Goal: Task Accomplishment & Management: Complete application form

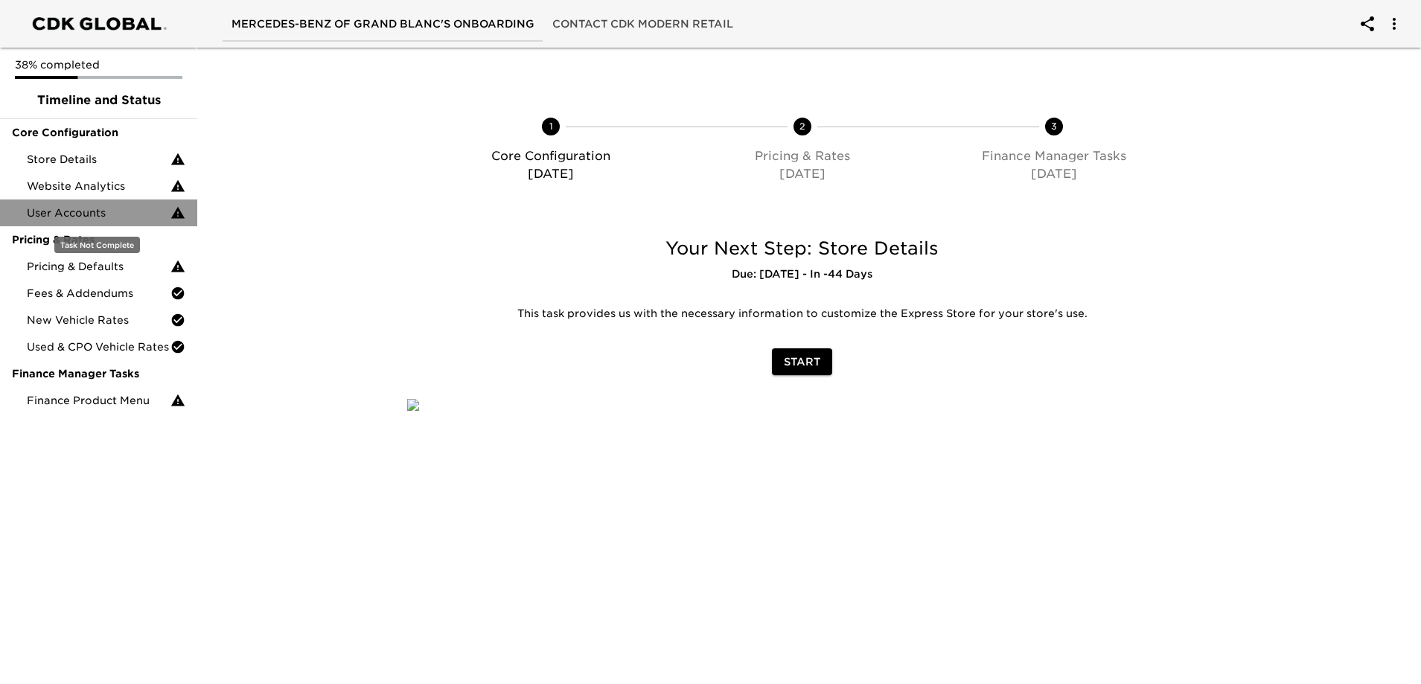
click at [50, 212] on span "User Accounts" at bounding box center [99, 212] width 144 height 15
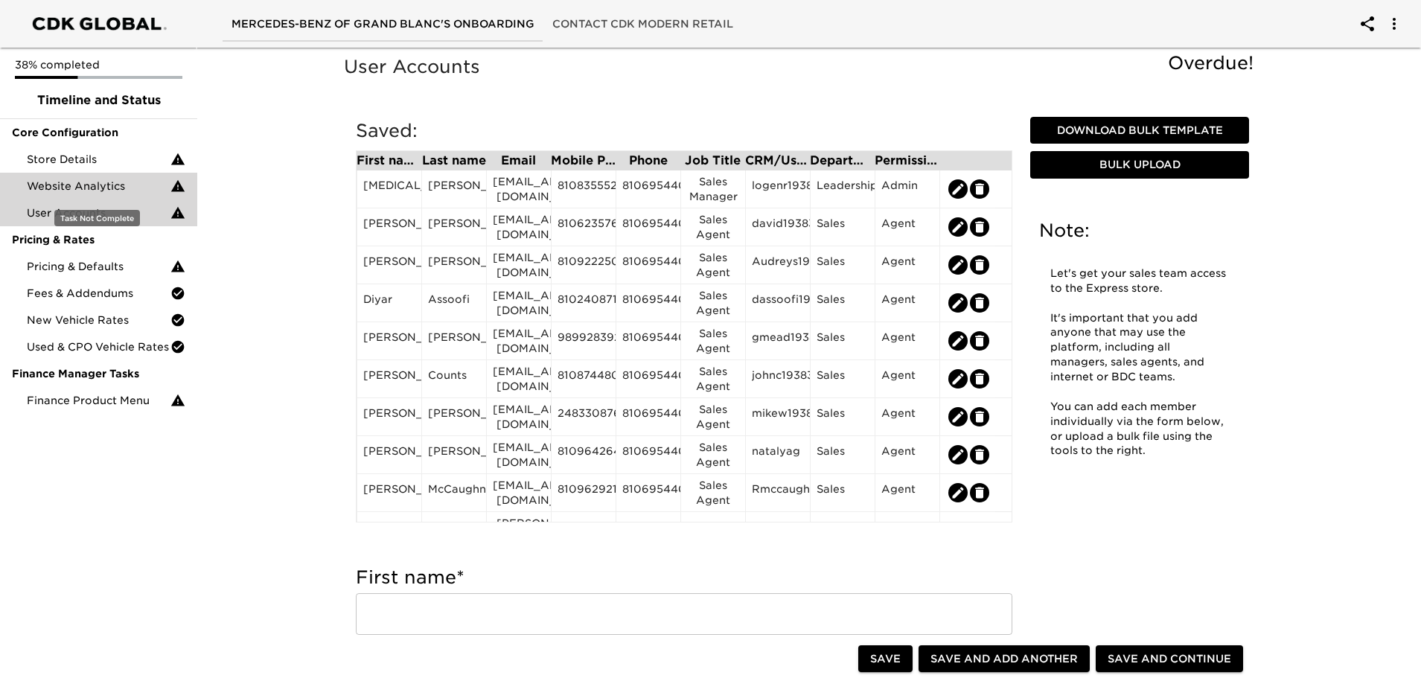
click at [99, 186] on span "Website Analytics" at bounding box center [99, 186] width 144 height 15
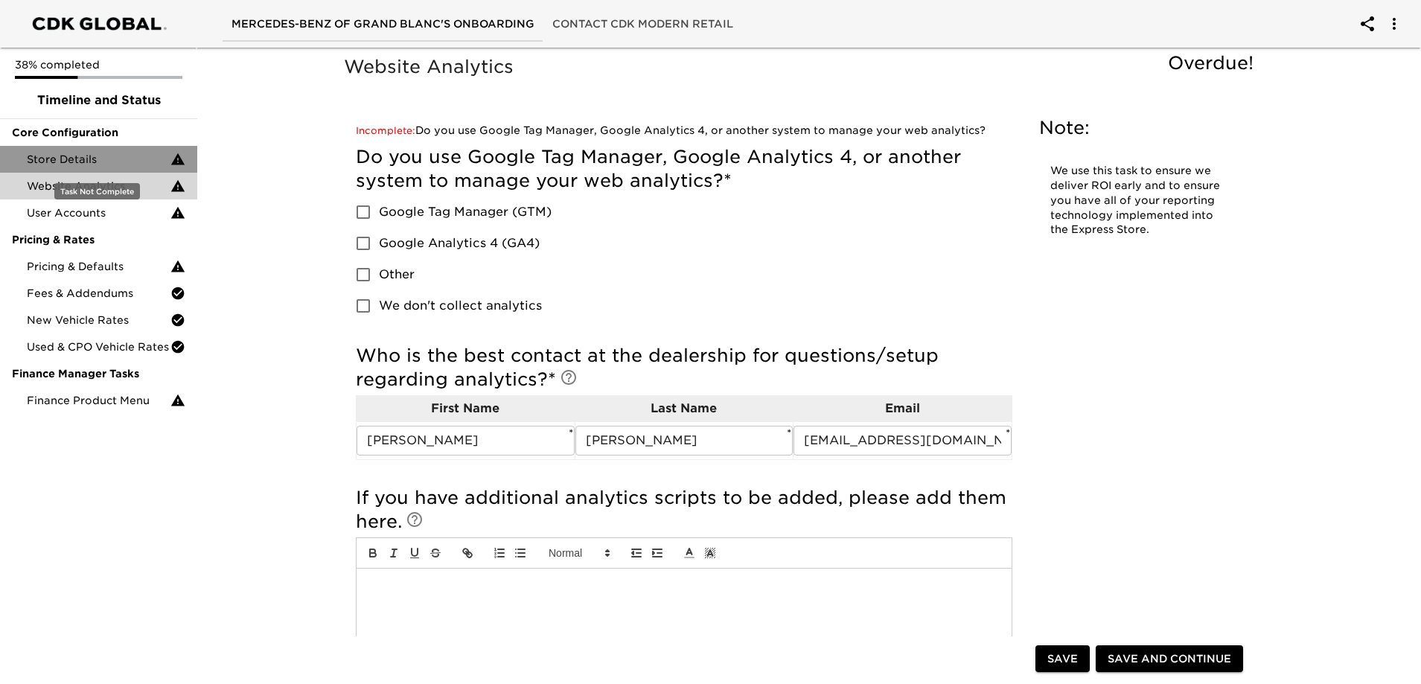
click at [47, 157] on span "Store Details" at bounding box center [99, 159] width 144 height 15
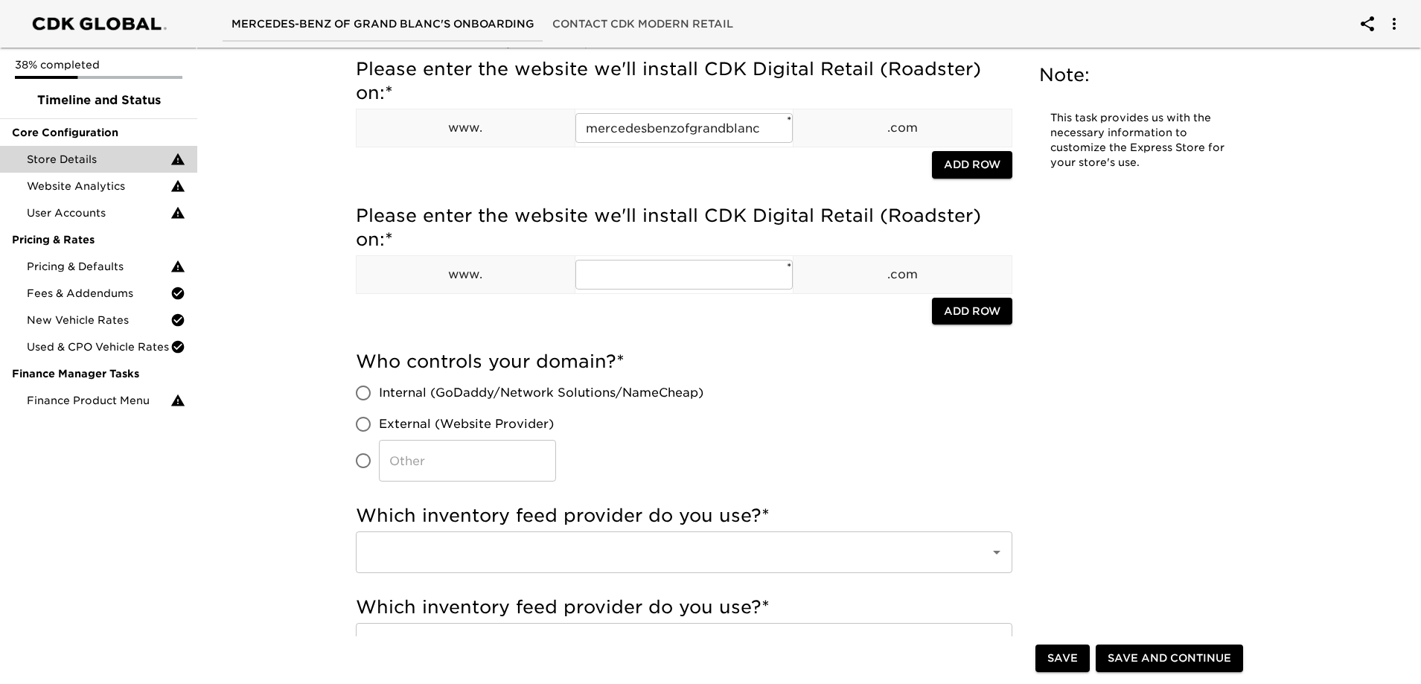
scroll to position [223, 0]
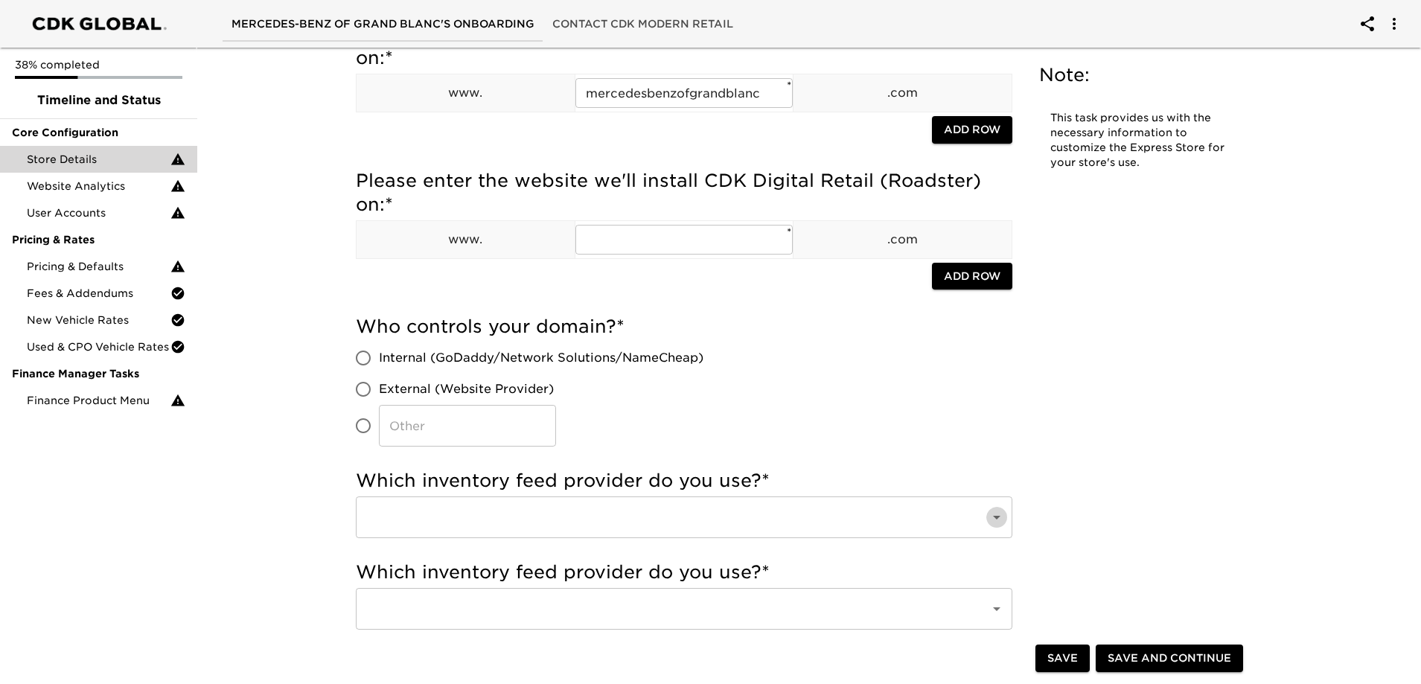
click at [1000, 521] on icon "Open" at bounding box center [997, 517] width 18 height 18
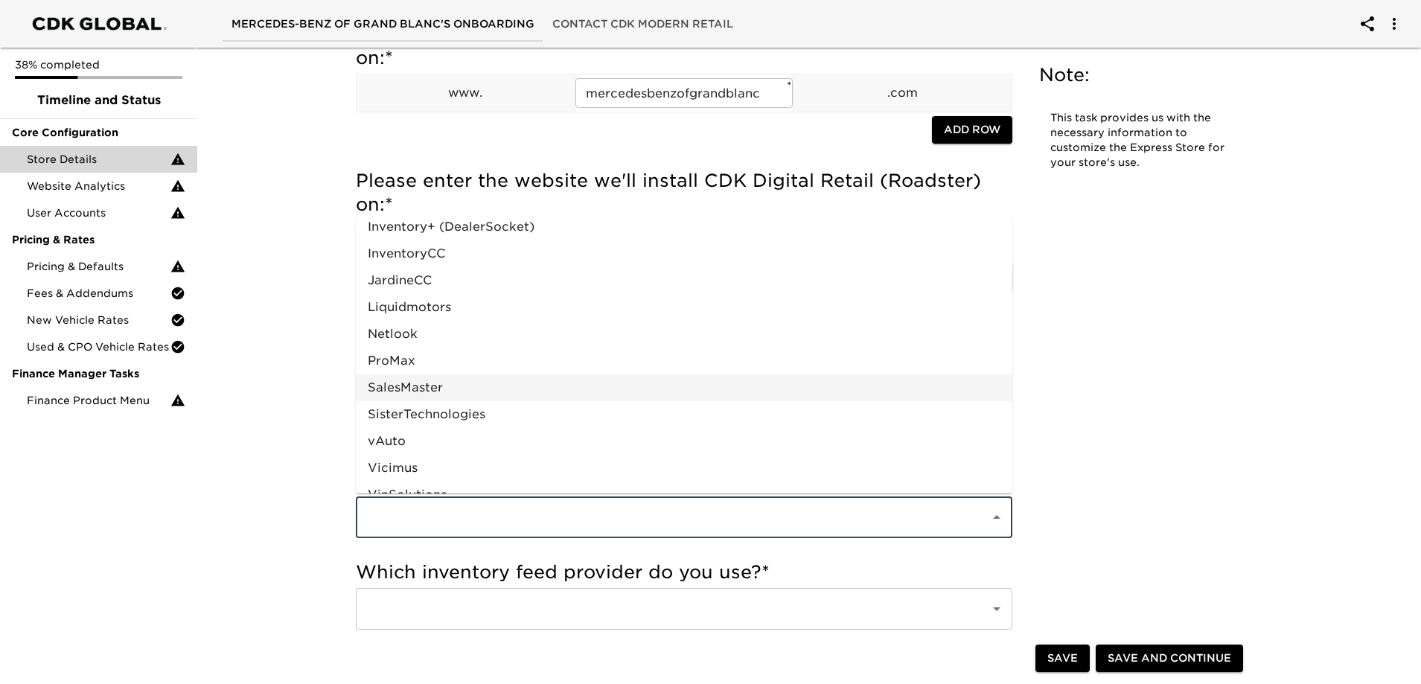
scroll to position [730, 0]
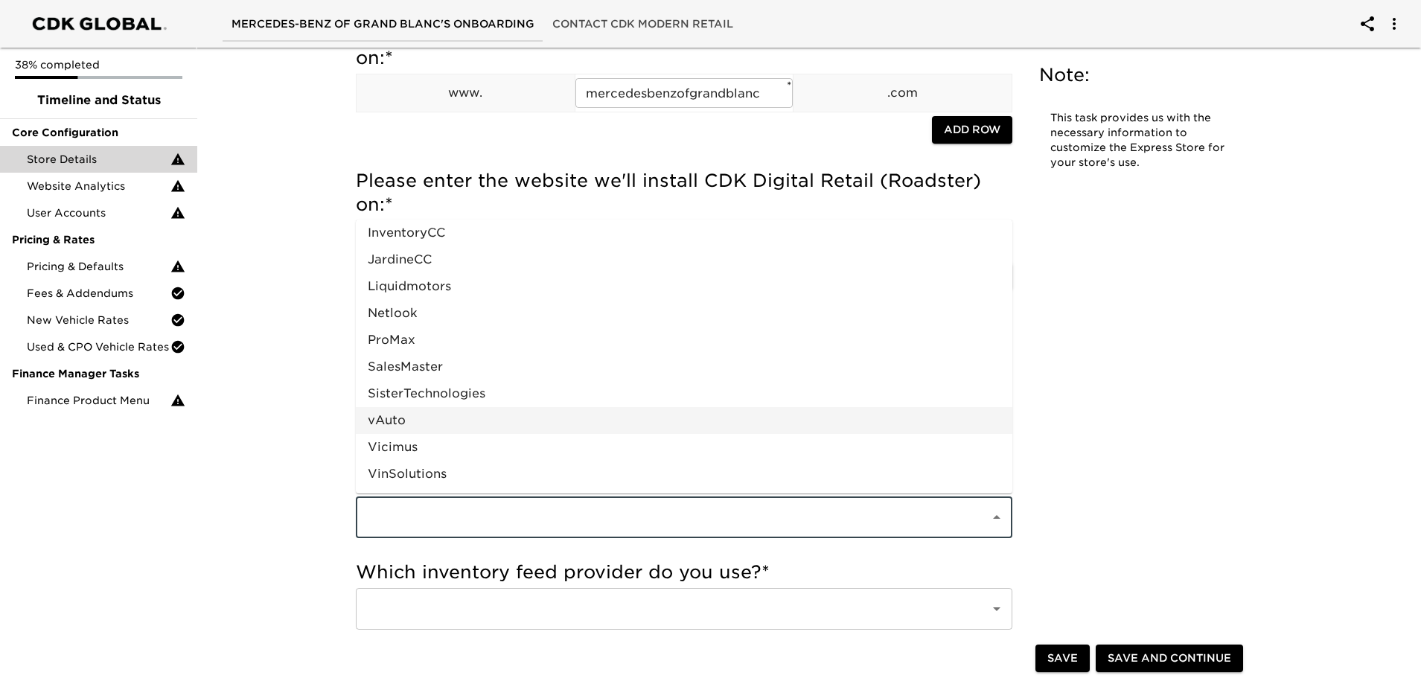
click at [378, 416] on li "vAuto" at bounding box center [684, 420] width 657 height 27
type input "vAuto"
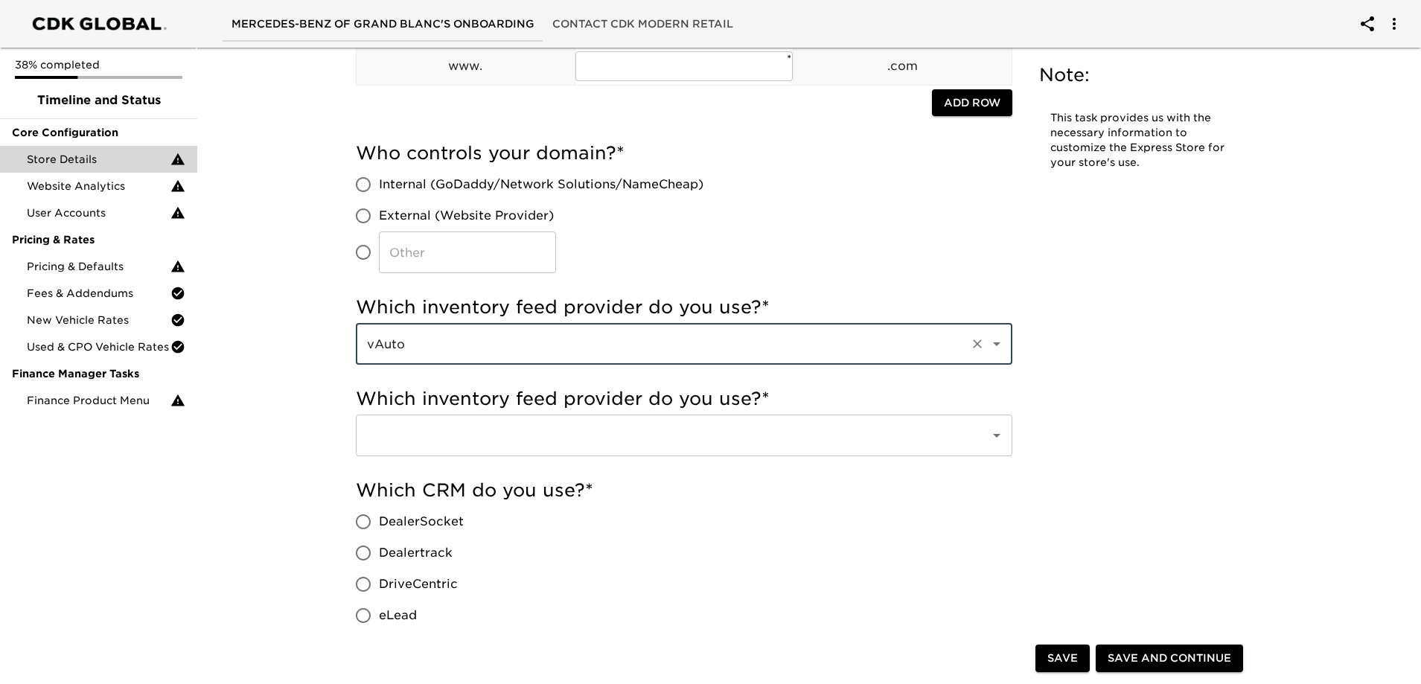
scroll to position [447, 0]
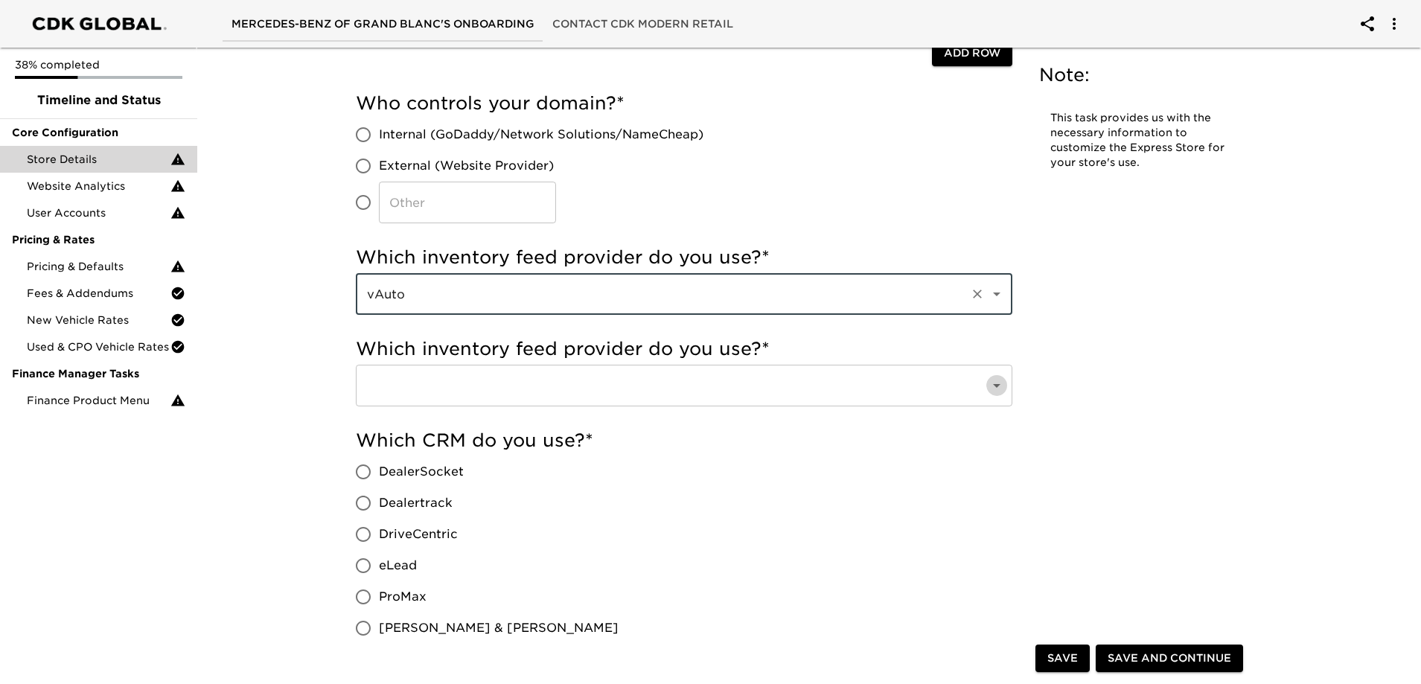
click at [995, 389] on icon "Open" at bounding box center [997, 386] width 18 height 18
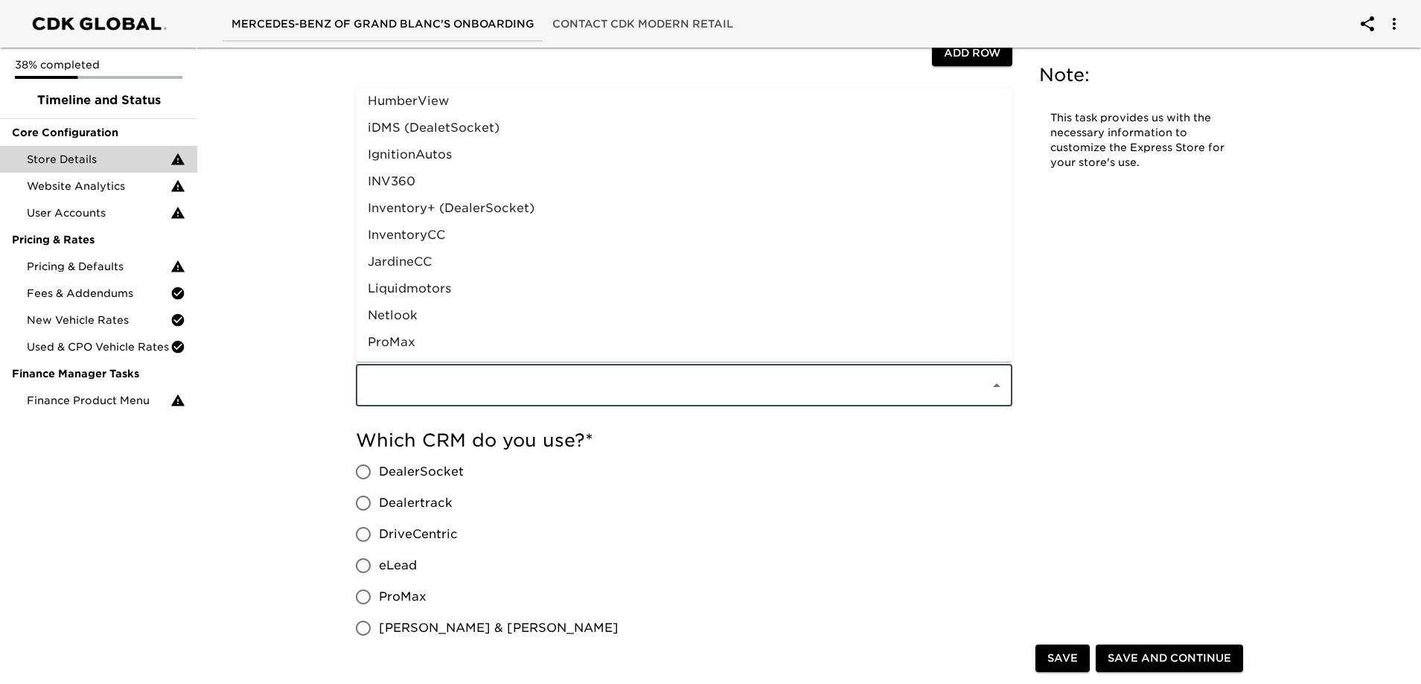
scroll to position [730, 0]
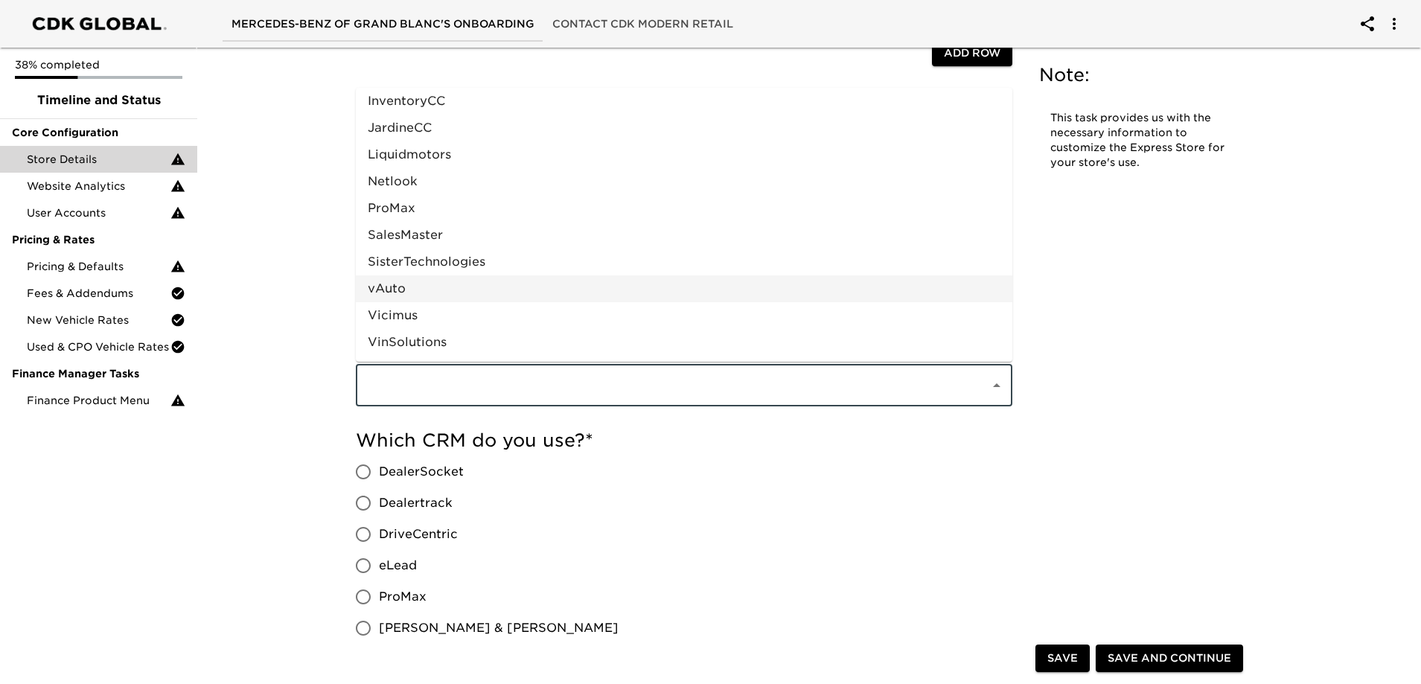
click at [393, 278] on li "vAuto" at bounding box center [684, 288] width 657 height 27
type input "vAuto"
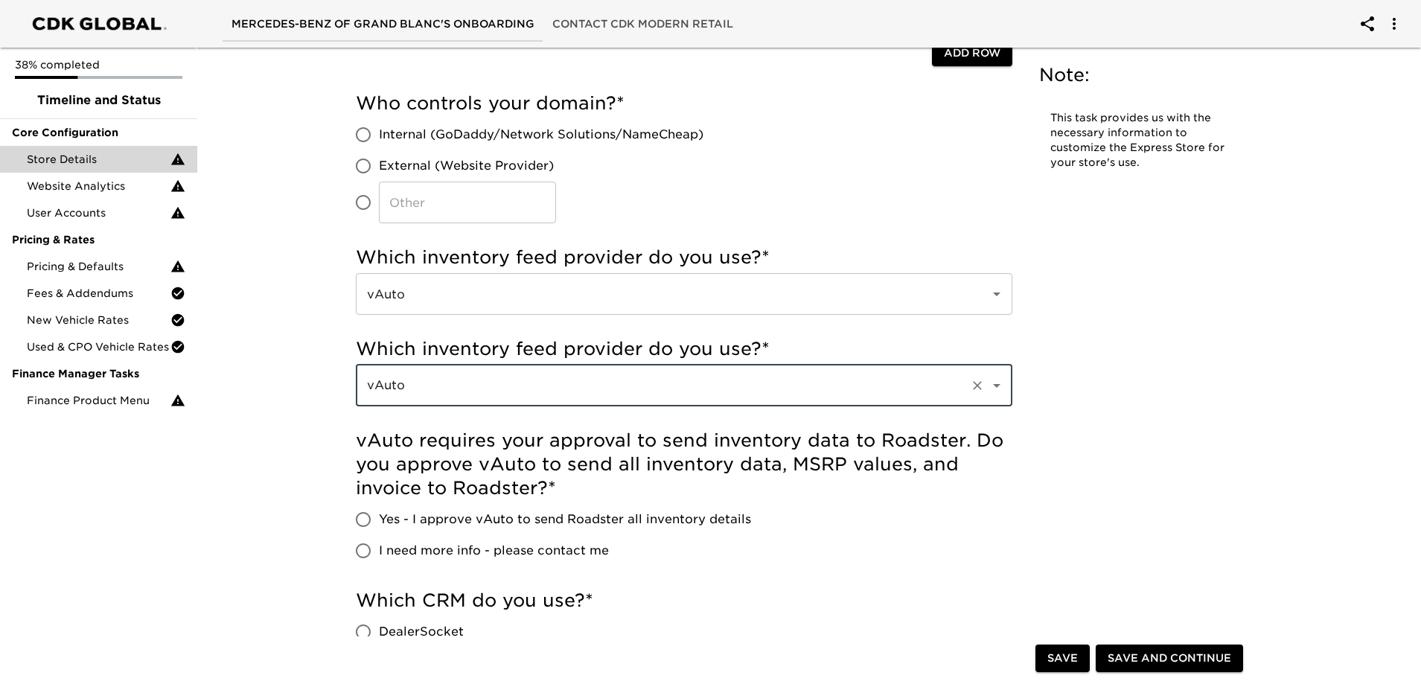
scroll to position [596, 0]
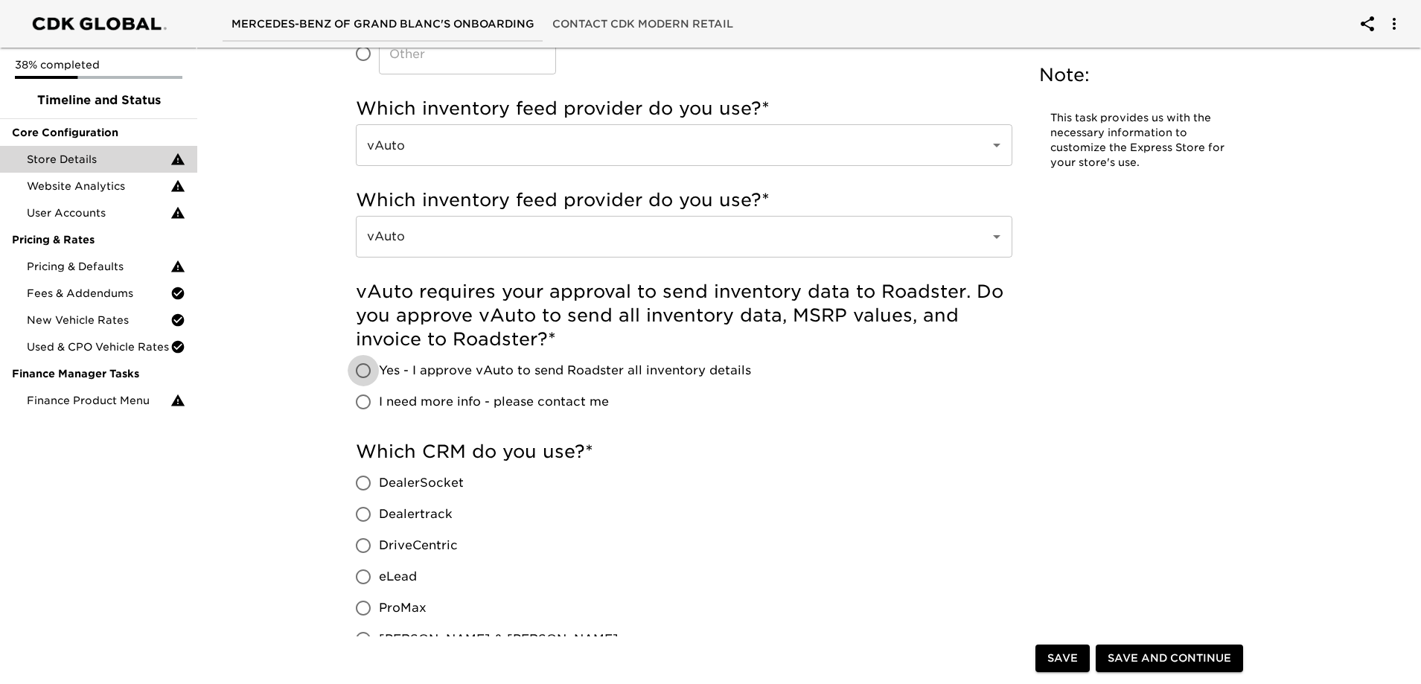
click at [365, 370] on input "Yes - I approve vAuto to send Roadster all inventory details" at bounding box center [363, 370] width 31 height 31
radio input "true"
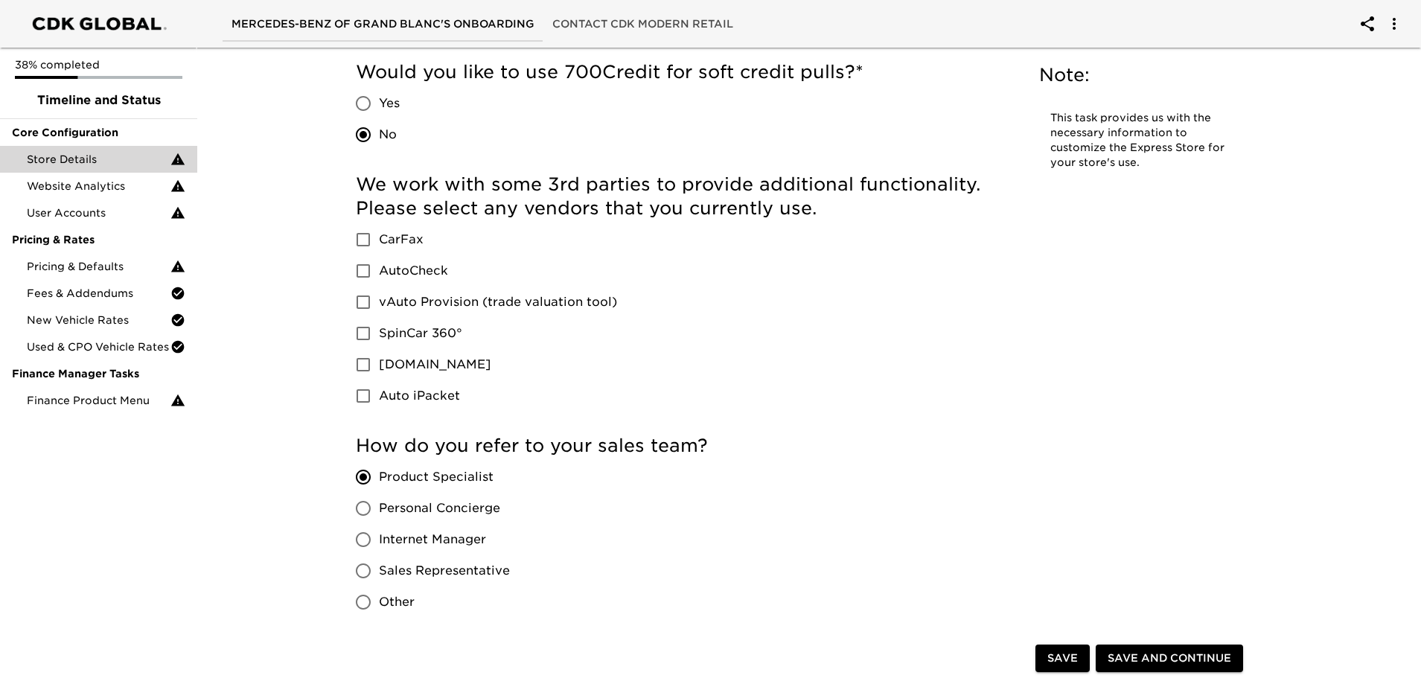
scroll to position [2233, 0]
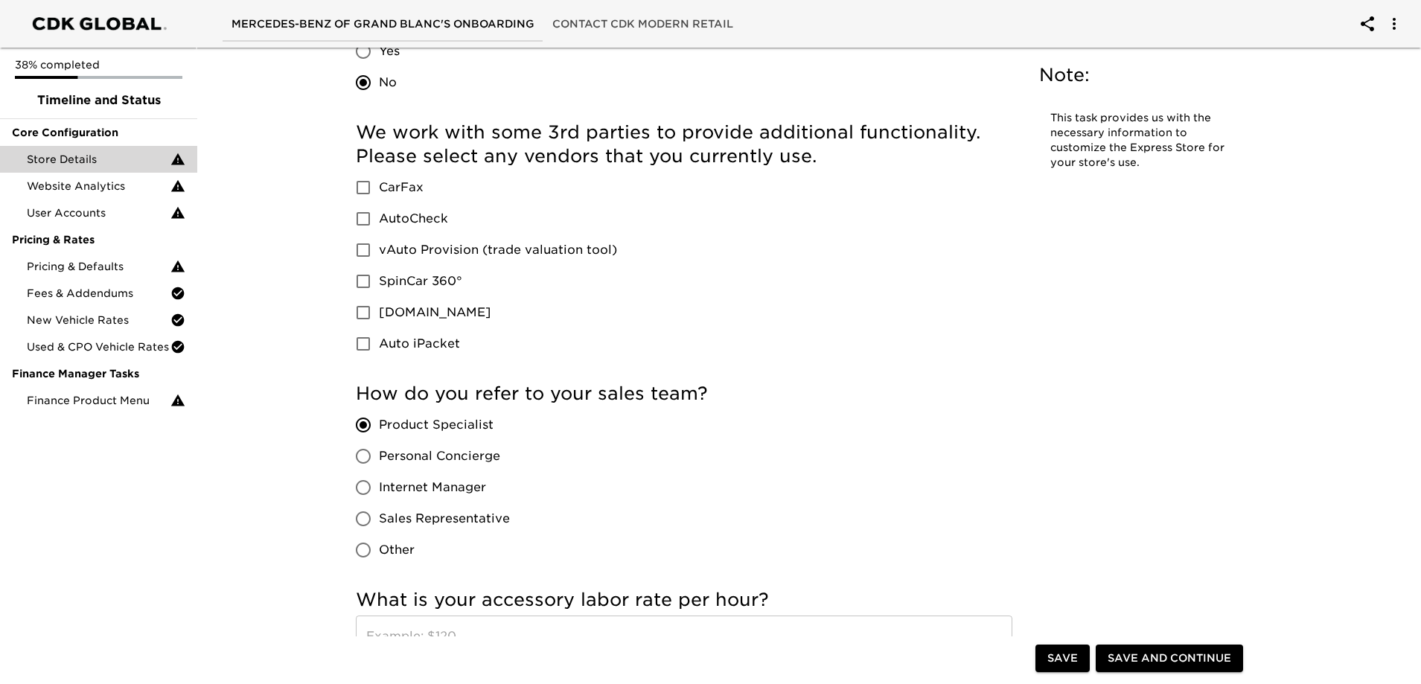
click at [366, 252] on input "vAuto Provision (trade valuation tool)" at bounding box center [363, 249] width 31 height 31
checkbox input "true"
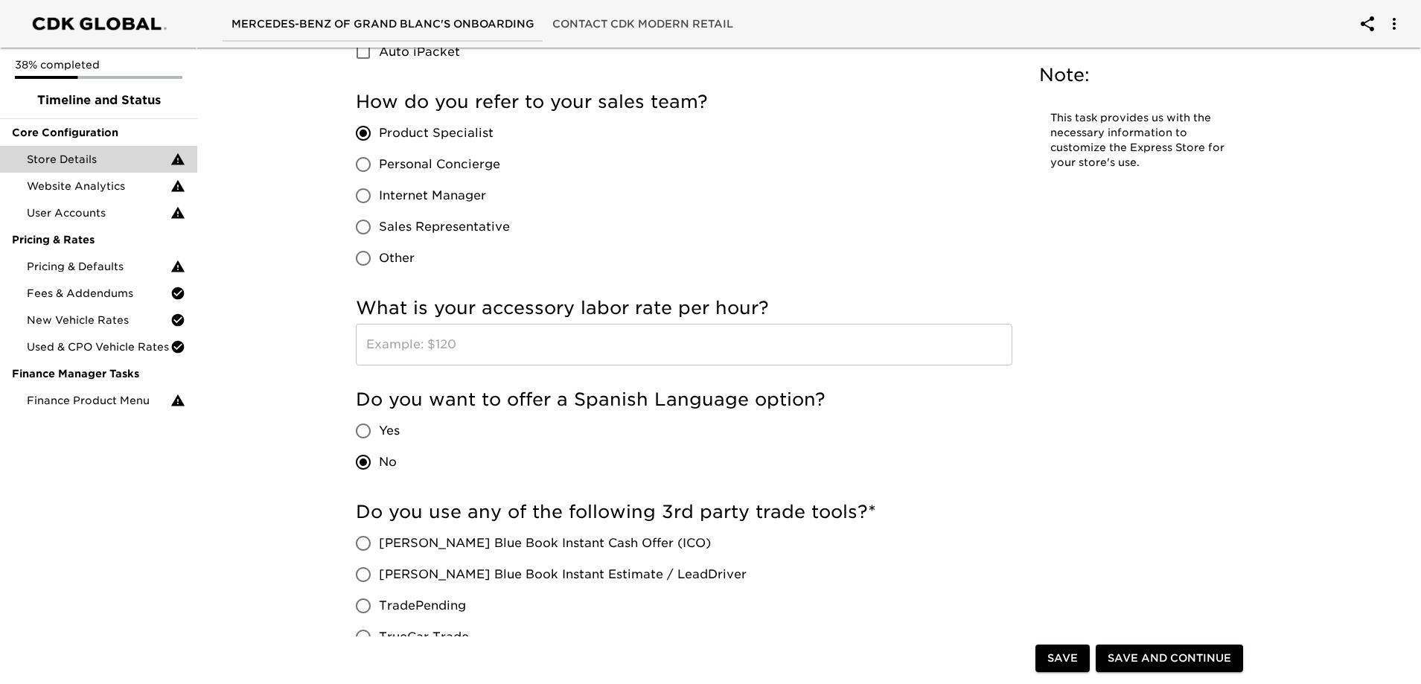
scroll to position [2531, 0]
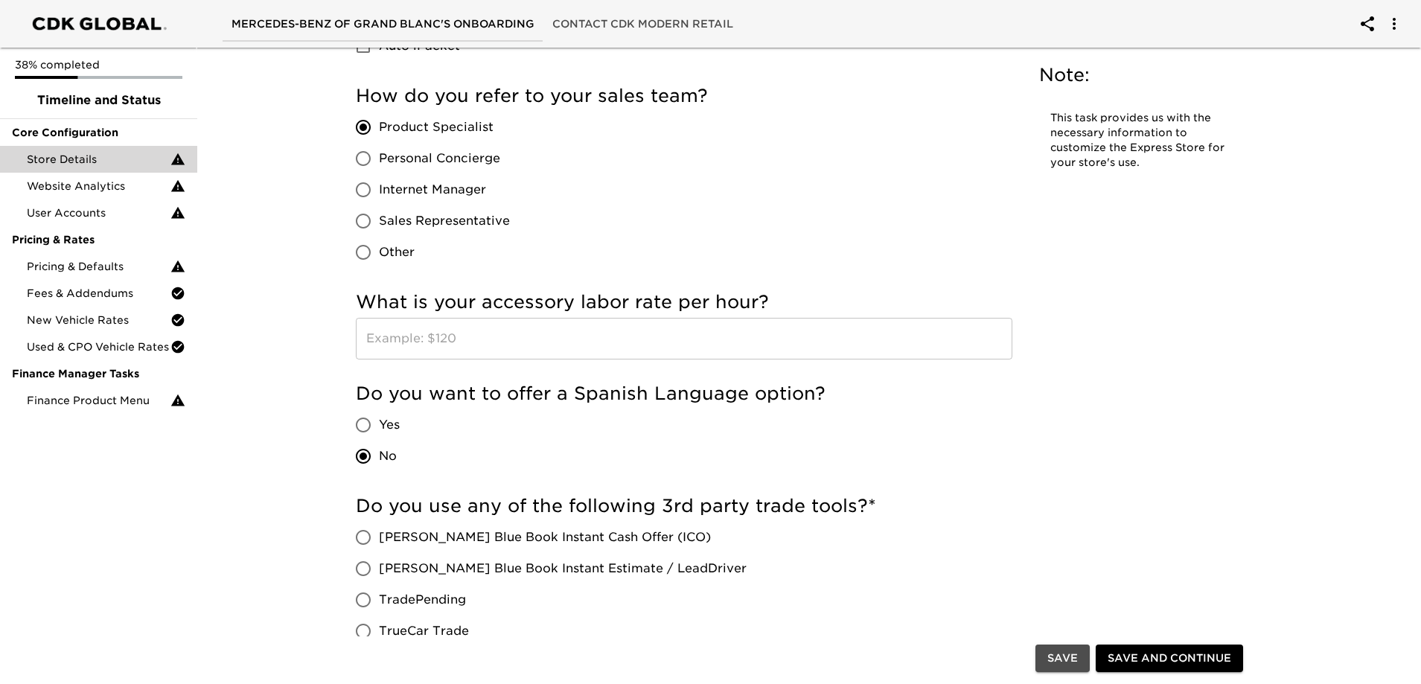
click at [1080, 657] on button "Save" at bounding box center [1063, 659] width 54 height 28
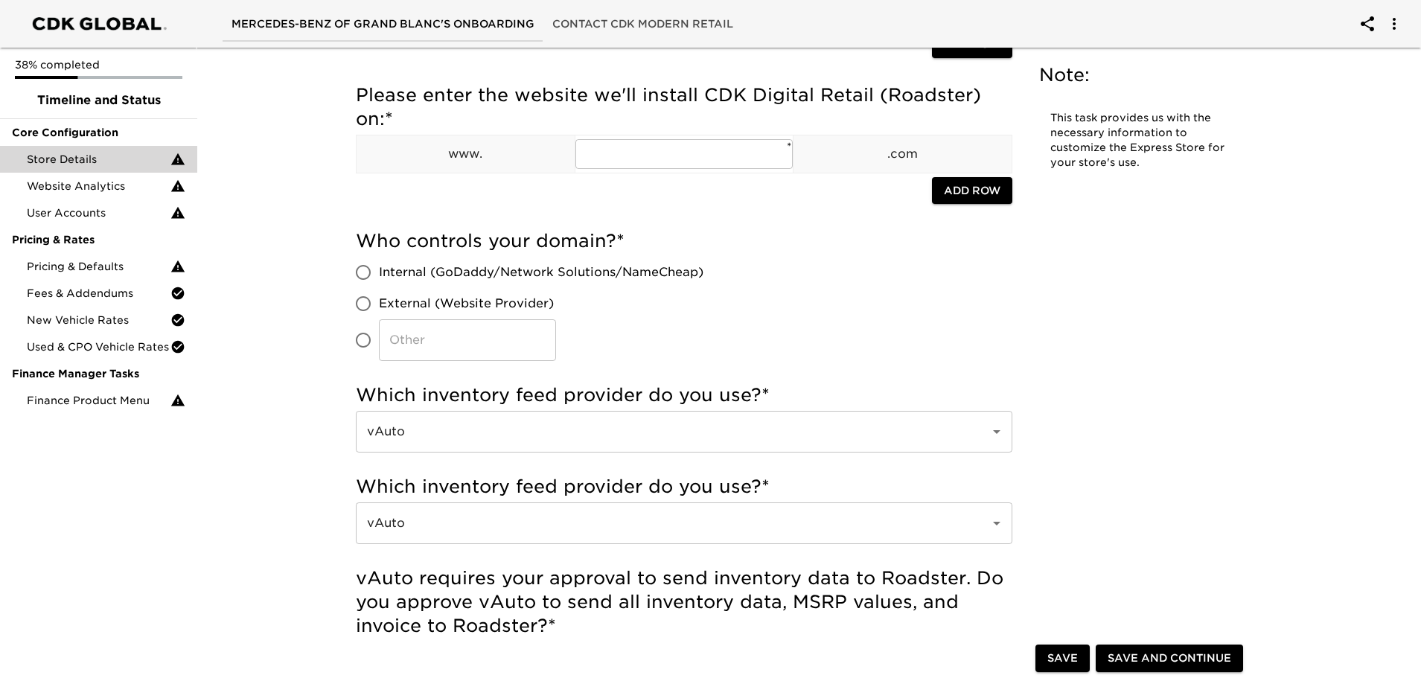
scroll to position [298, 0]
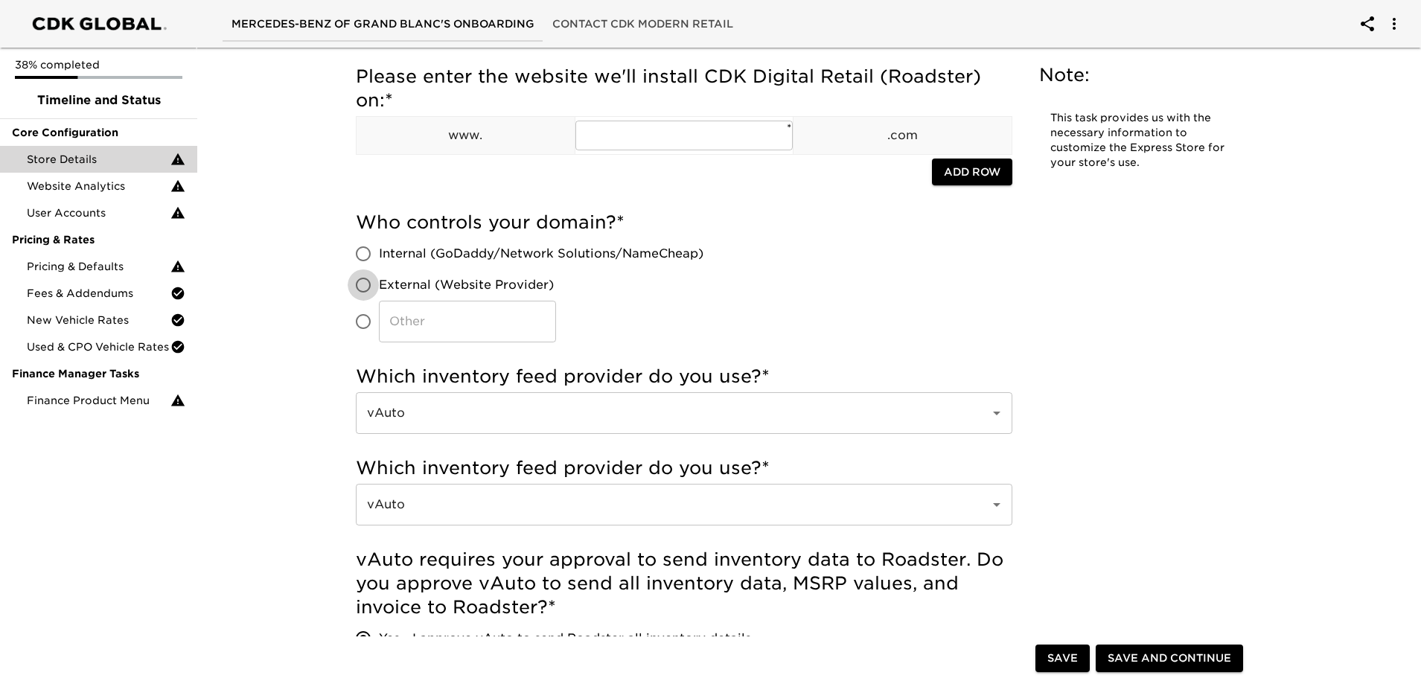
click at [361, 284] on input "External (Website Provider)" at bounding box center [363, 284] width 31 height 31
radio input "true"
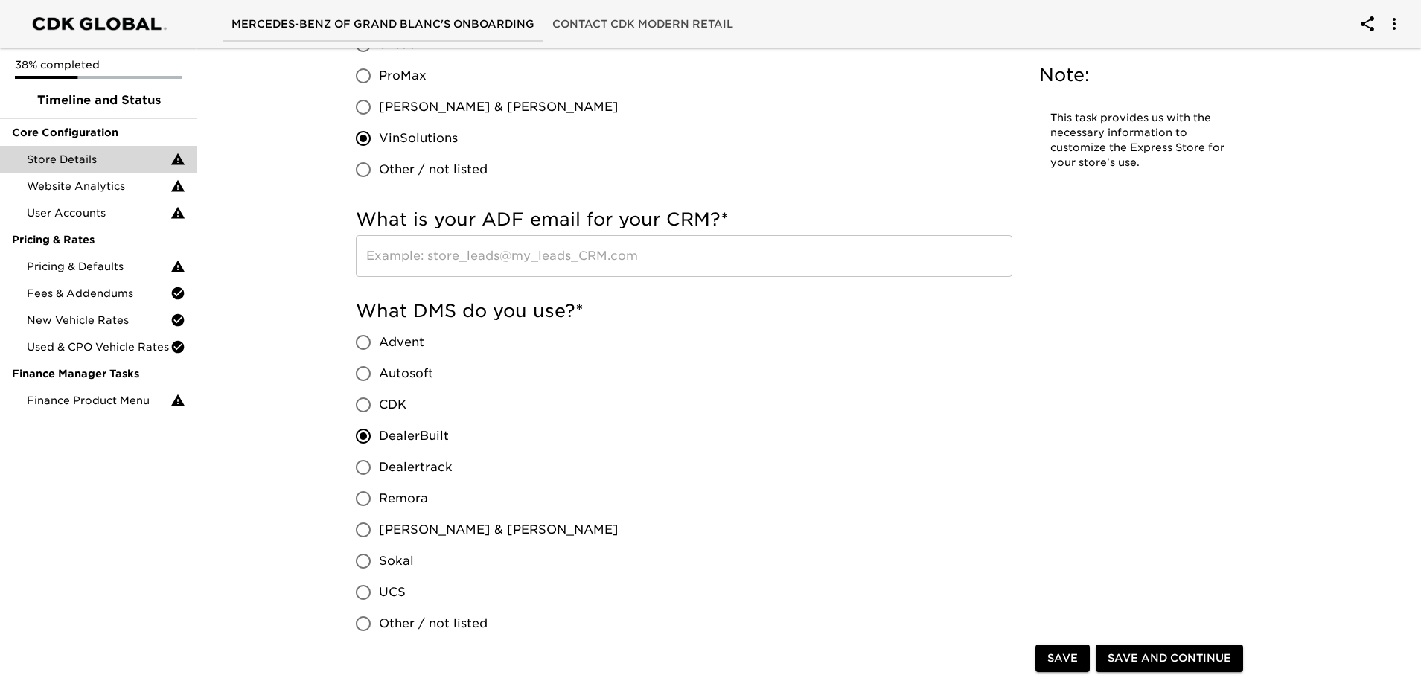
scroll to position [1191, 0]
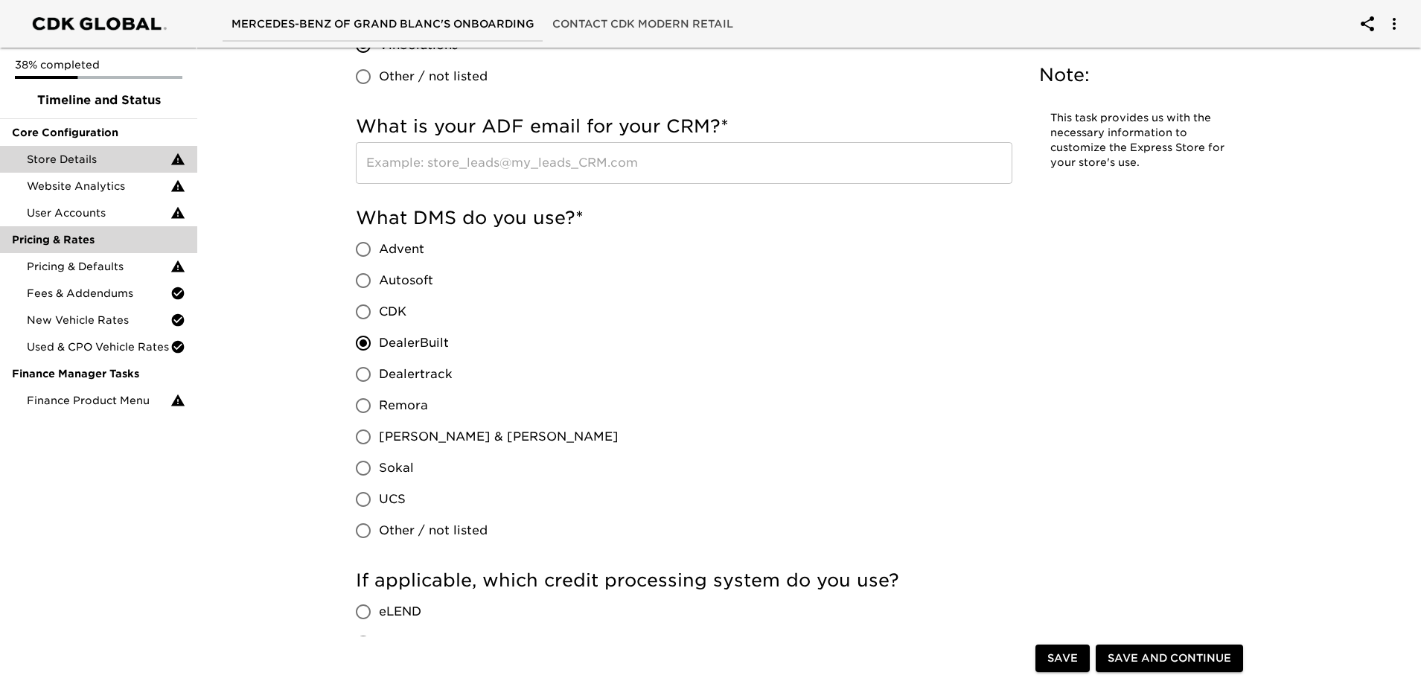
drag, startPoint x: 1067, startPoint y: 659, endPoint x: 186, endPoint y: 237, distance: 976.3
click at [1067, 660] on span "Save" at bounding box center [1062, 659] width 31 height 19
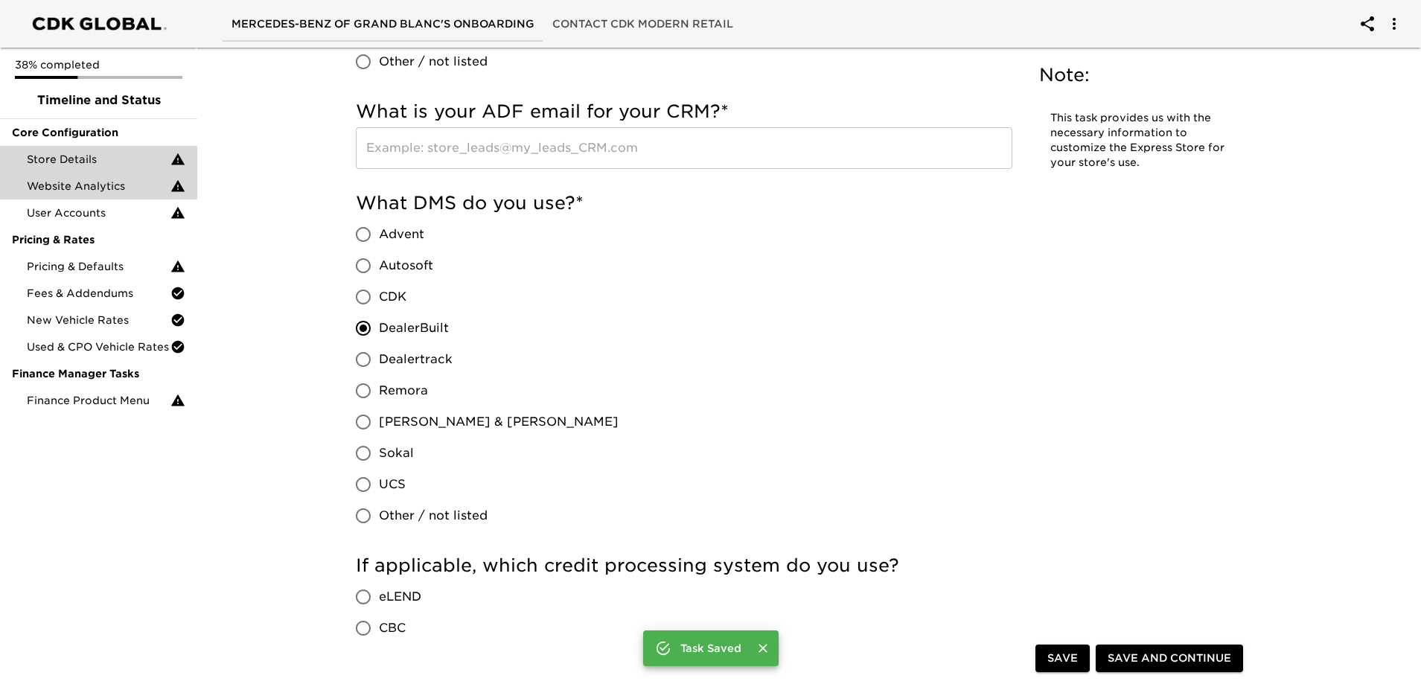
scroll to position [1176, 0]
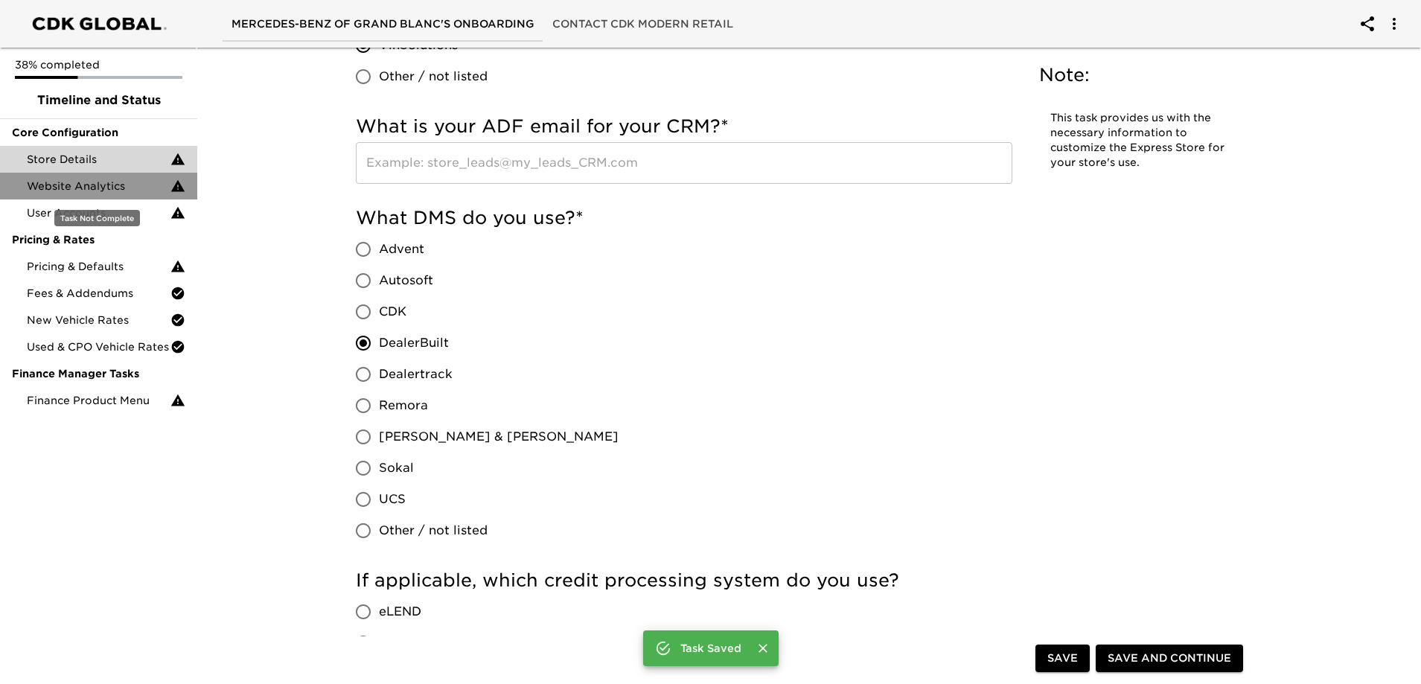
click at [51, 186] on span "Website Analytics" at bounding box center [99, 186] width 144 height 15
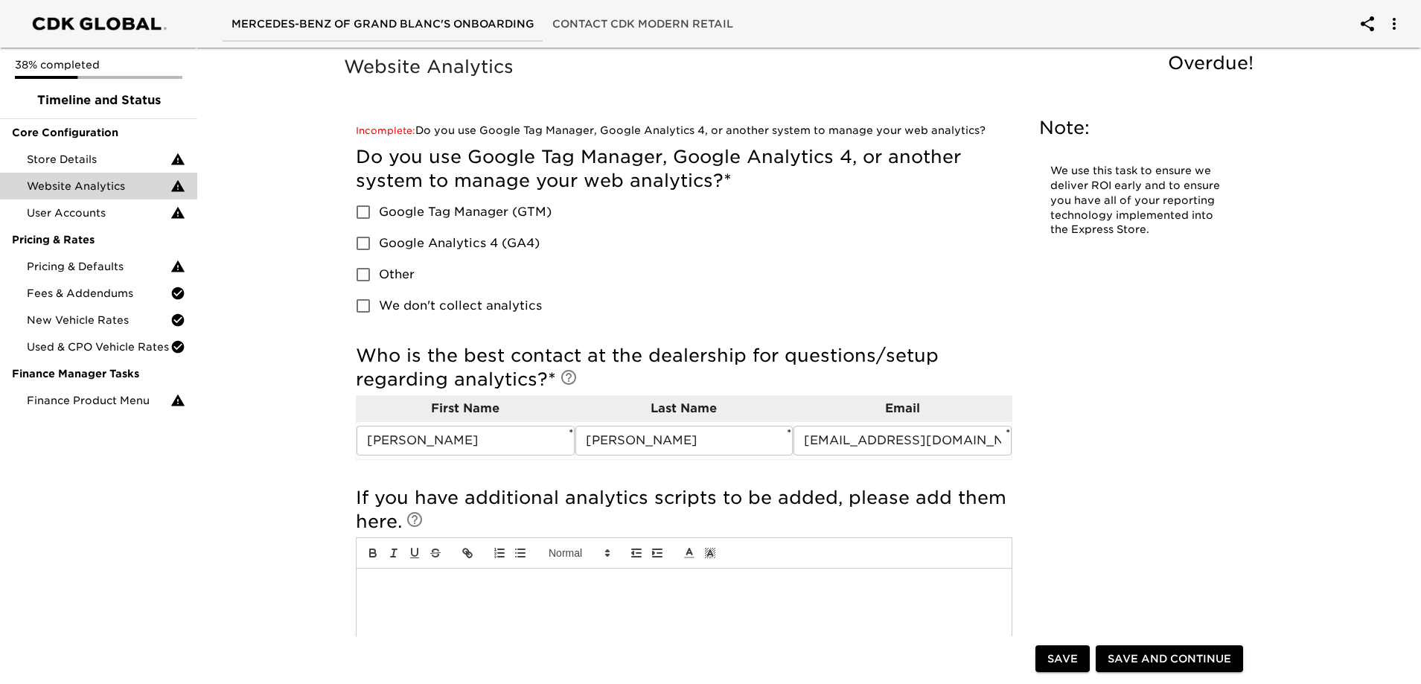
click at [359, 244] on input "Google Analytics 4 (GA4)" at bounding box center [363, 243] width 31 height 31
checkbox input "true"
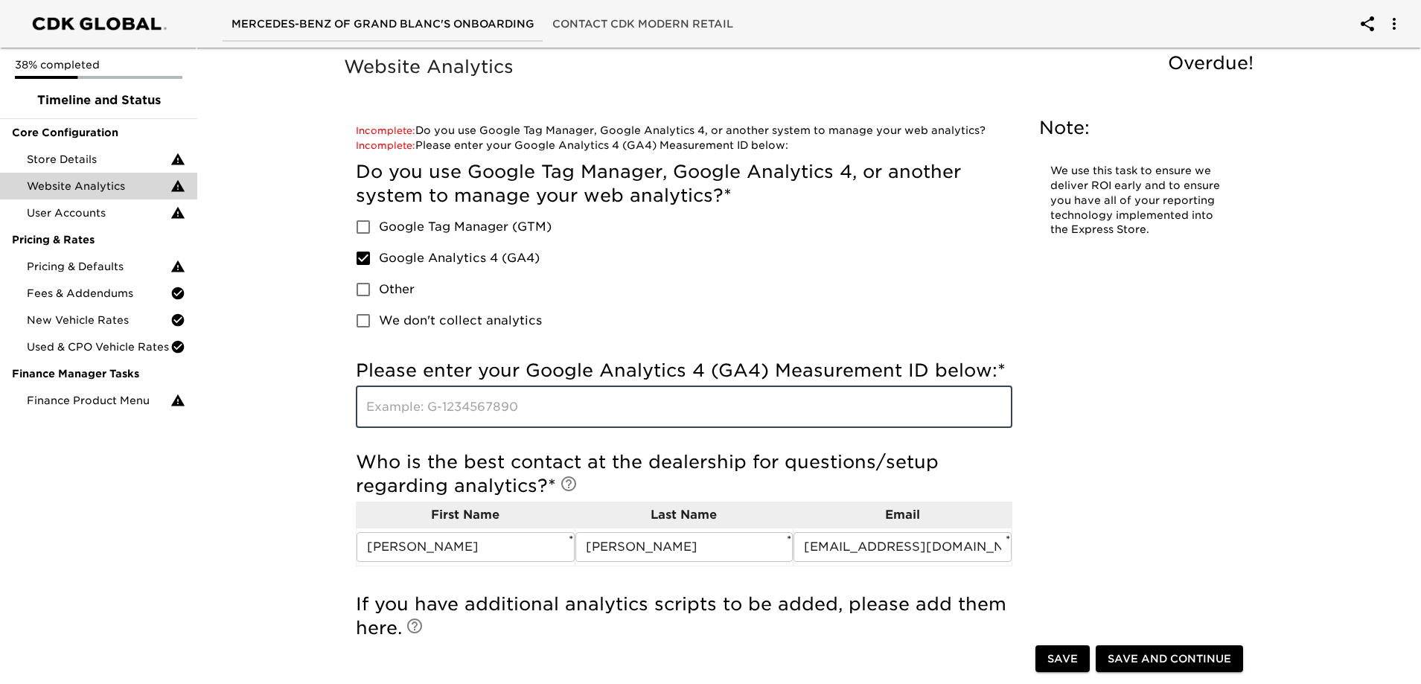
click at [407, 400] on input "text" at bounding box center [684, 407] width 657 height 42
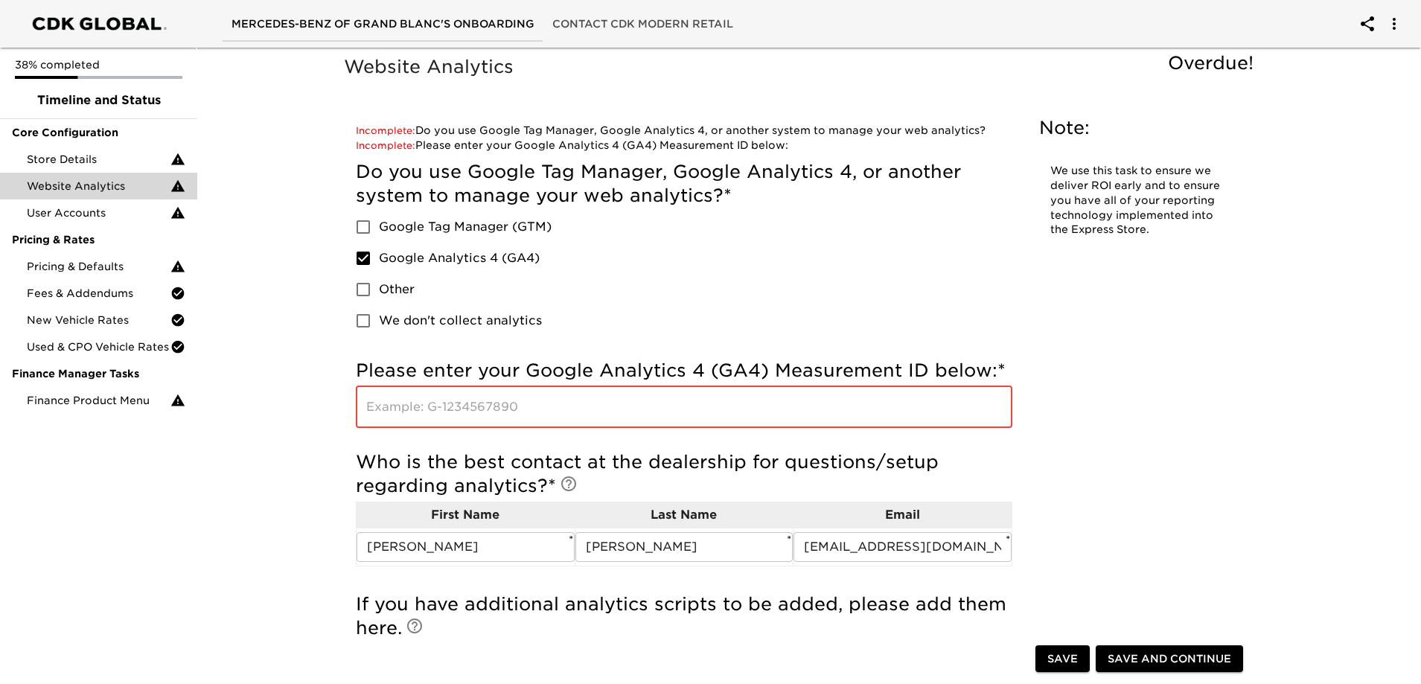
paste input "G-NFYJ0J60RM"
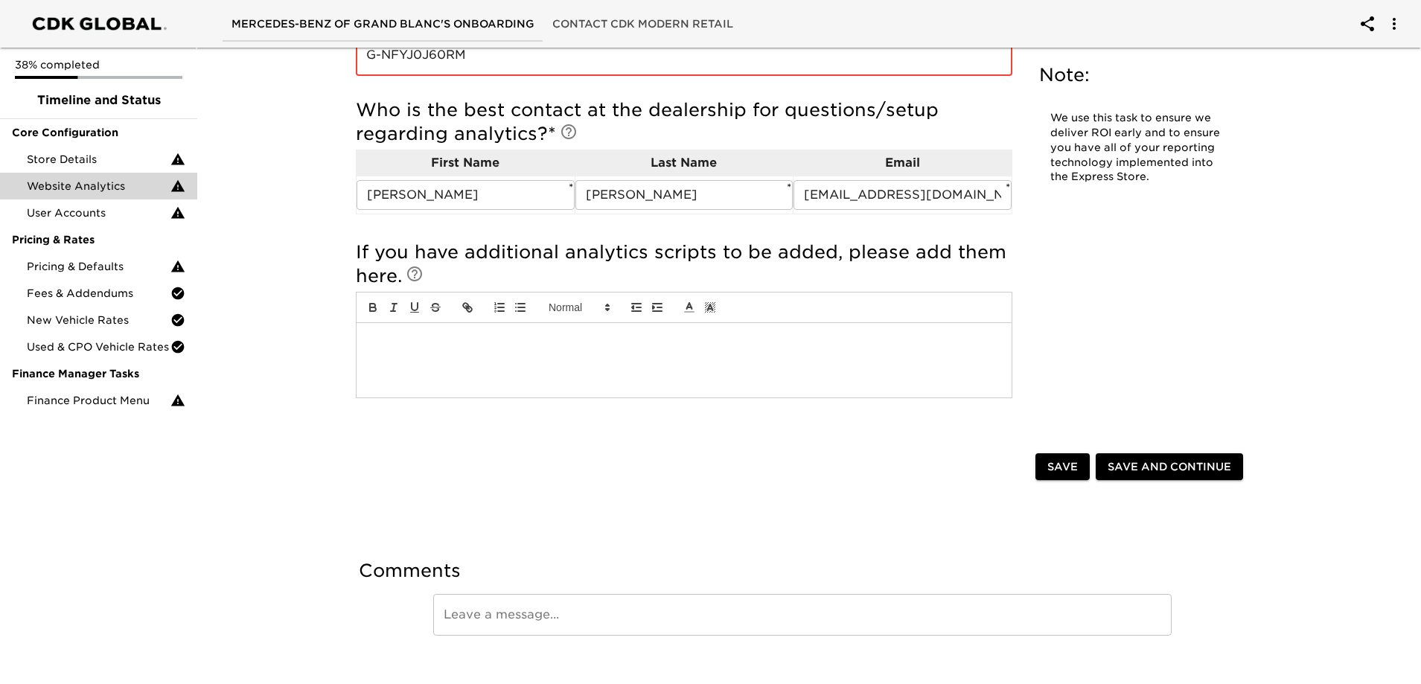
scroll to position [372, 0]
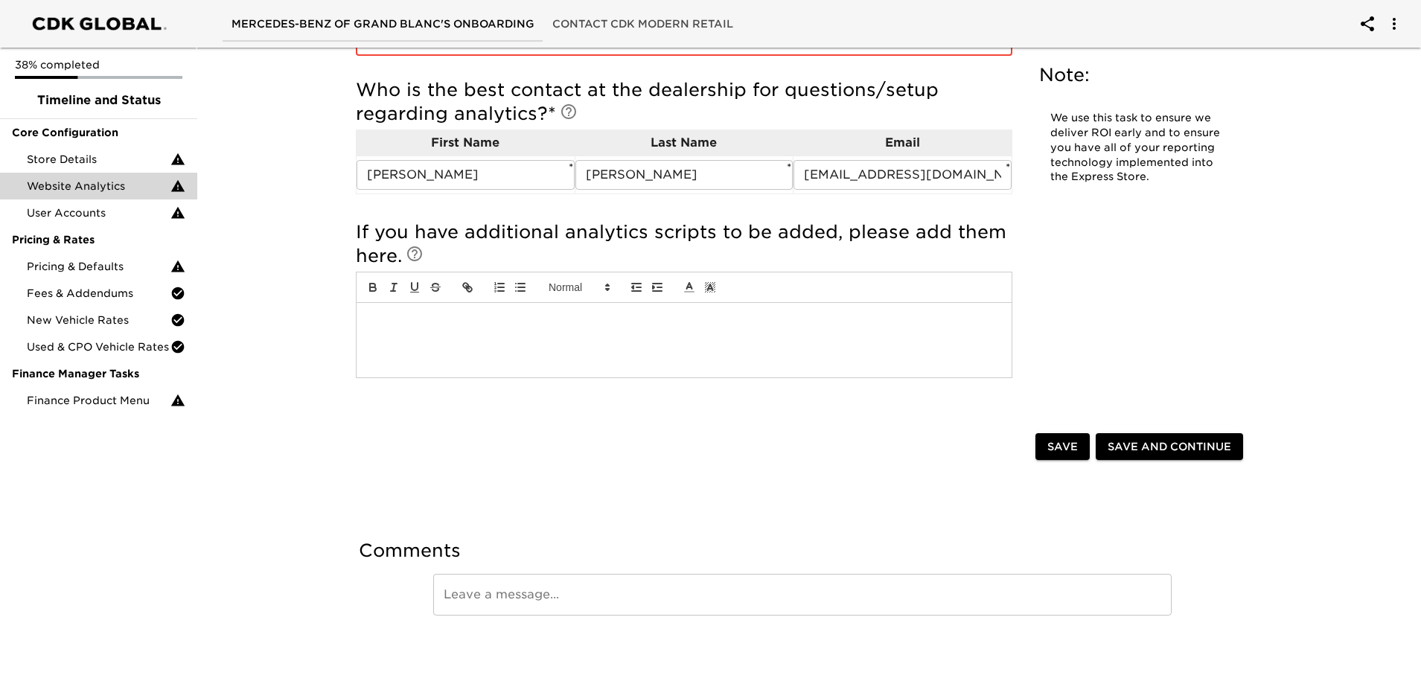
type input "G-NFYJ0J60RM"
click at [1061, 444] on span "Save" at bounding box center [1062, 447] width 31 height 19
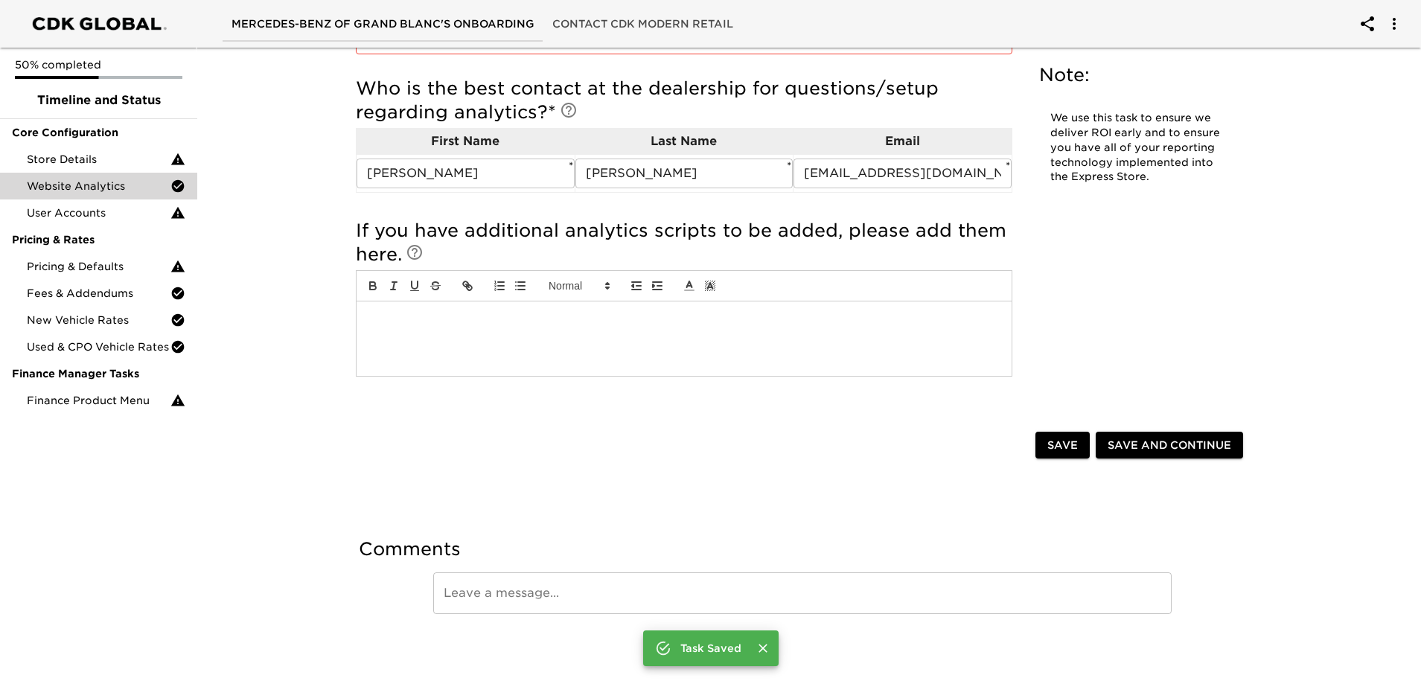
scroll to position [354, 0]
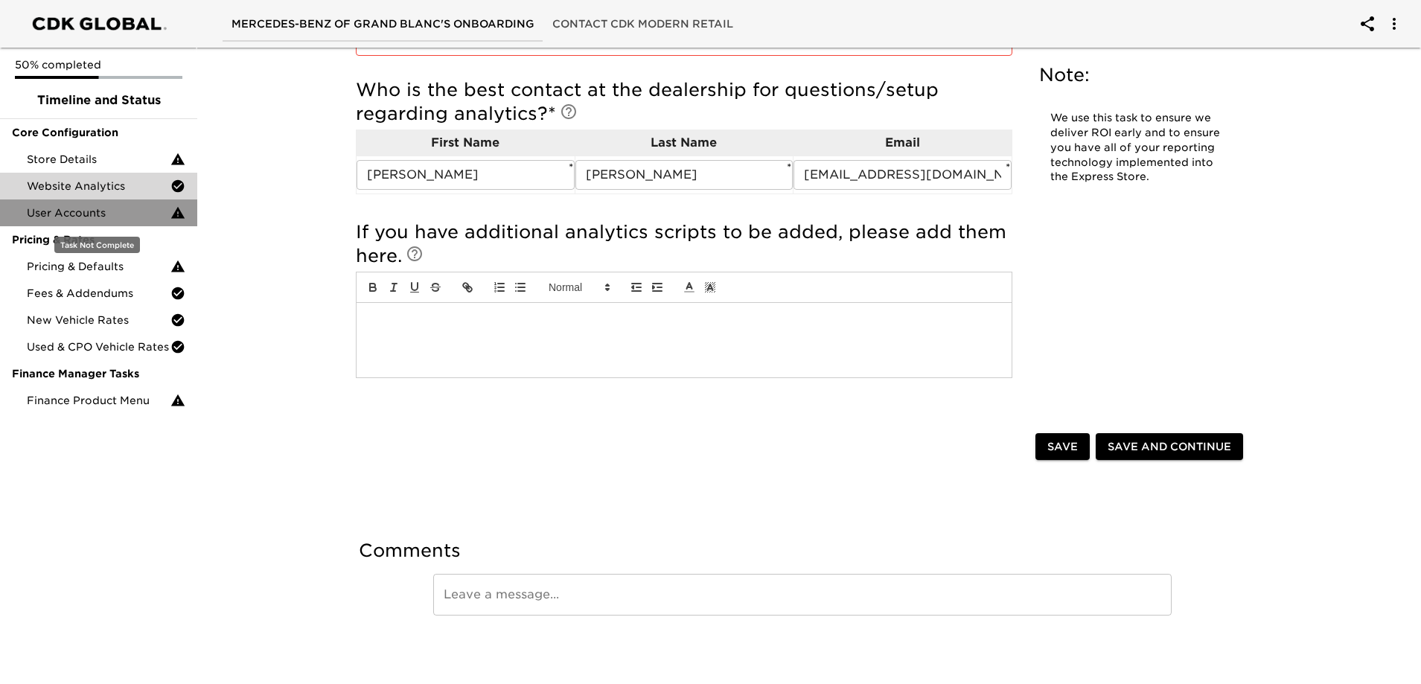
click at [80, 217] on span "User Accounts" at bounding box center [99, 212] width 144 height 15
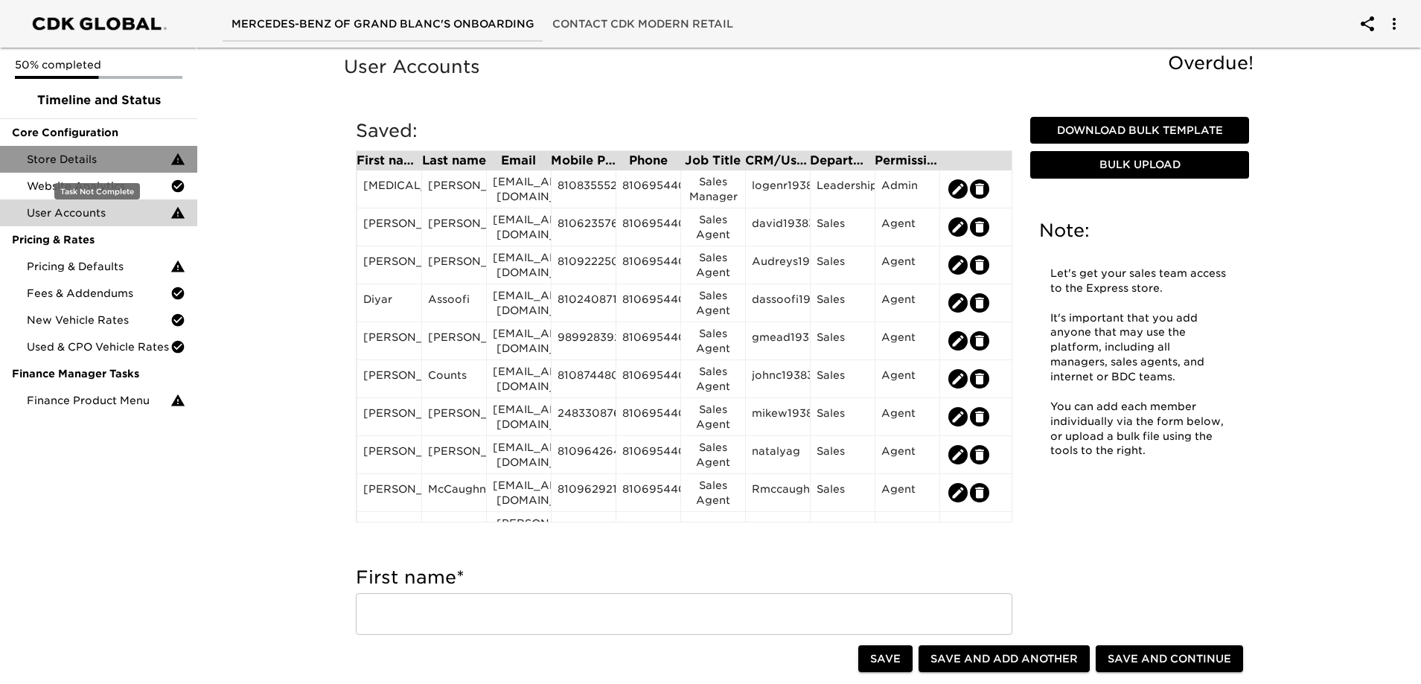
click at [74, 158] on span "Store Details" at bounding box center [99, 159] width 144 height 15
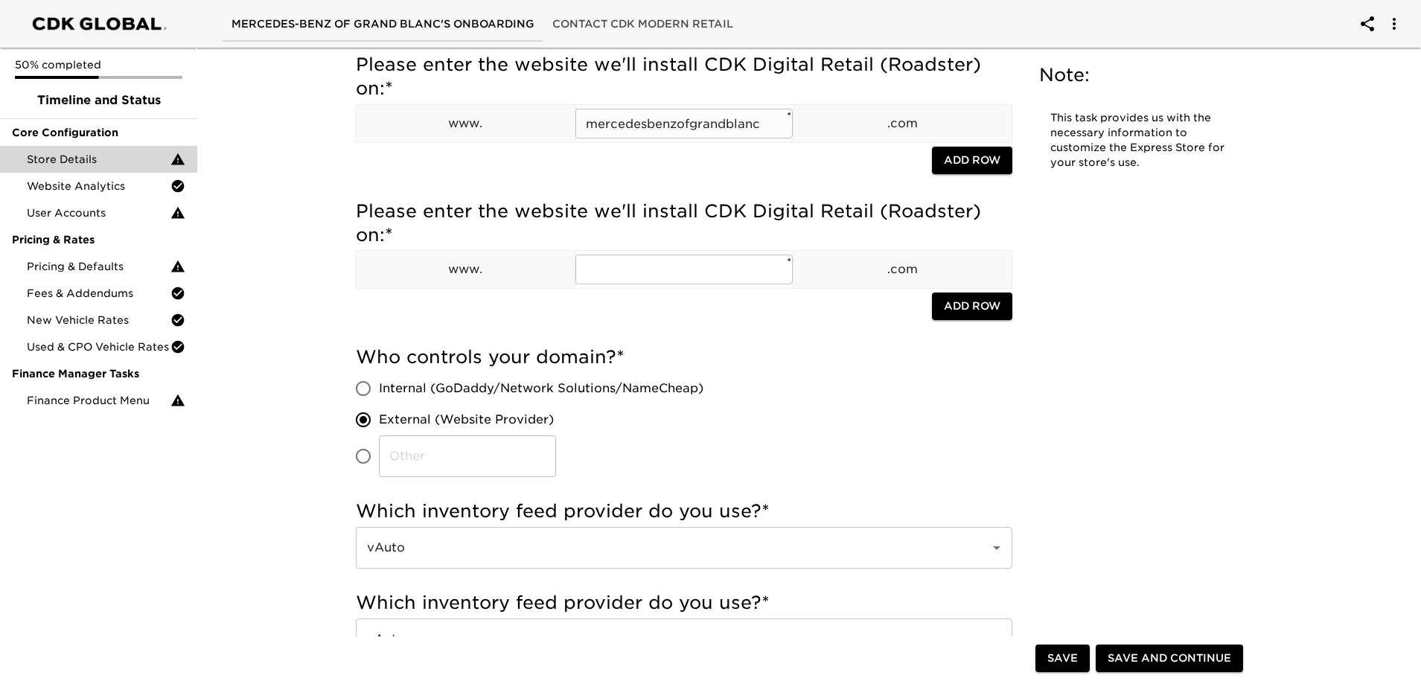
scroll to position [149, 0]
click at [691, 267] on input "text" at bounding box center [684, 269] width 218 height 30
type input "mercedesbenzofgrandblanc"
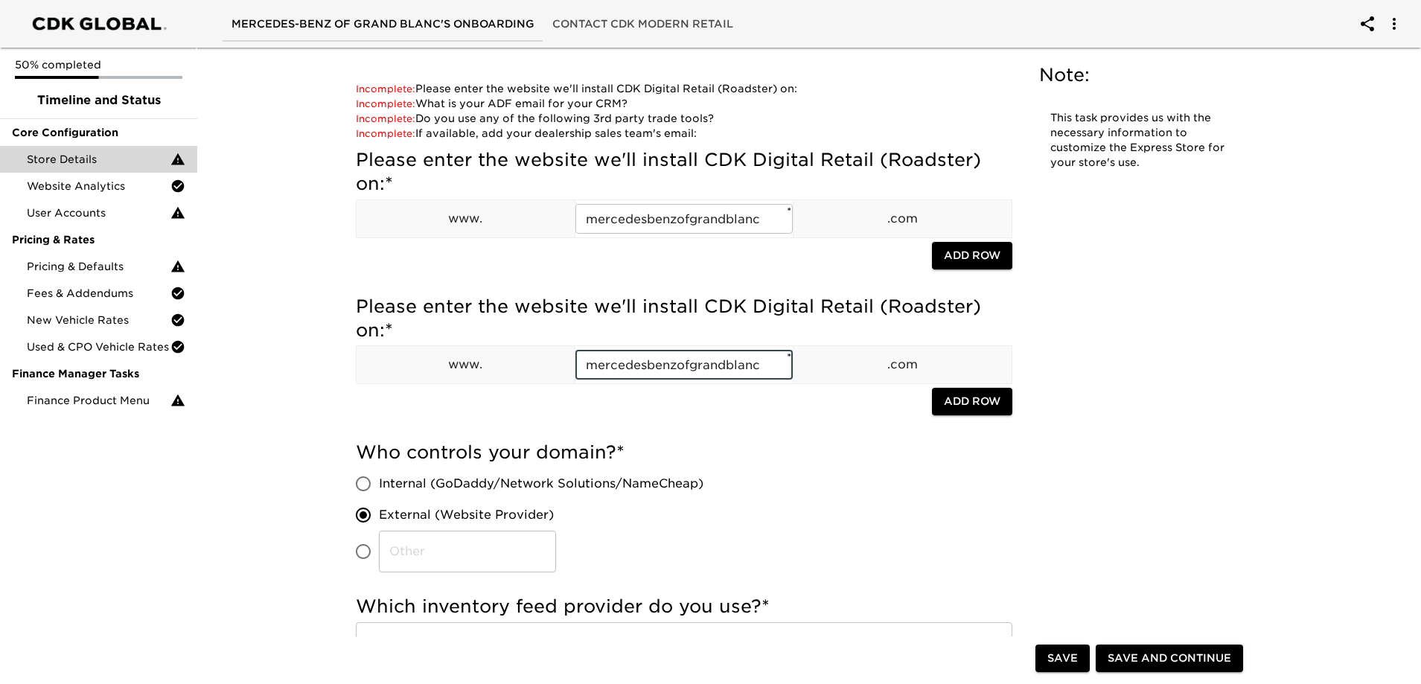
scroll to position [74, 0]
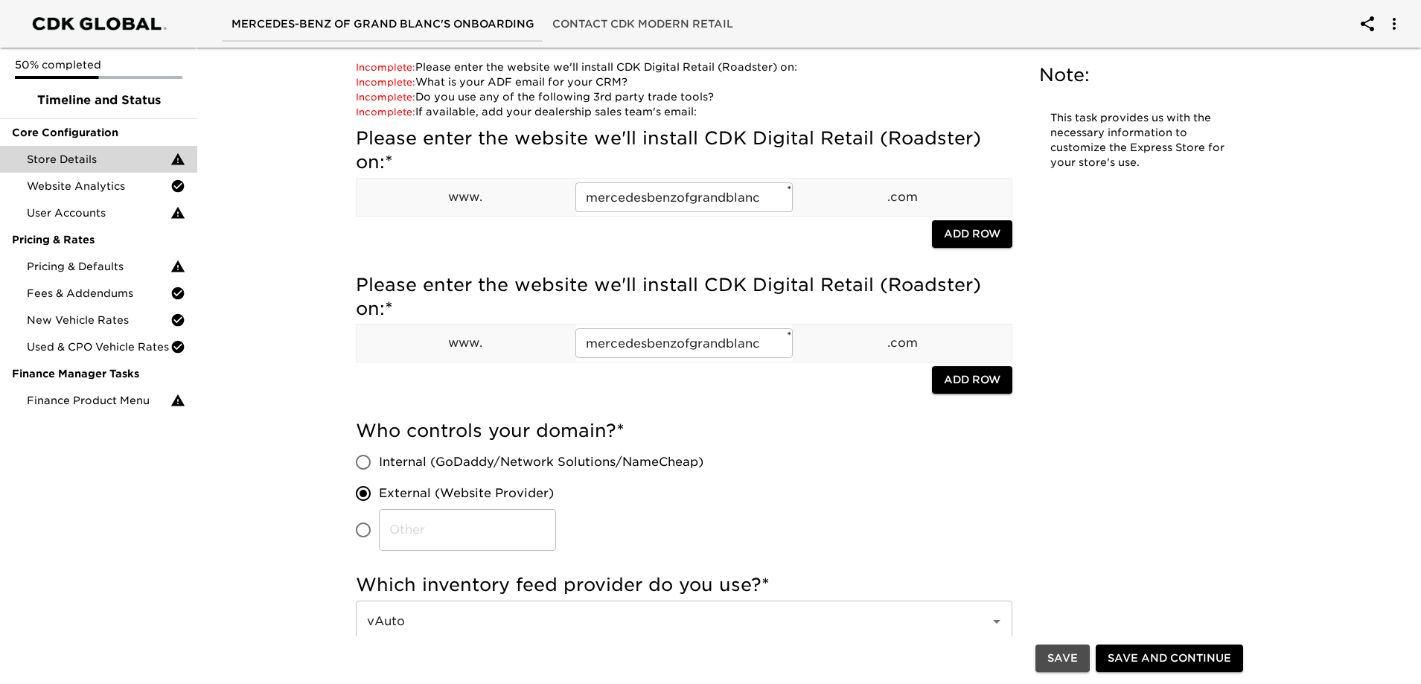
drag, startPoint x: 1070, startPoint y: 660, endPoint x: 583, endPoint y: 316, distance: 596.7
click at [1070, 651] on span "Save" at bounding box center [1062, 659] width 31 height 19
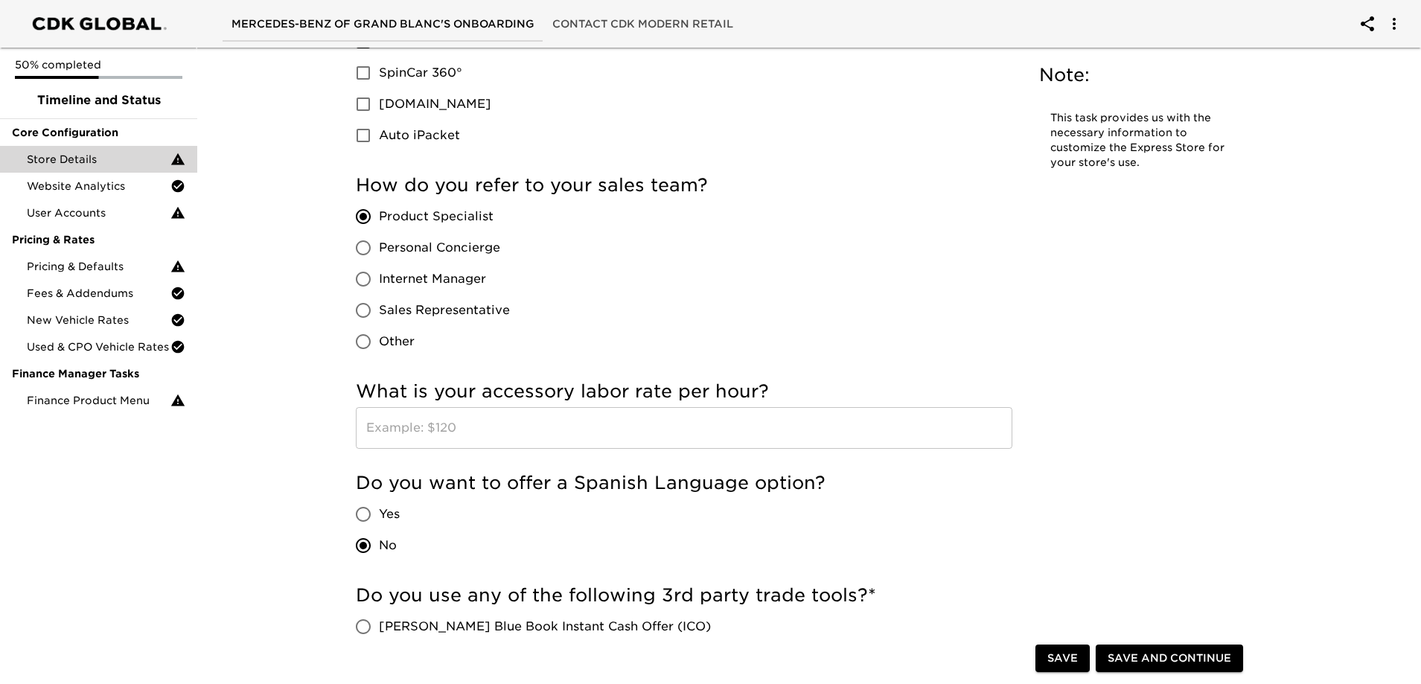
scroll to position [2680, 0]
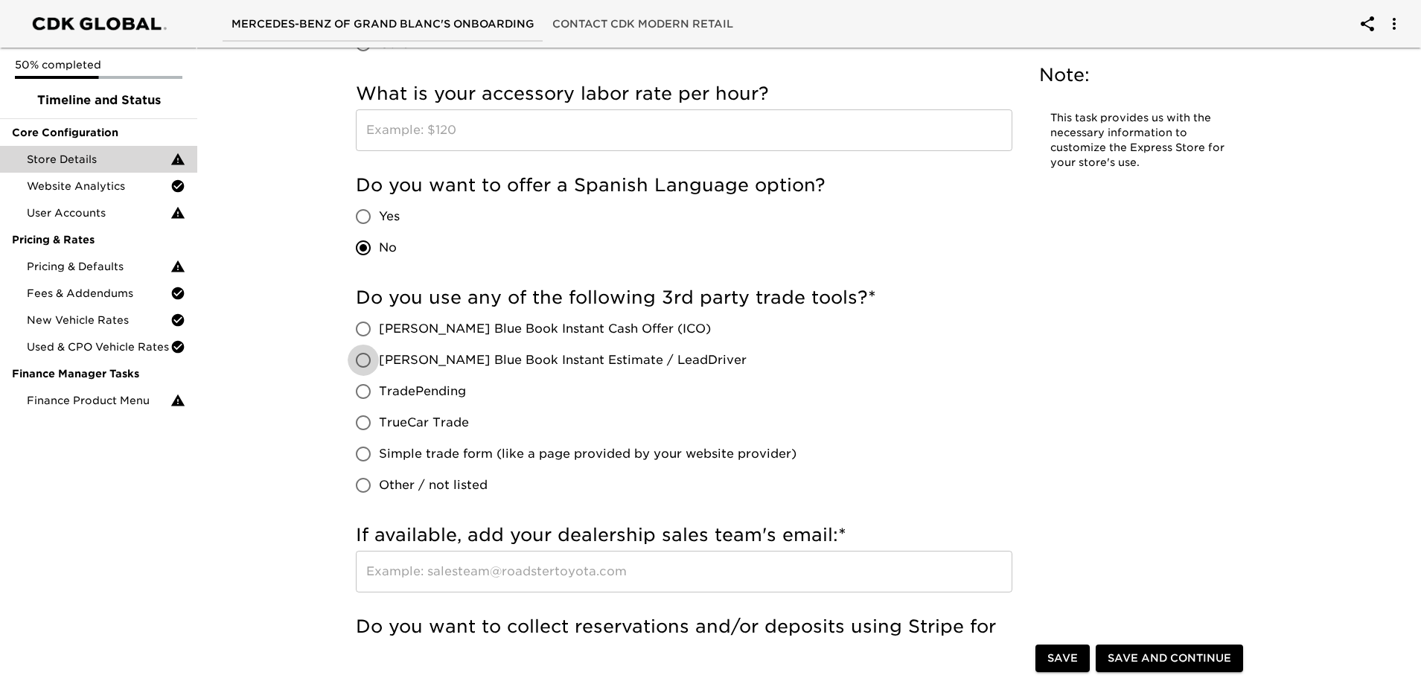
click at [360, 359] on input "[PERSON_NAME] Blue Book Instant Estimate / LeadDriver" at bounding box center [363, 360] width 31 height 31
radio input "true"
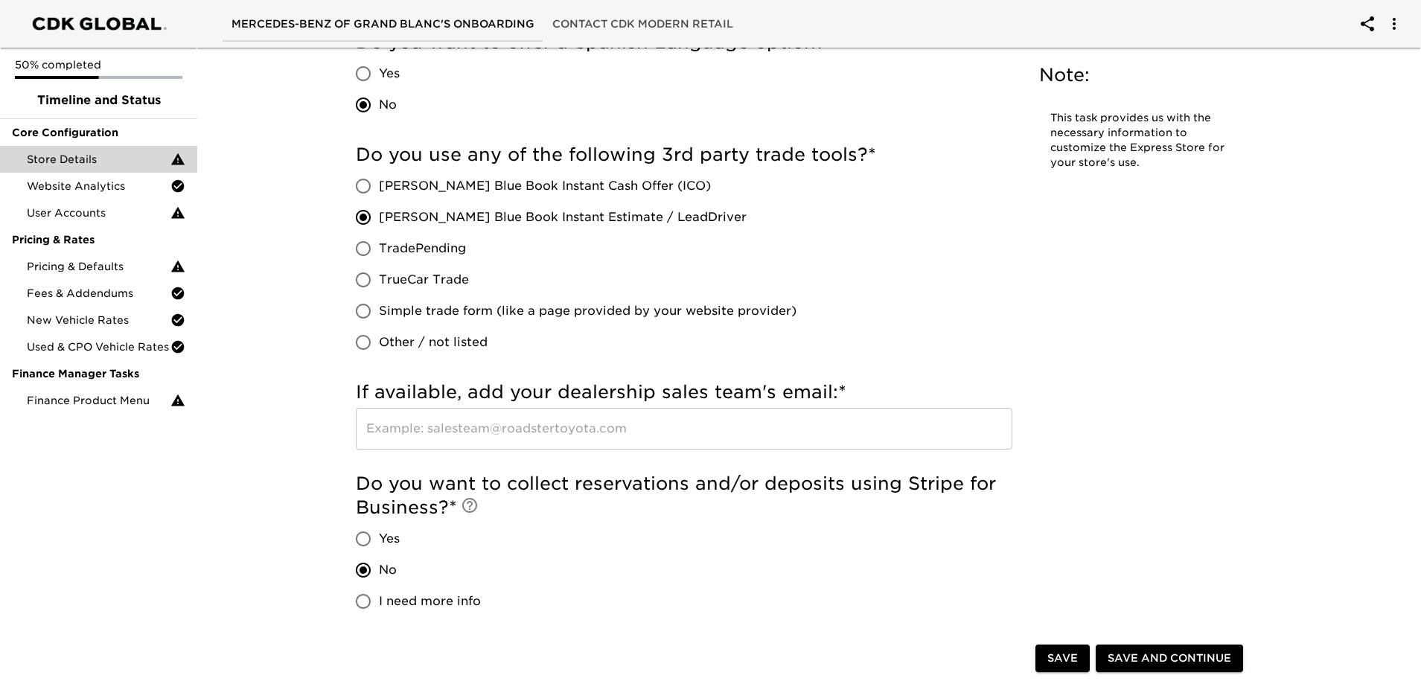
scroll to position [2829, 0]
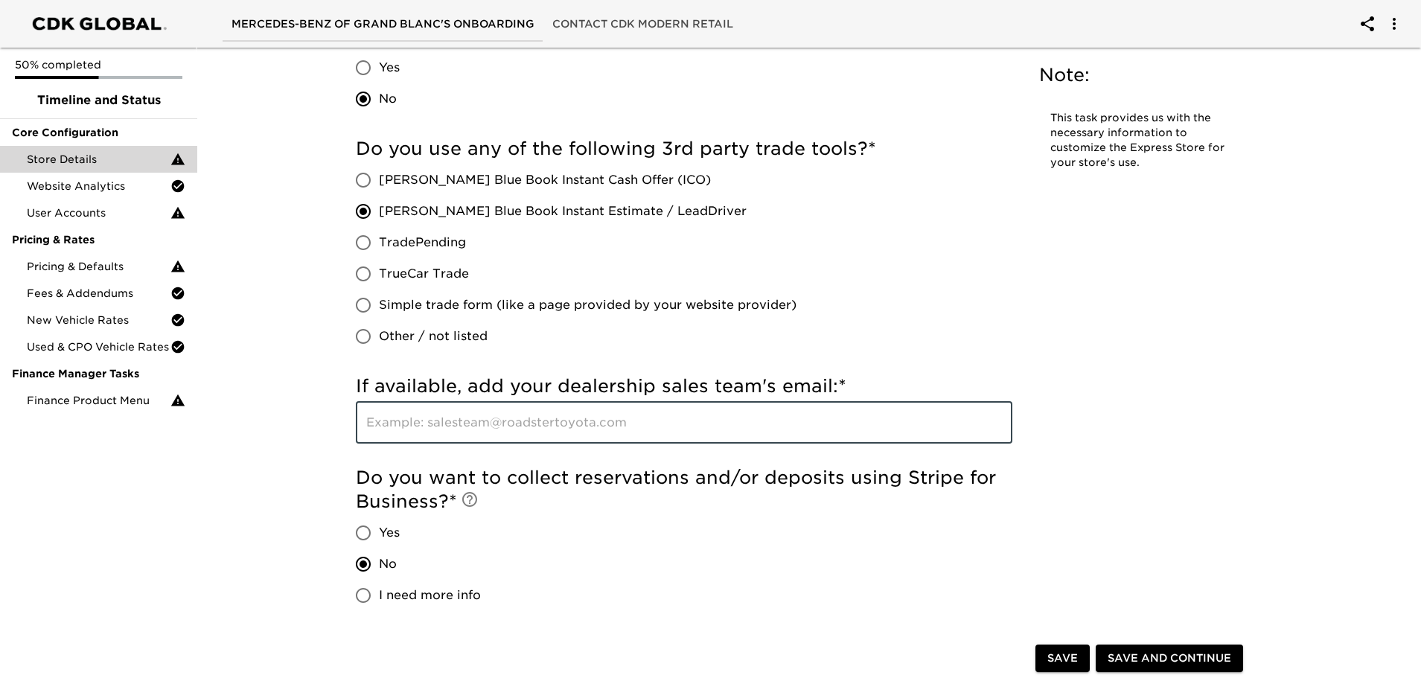
click at [715, 428] on input "text" at bounding box center [684, 423] width 657 height 42
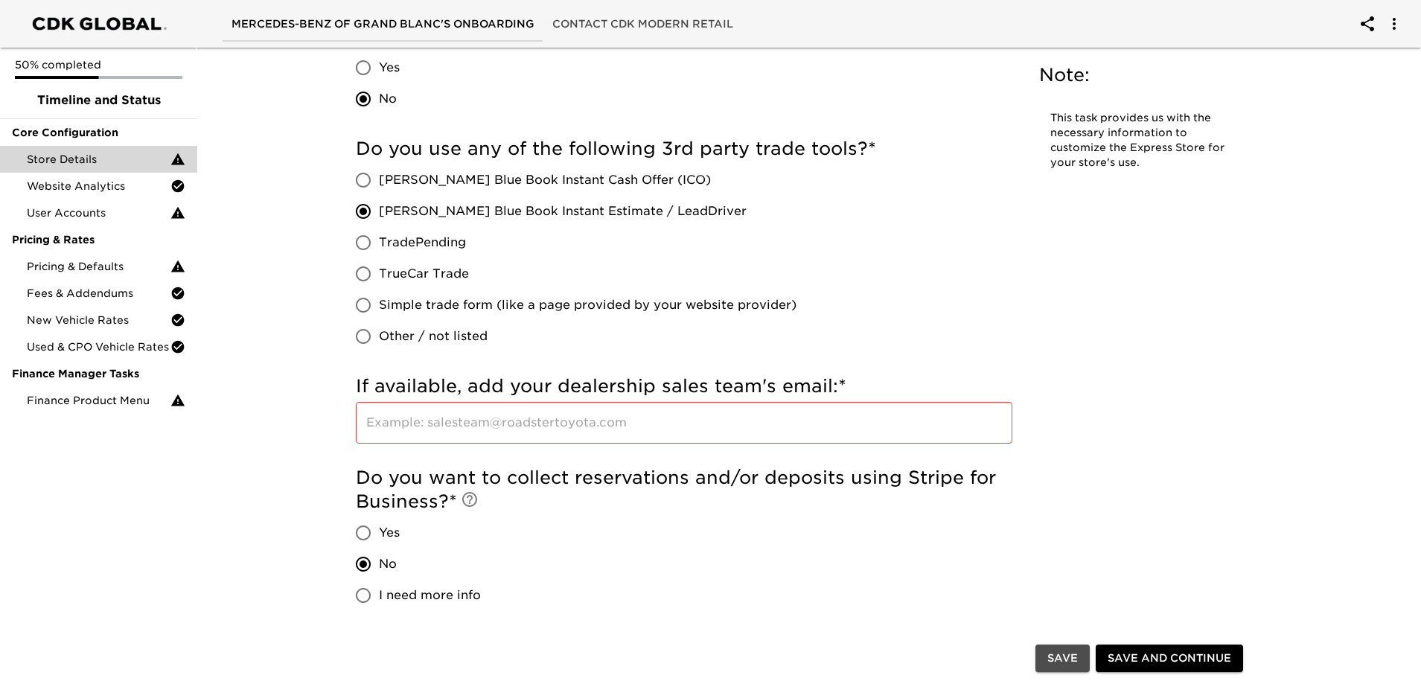
click at [1076, 660] on span "Save" at bounding box center [1062, 659] width 31 height 19
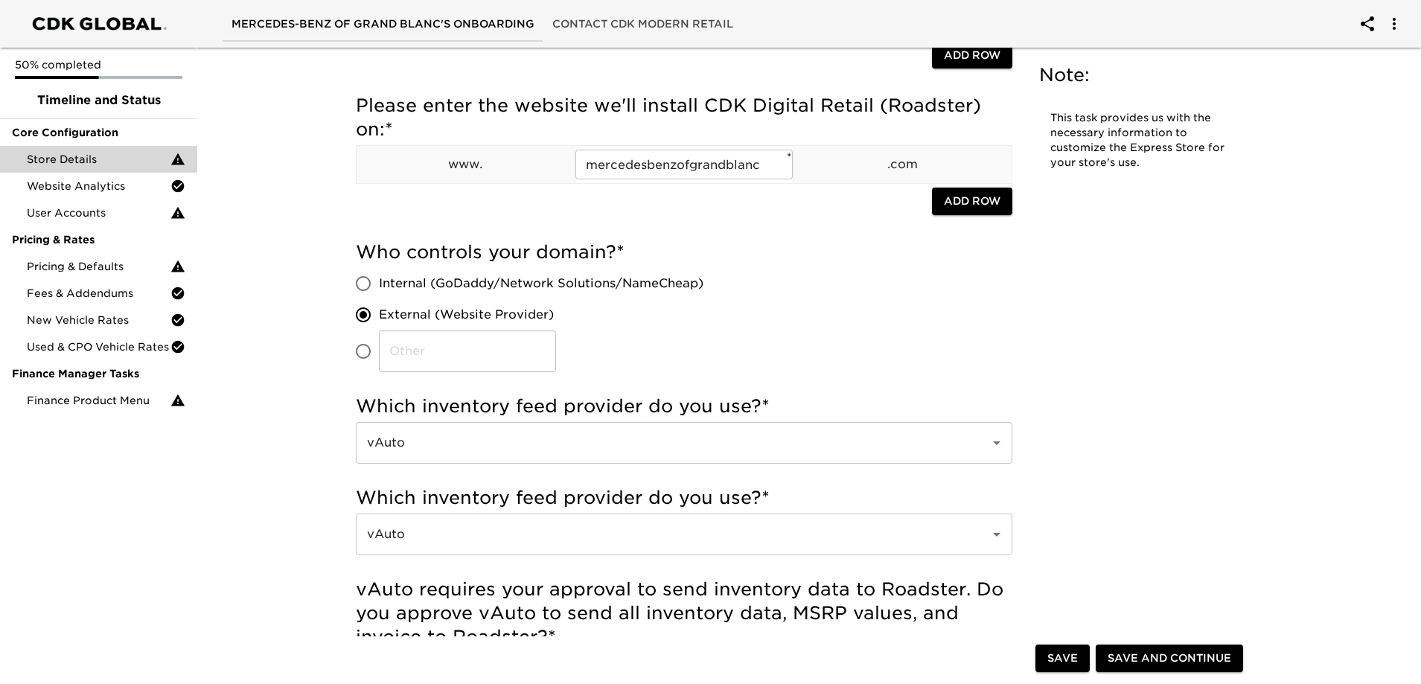
scroll to position [0, 0]
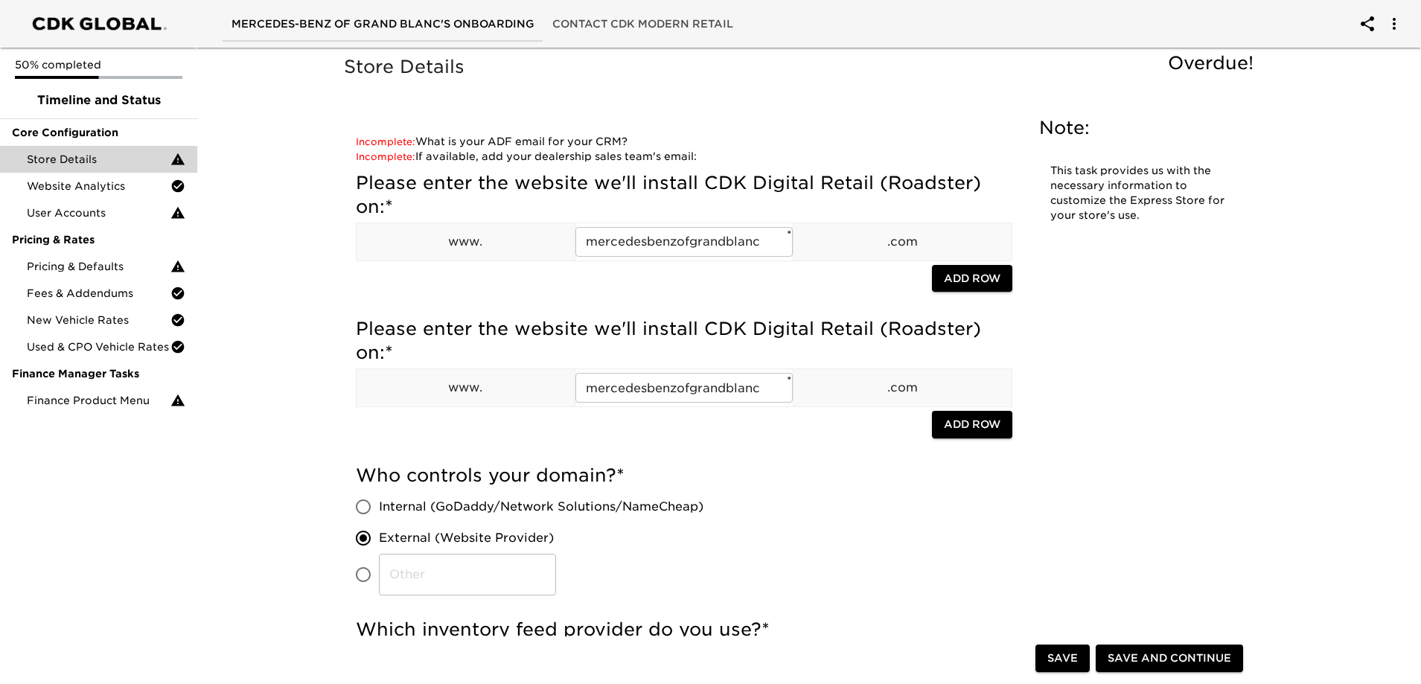
click at [1160, 654] on span "Save and Continue" at bounding box center [1170, 659] width 124 height 19
click at [75, 157] on span "Store Details" at bounding box center [99, 159] width 144 height 15
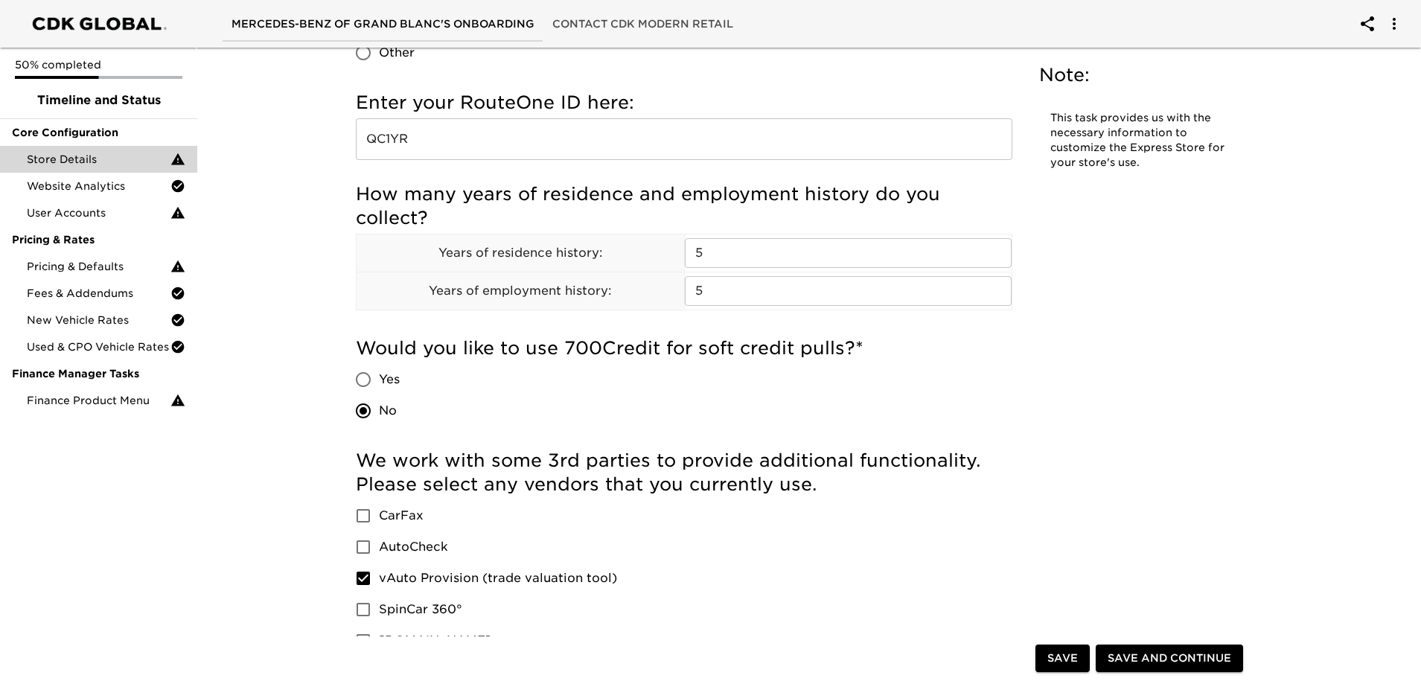
scroll to position [1672, 0]
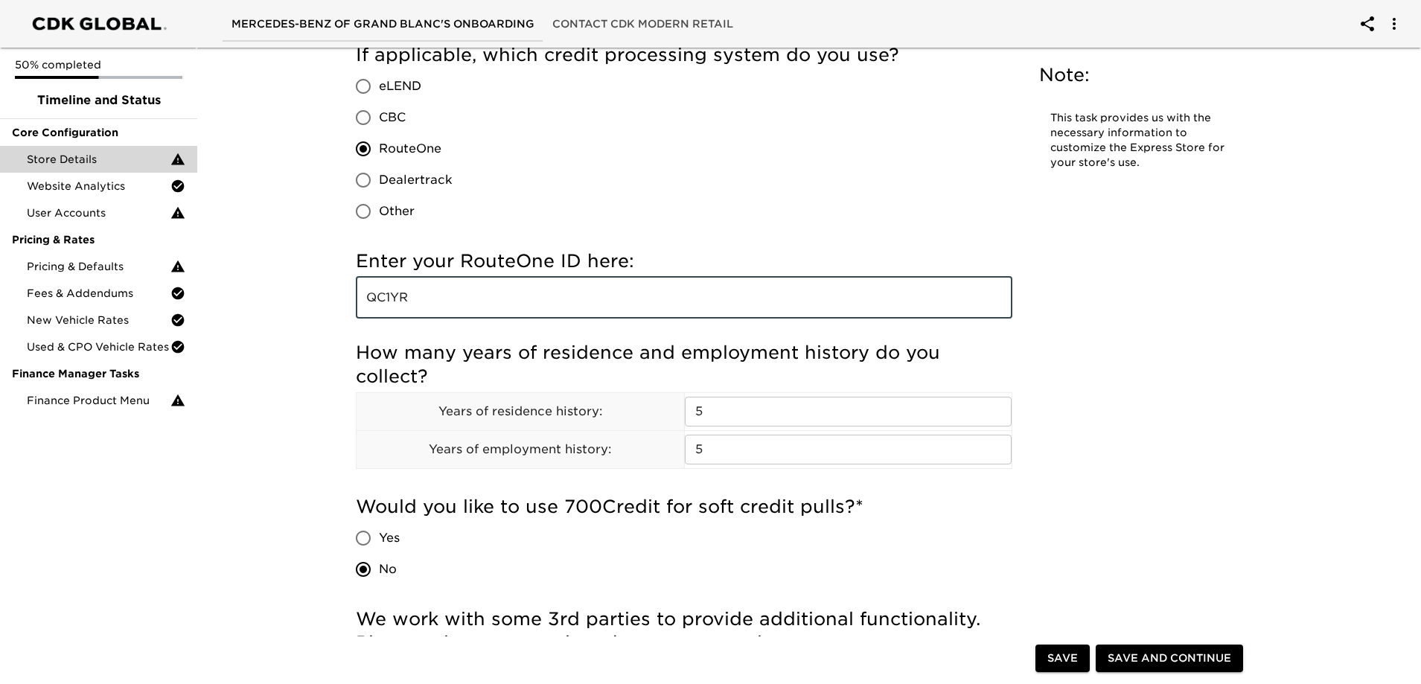
drag, startPoint x: 416, startPoint y: 296, endPoint x: 364, endPoint y: 300, distance: 52.2
click at [366, 299] on input "QC1YR" at bounding box center [684, 298] width 657 height 42
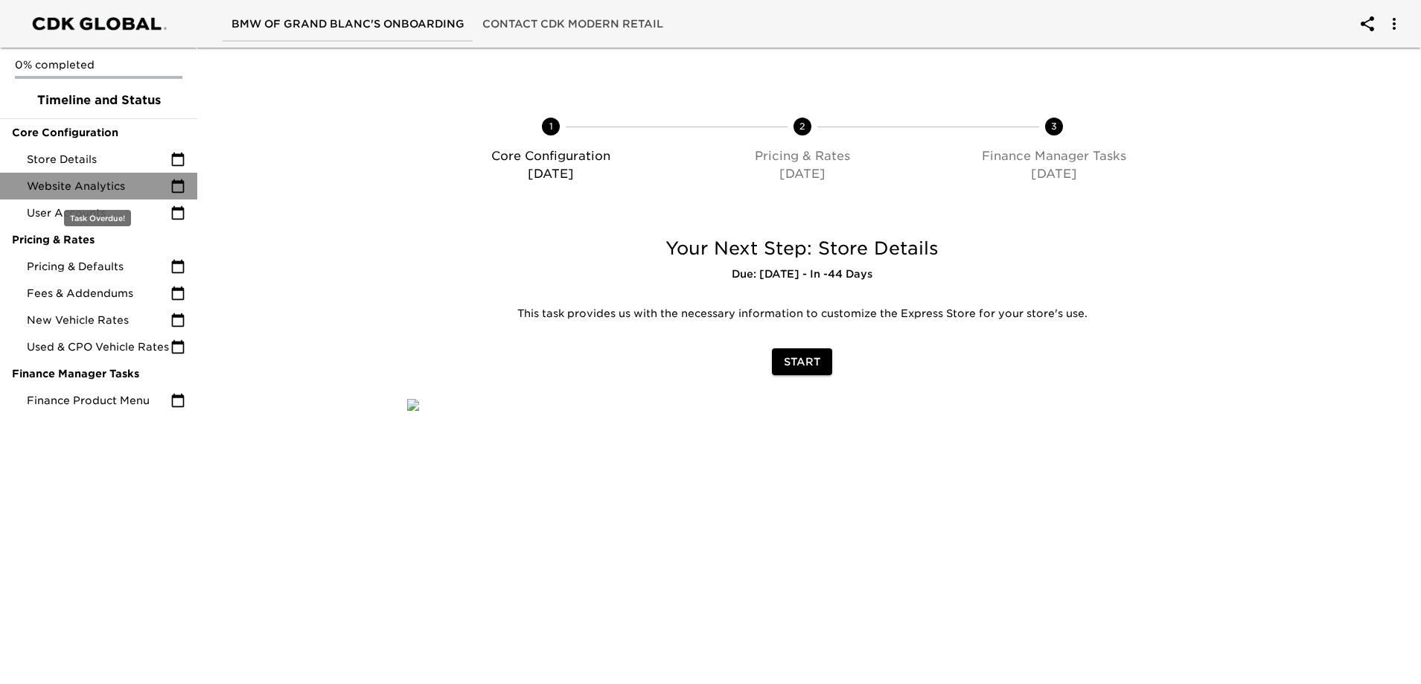
click at [74, 186] on span "Website Analytics" at bounding box center [99, 186] width 144 height 15
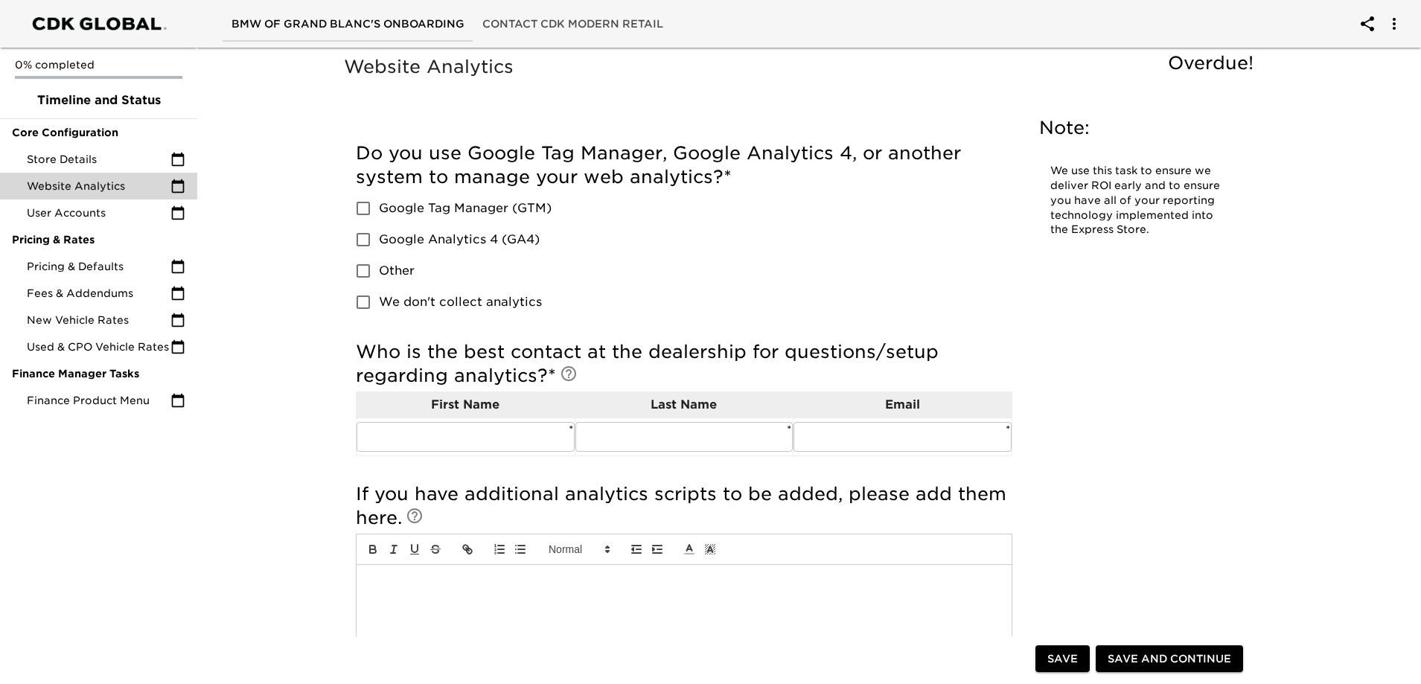
click at [363, 241] on input "Google Analytics 4 (GA4)" at bounding box center [363, 239] width 31 height 31
checkbox input "true"
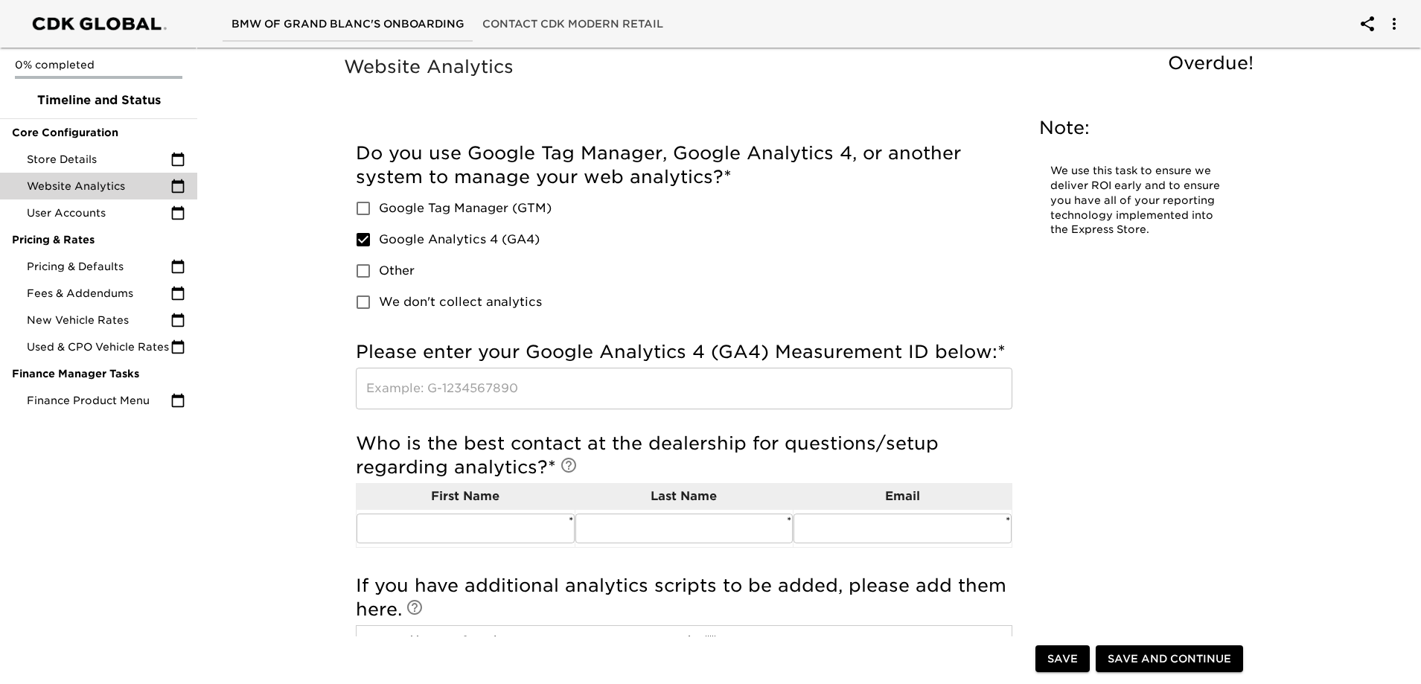
click at [366, 393] on input "text" at bounding box center [684, 389] width 657 height 42
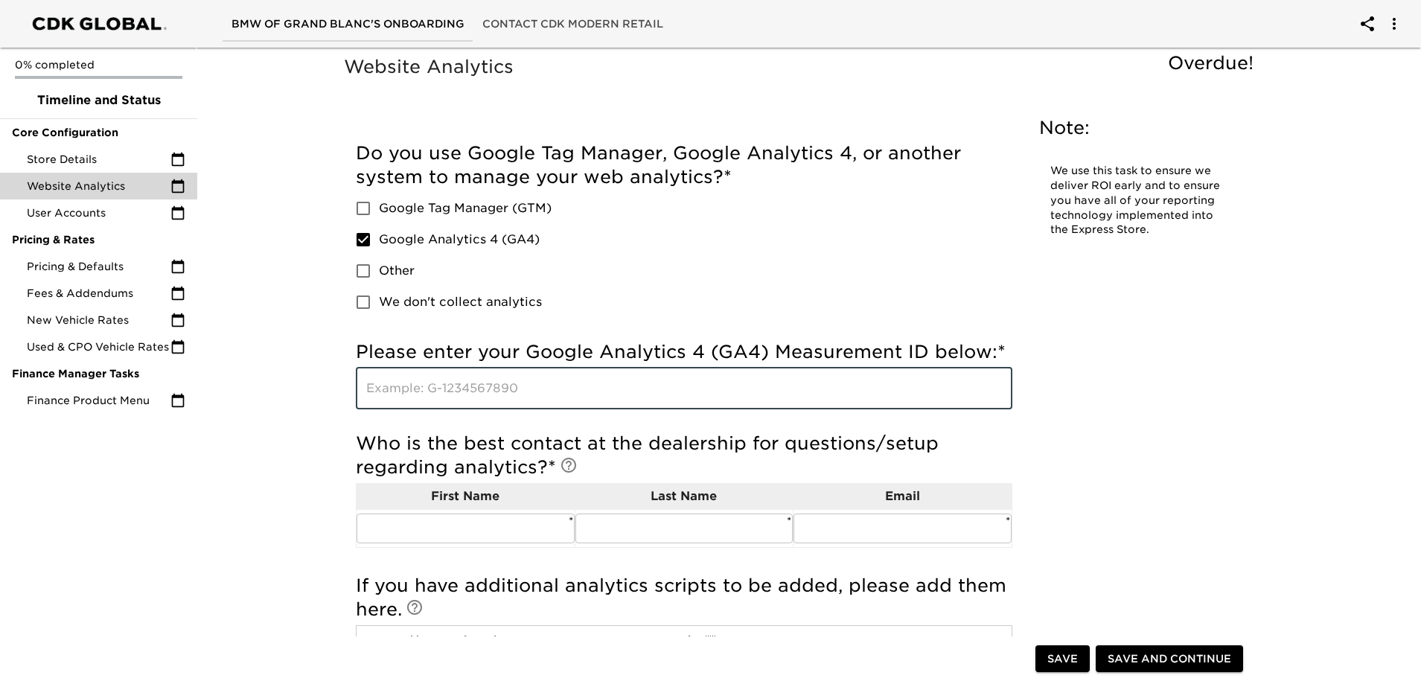
paste input "G-CP48JR82JE"
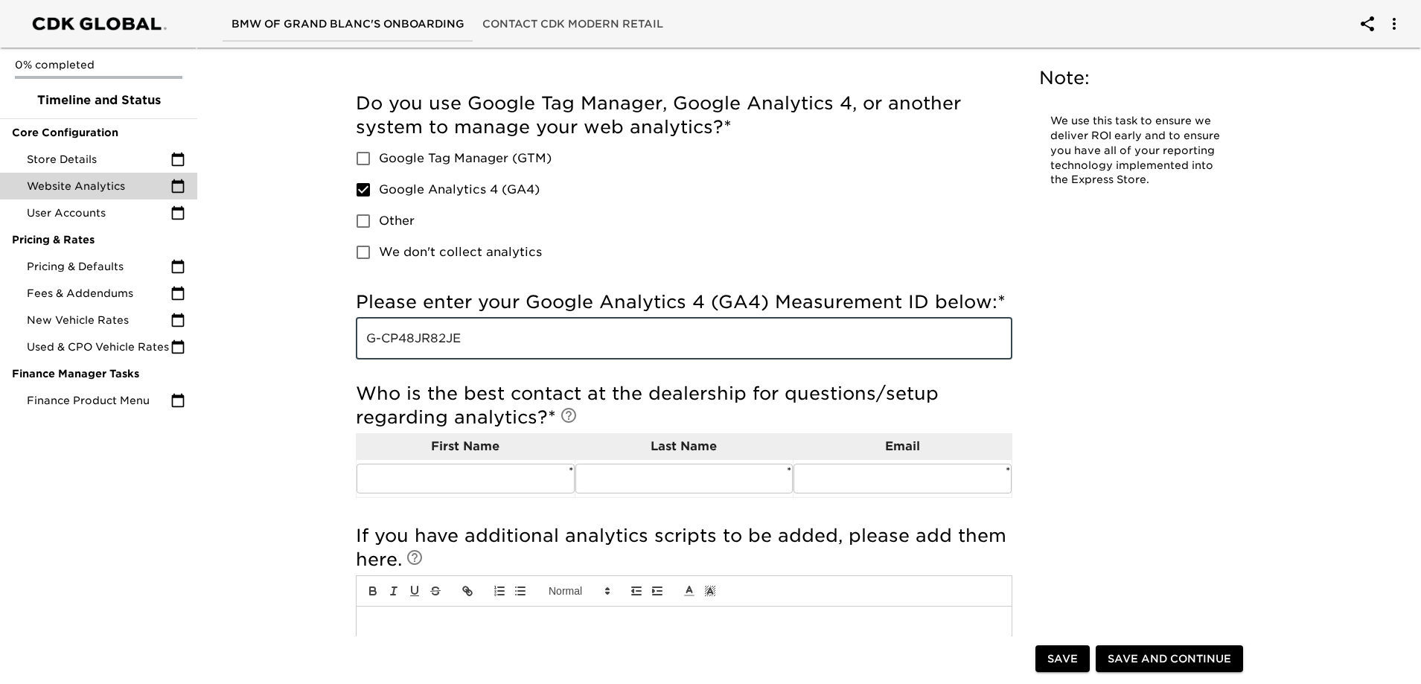
scroll to position [149, 0]
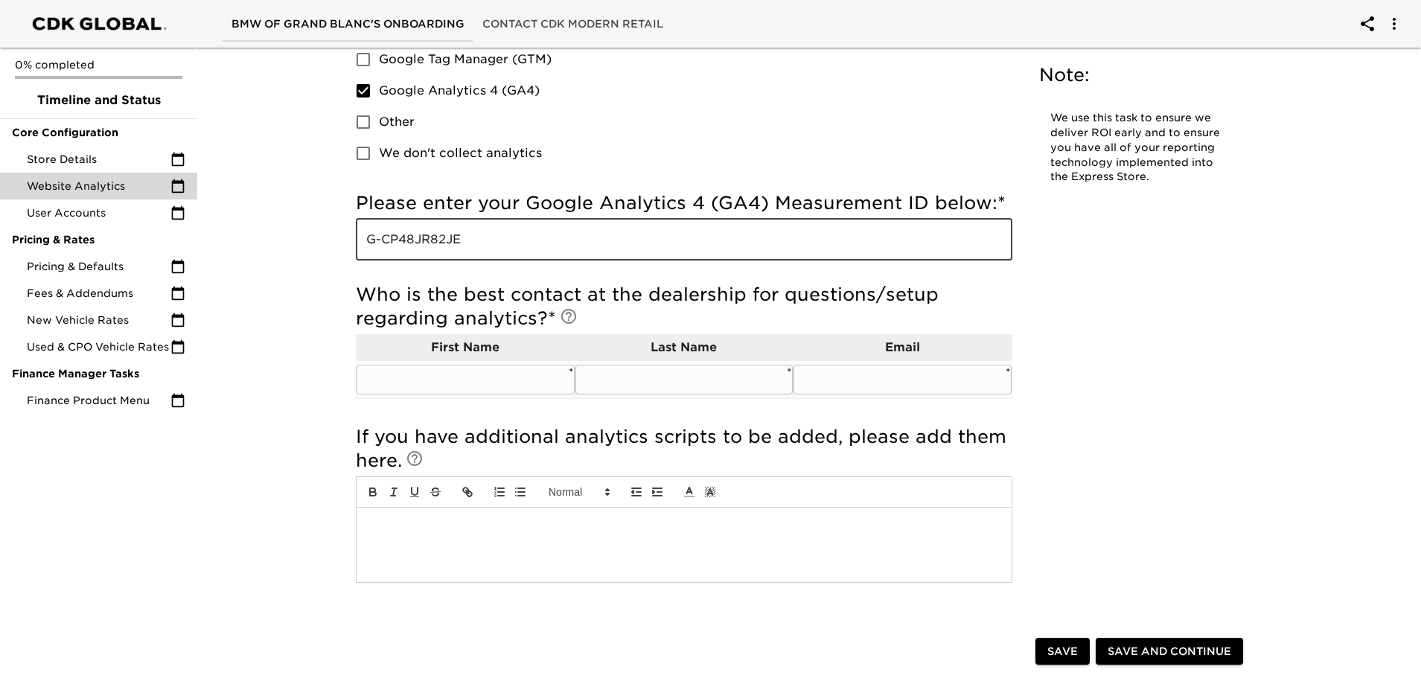
type input "G-CP48JR82JE"
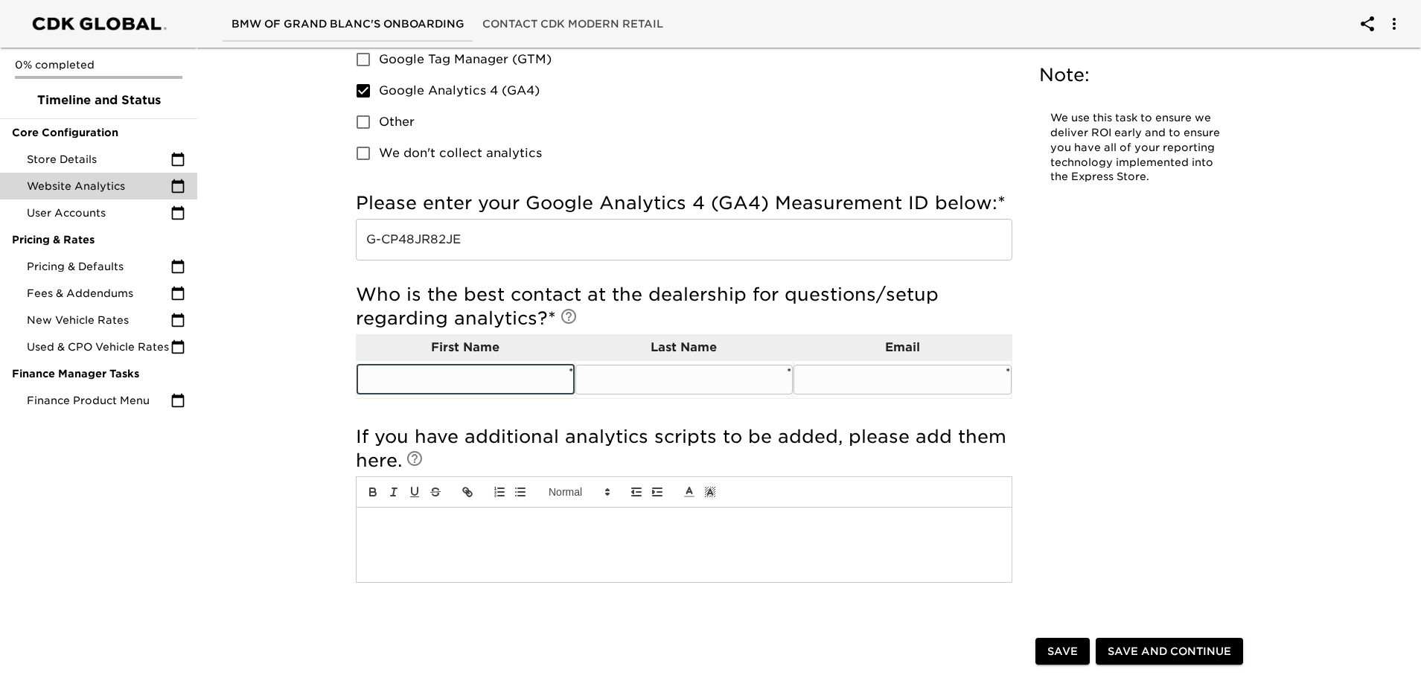
click at [357, 373] on input "text" at bounding box center [466, 380] width 218 height 30
type input "[PERSON_NAME]"
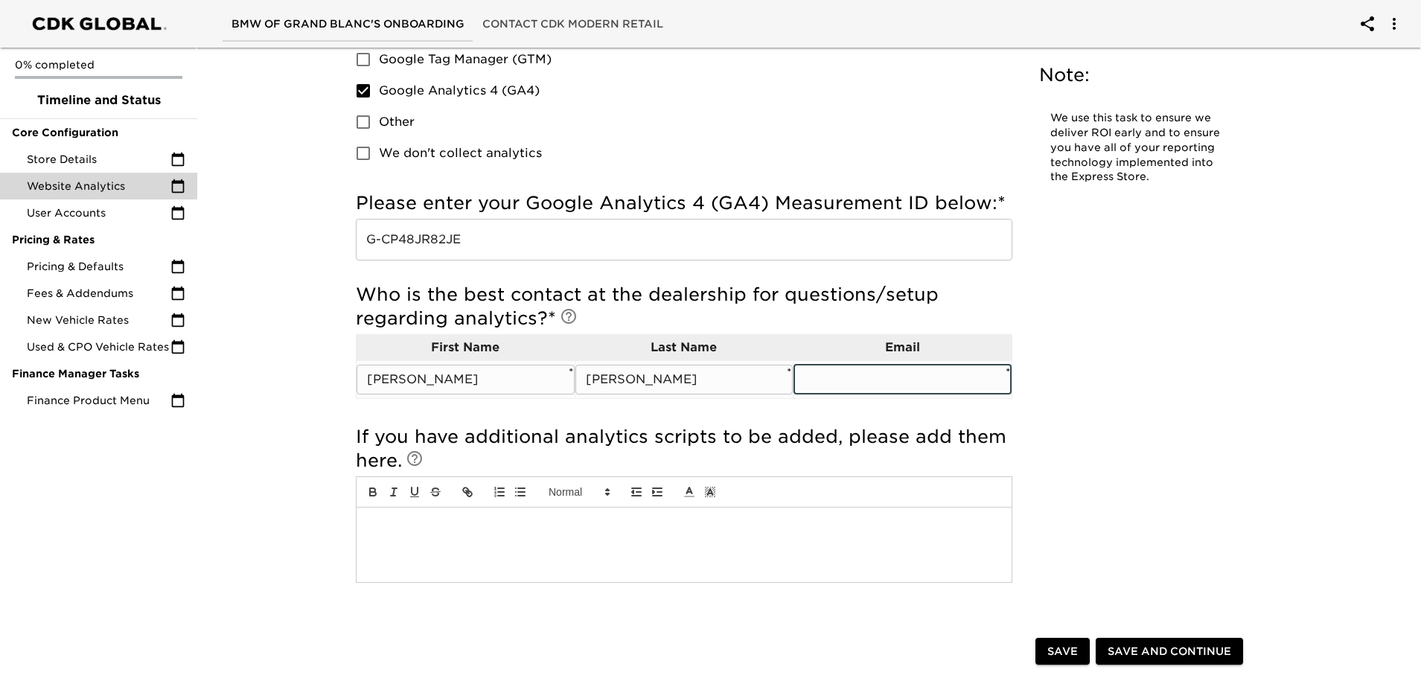
click at [854, 378] on input "text" at bounding box center [903, 380] width 218 height 30
type input "[EMAIL_ADDRESS][DOMAIN_NAME]"
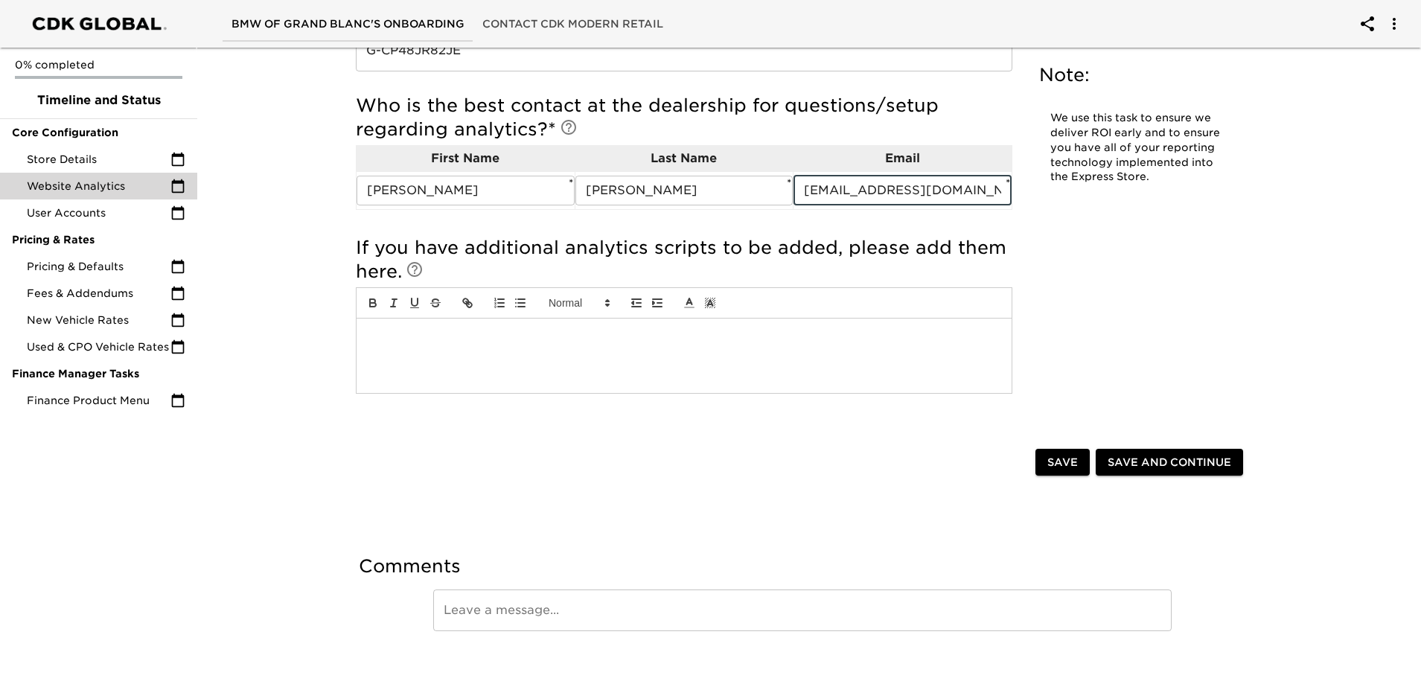
scroll to position [355, 0]
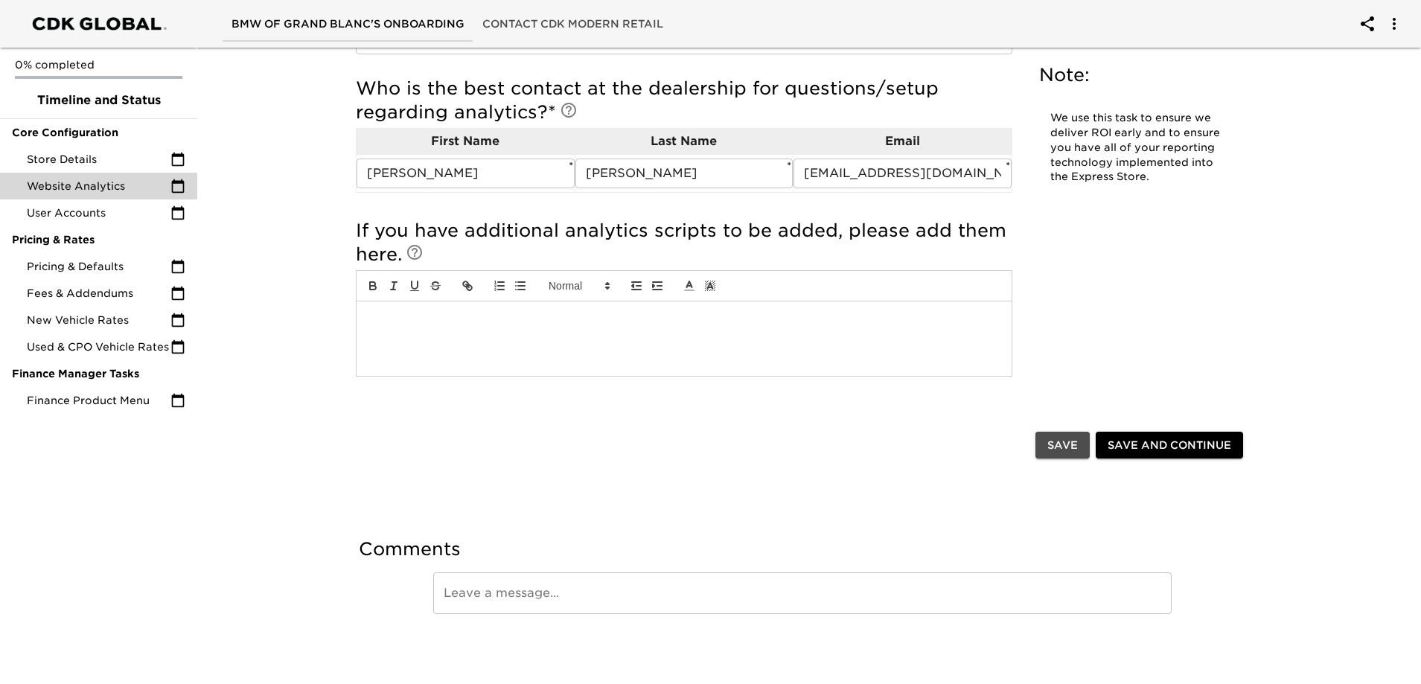
click at [1046, 443] on button "Save" at bounding box center [1063, 446] width 54 height 28
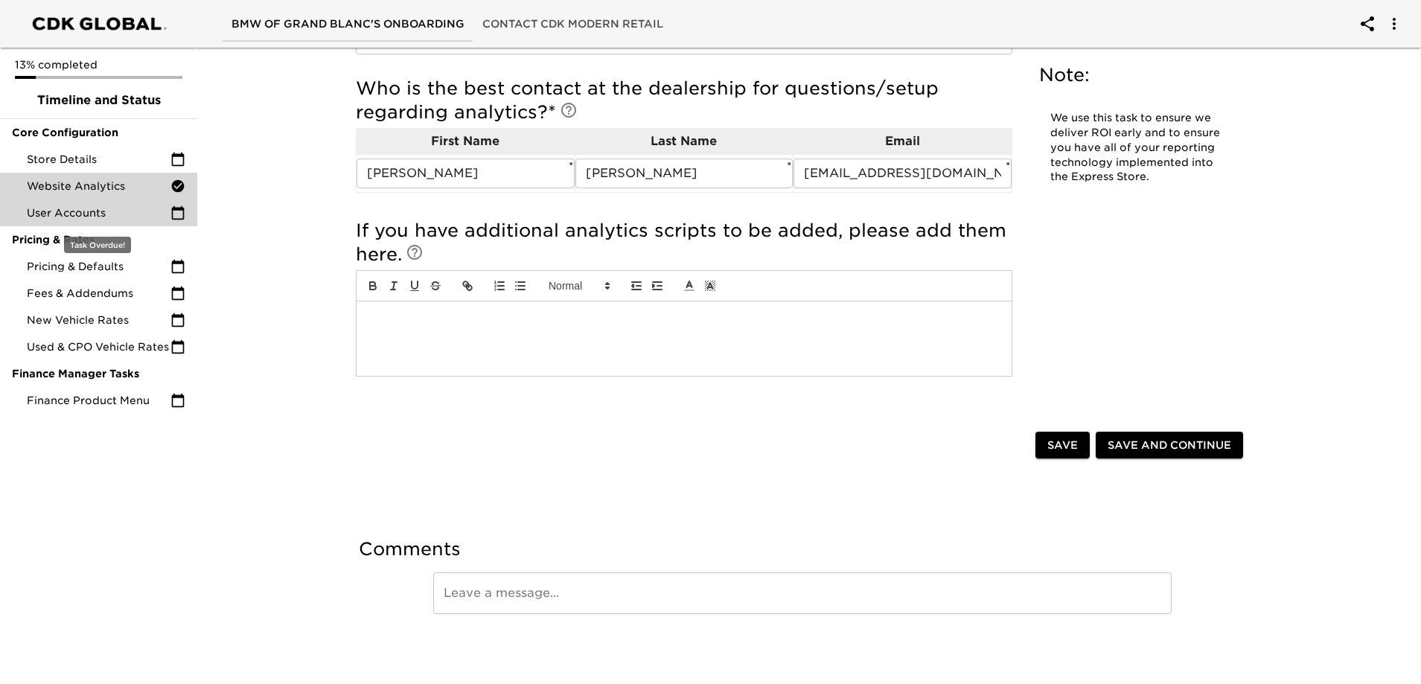
click at [49, 211] on span "User Accounts" at bounding box center [99, 212] width 144 height 15
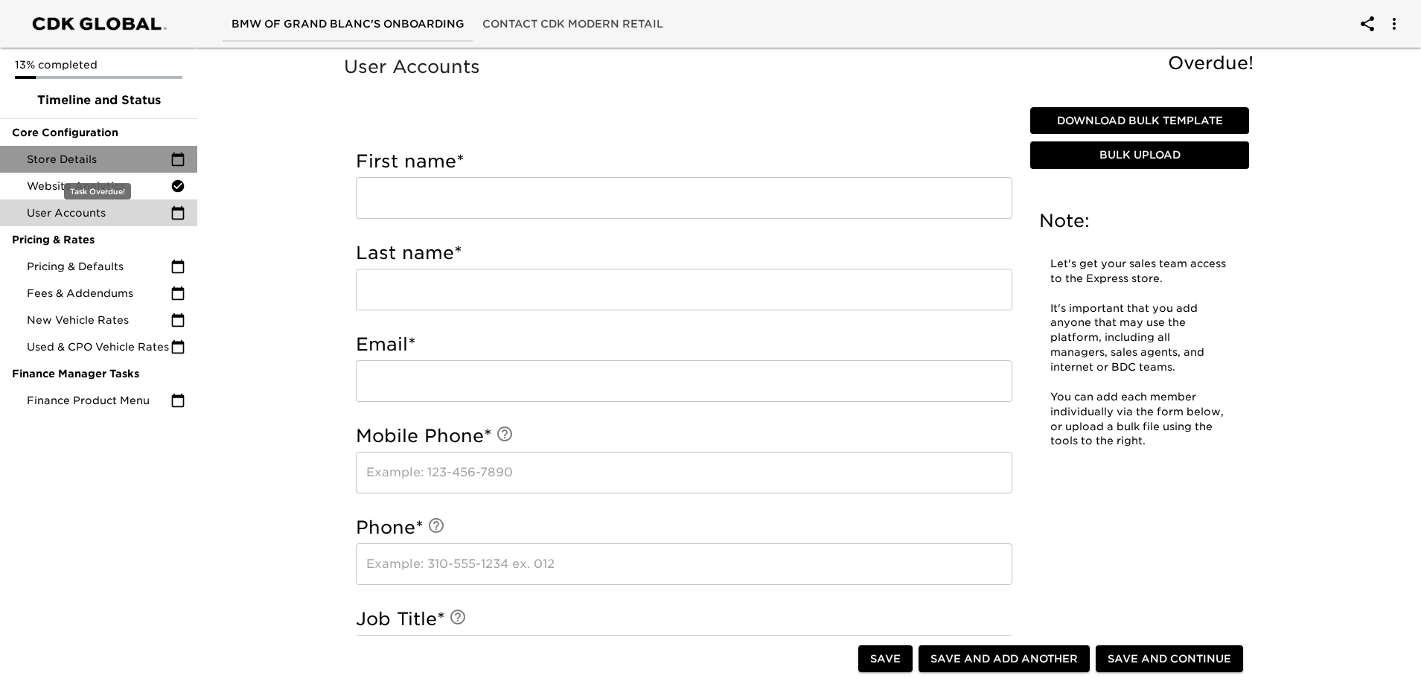
click at [66, 162] on span "Store Details" at bounding box center [99, 159] width 144 height 15
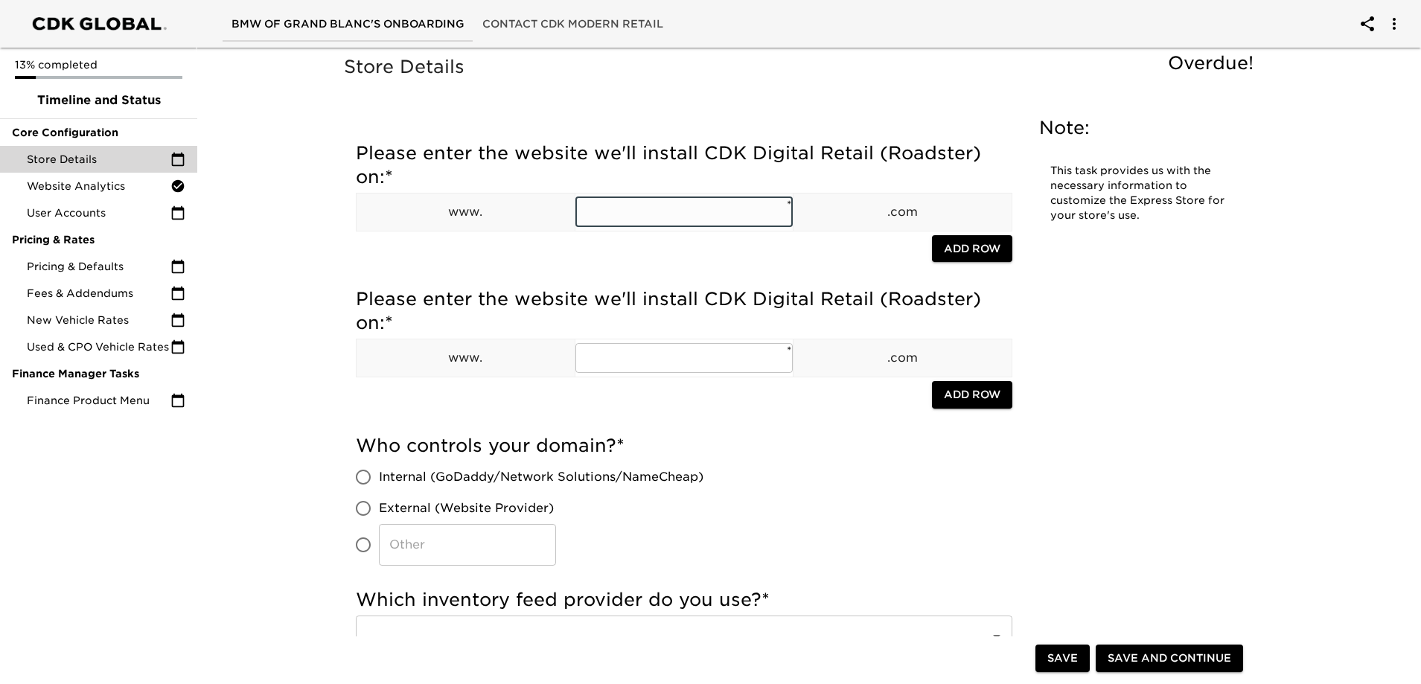
click at [696, 216] on input "text" at bounding box center [684, 212] width 218 height 30
type input "bmwofgrandblanc"
click at [604, 364] on input "text" at bounding box center [684, 358] width 218 height 30
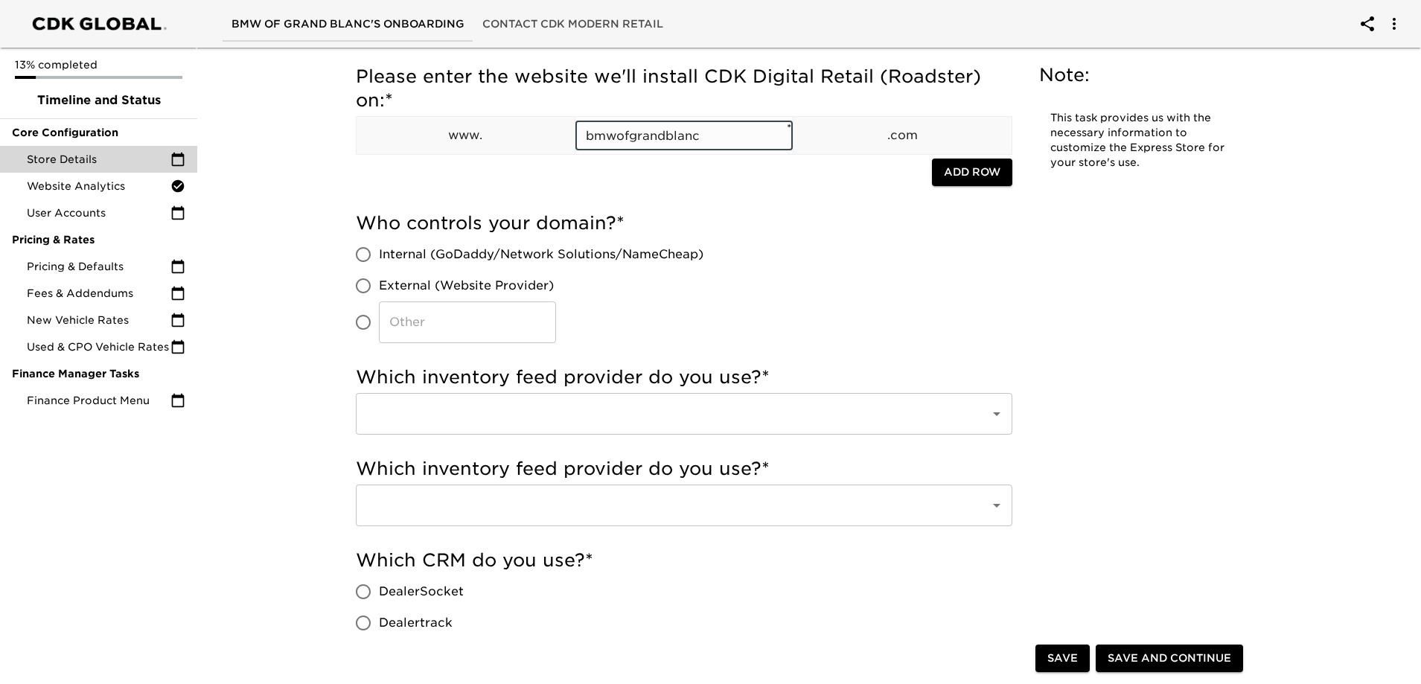
scroll to position [223, 0]
type input "bmwofgrandblanc"
click at [366, 289] on input "External (Website Provider)" at bounding box center [363, 284] width 31 height 31
radio input "true"
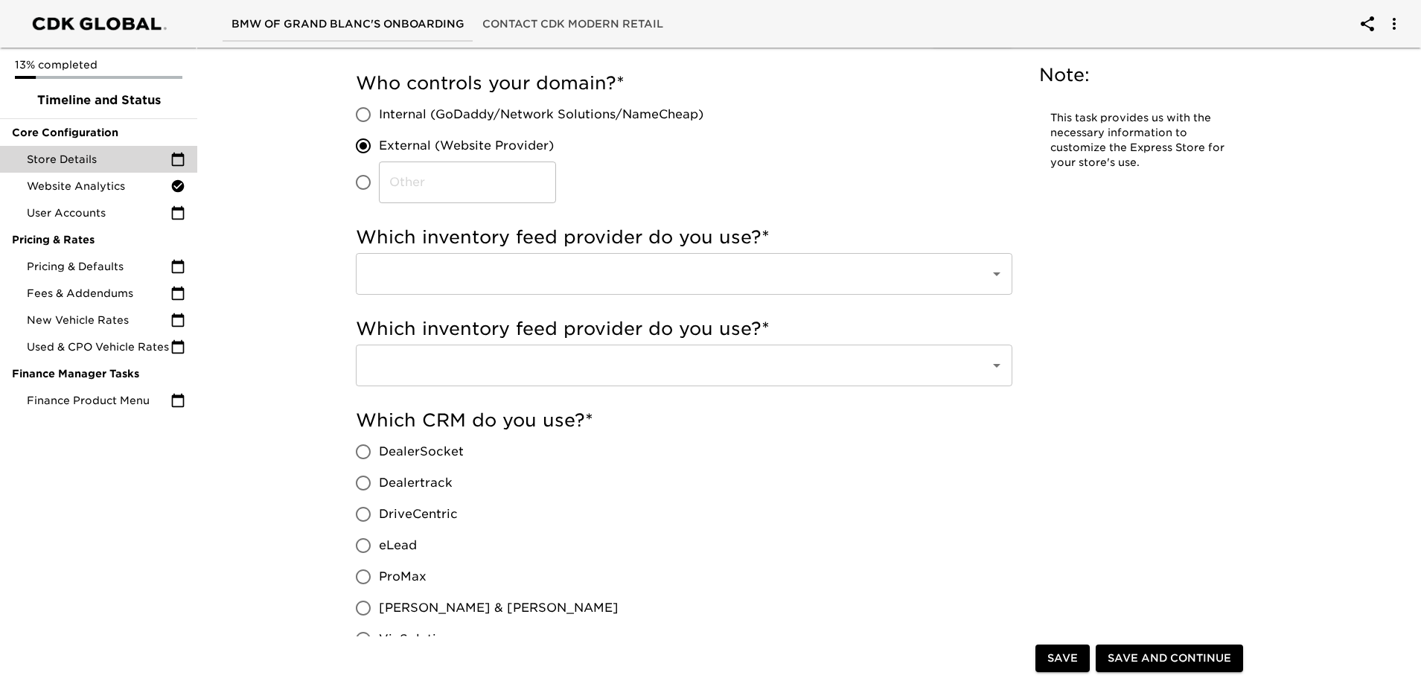
scroll to position [372, 0]
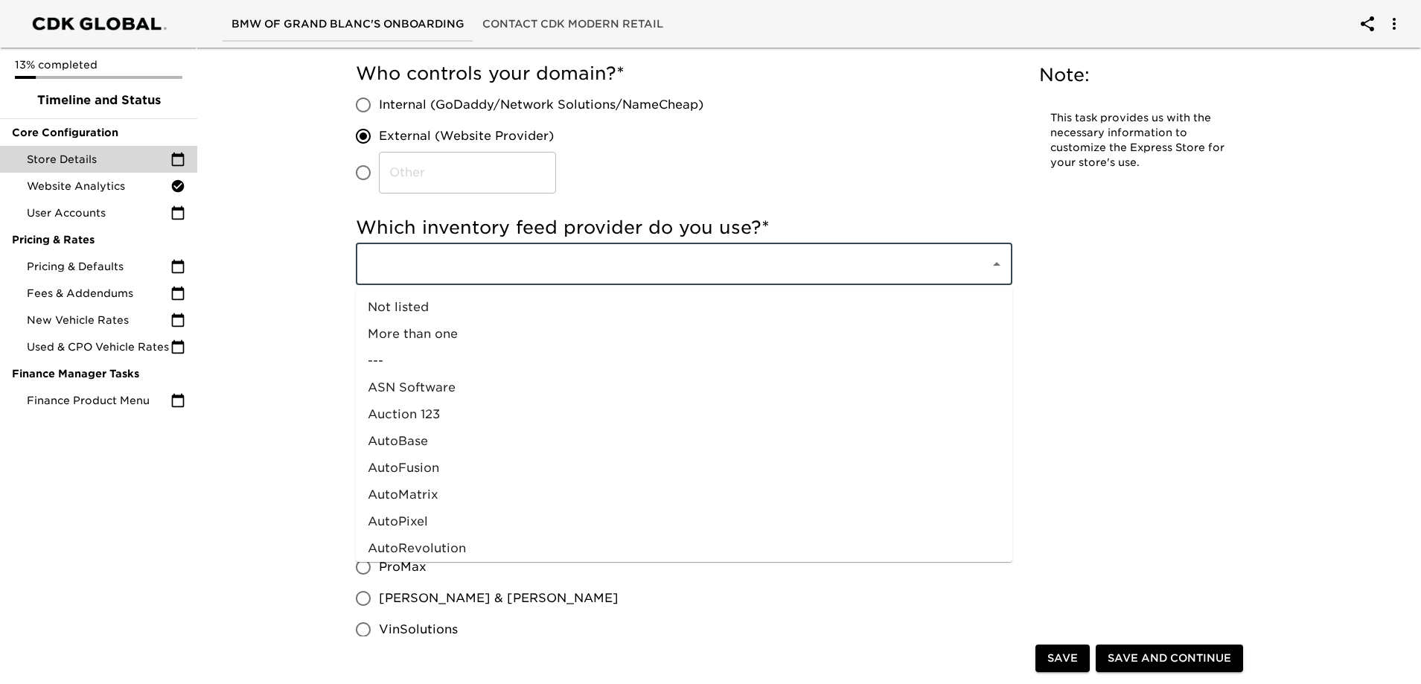
click at [404, 268] on input "text" at bounding box center [663, 264] width 601 height 28
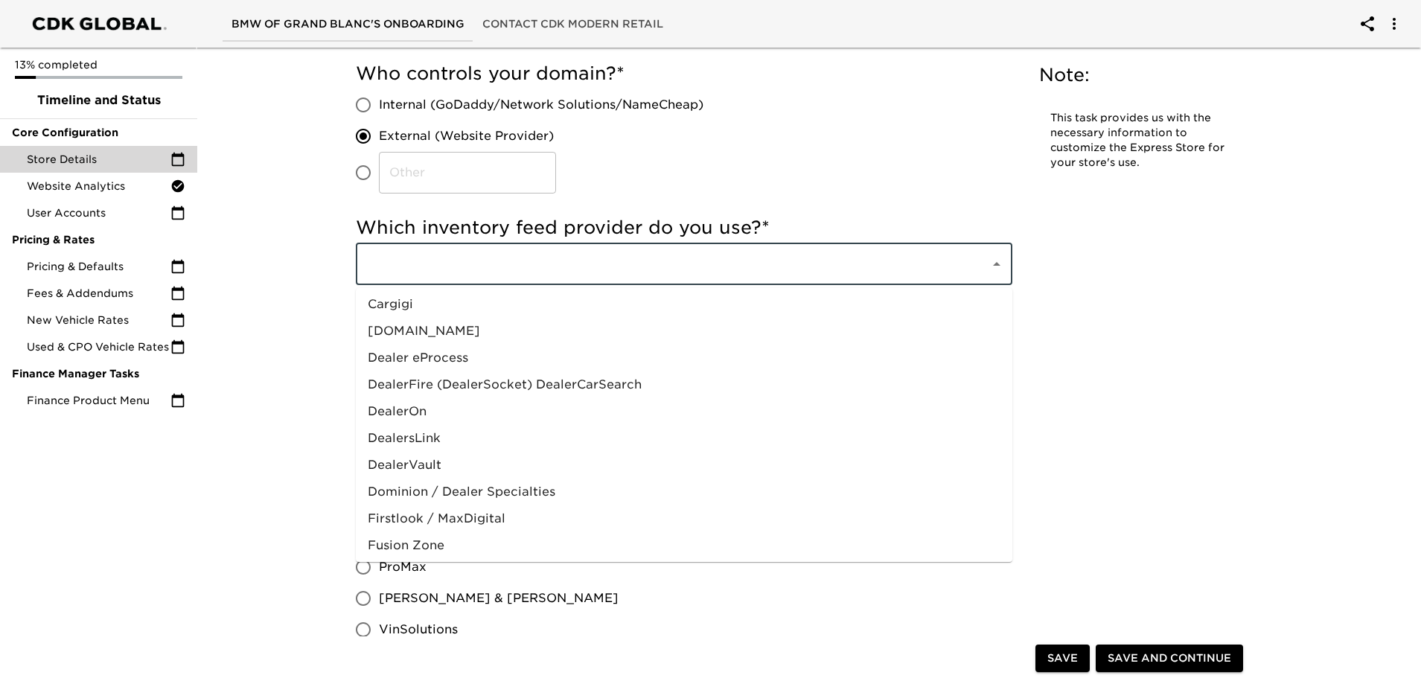
scroll to position [730, 0]
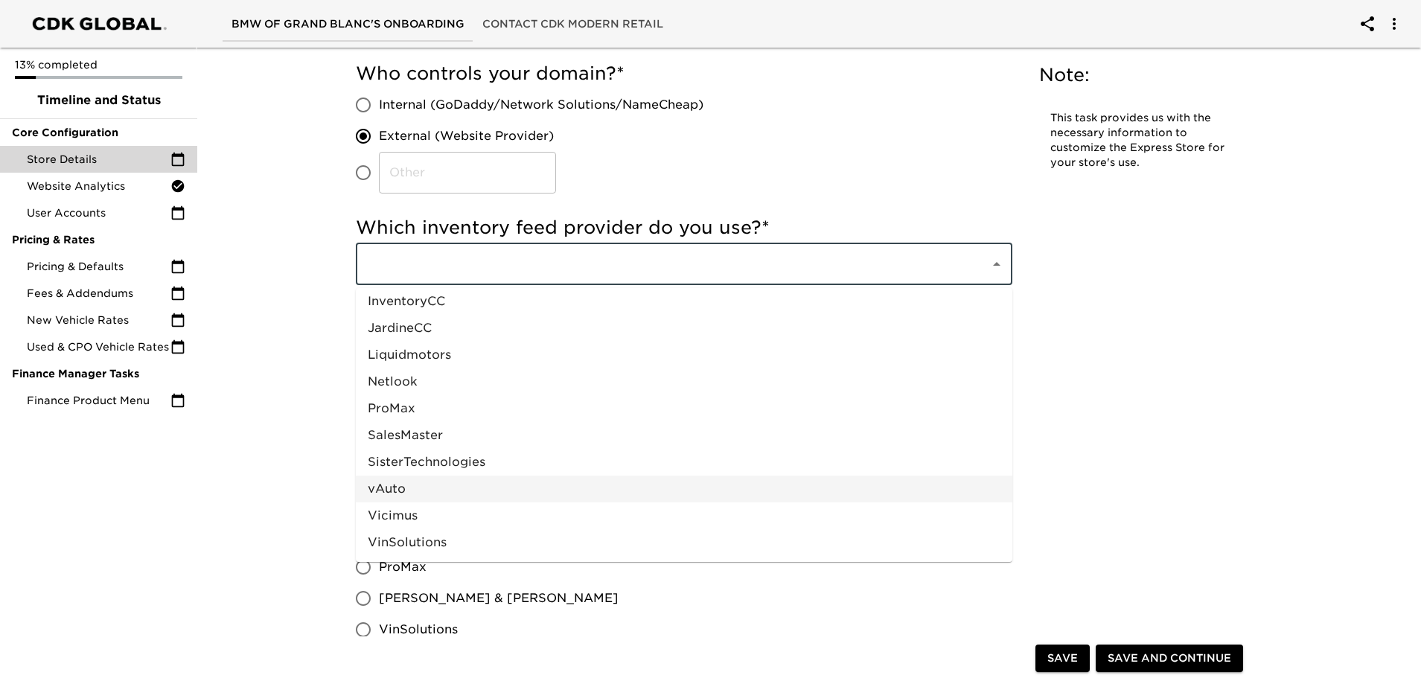
click at [409, 490] on li "vAuto" at bounding box center [684, 489] width 657 height 27
type input "vAuto"
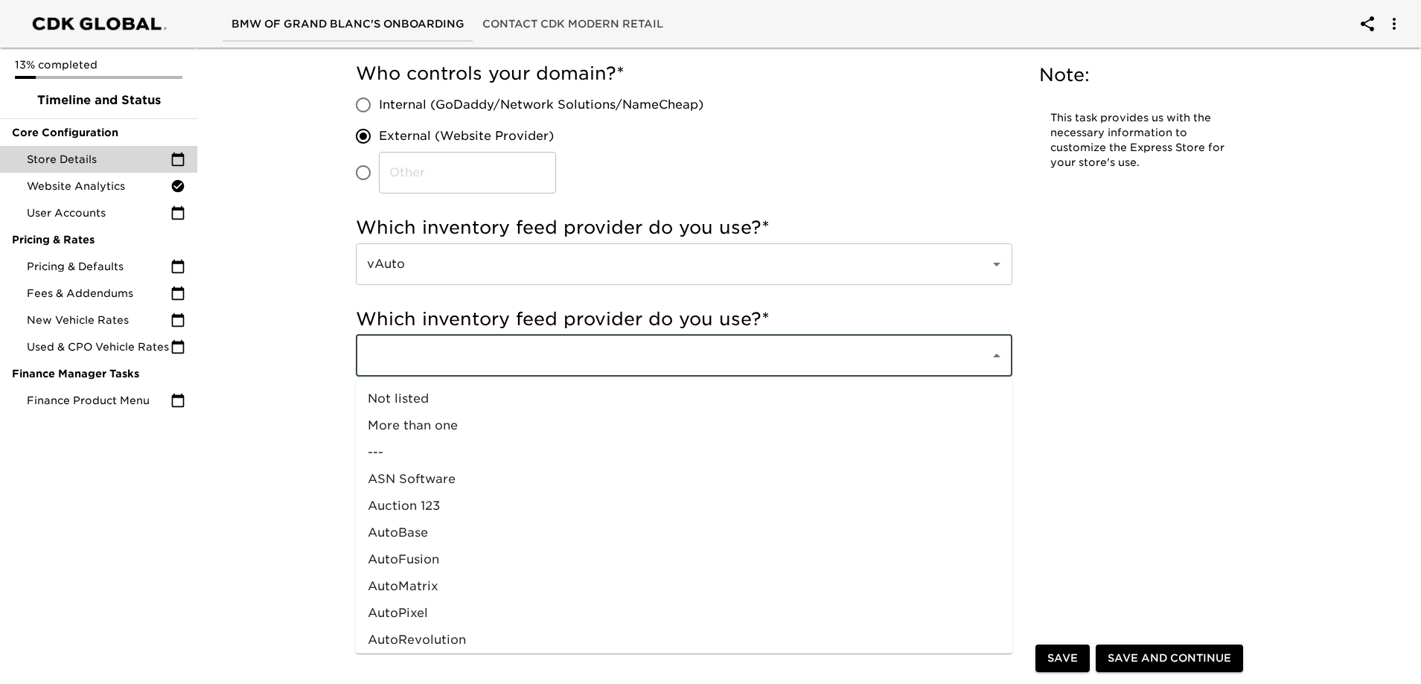
click at [443, 360] on input "text" at bounding box center [663, 356] width 601 height 28
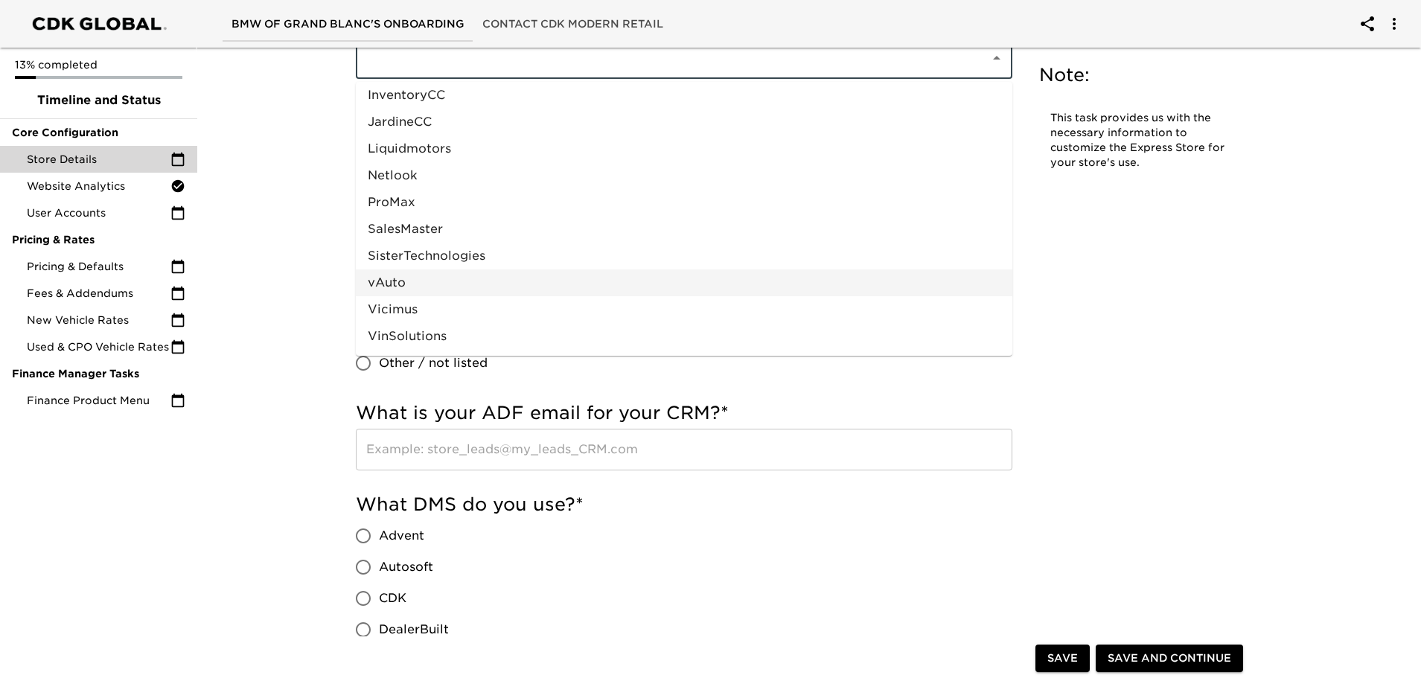
click at [418, 287] on li "vAuto" at bounding box center [684, 282] width 657 height 27
type input "vAuto"
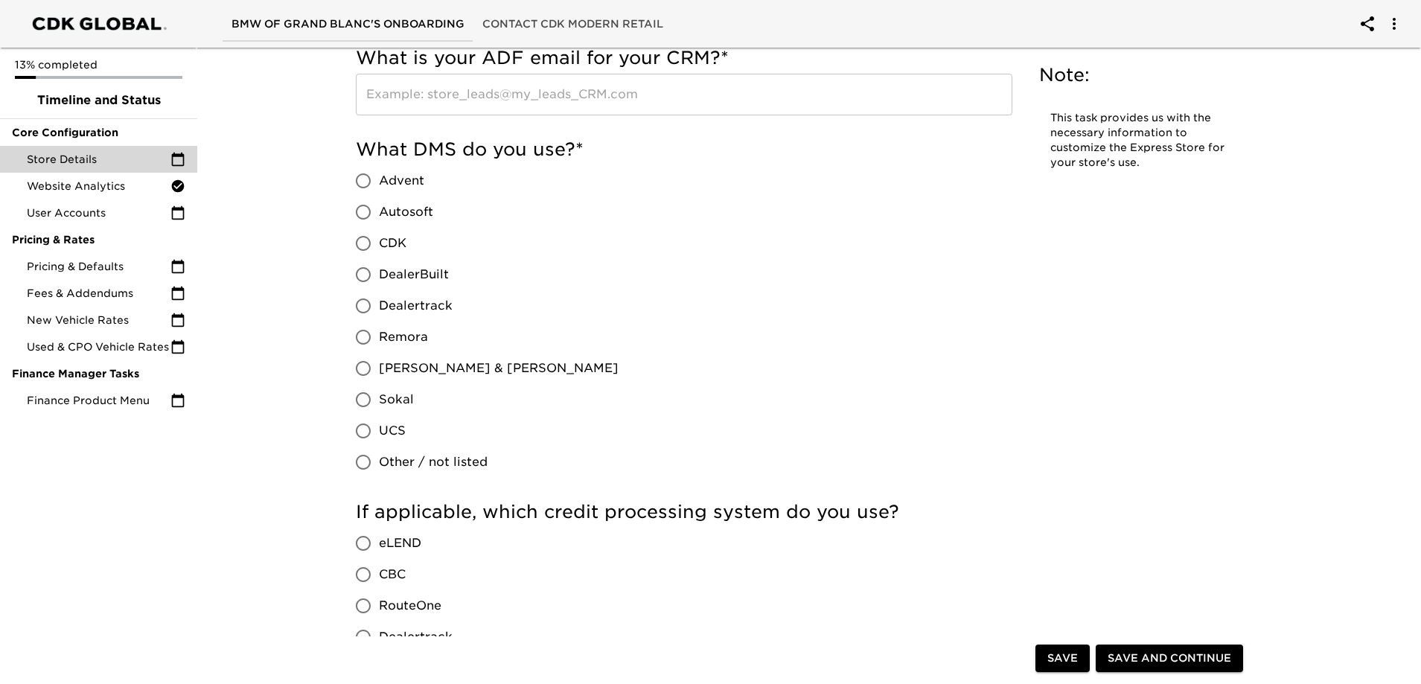
scroll to position [1191, 0]
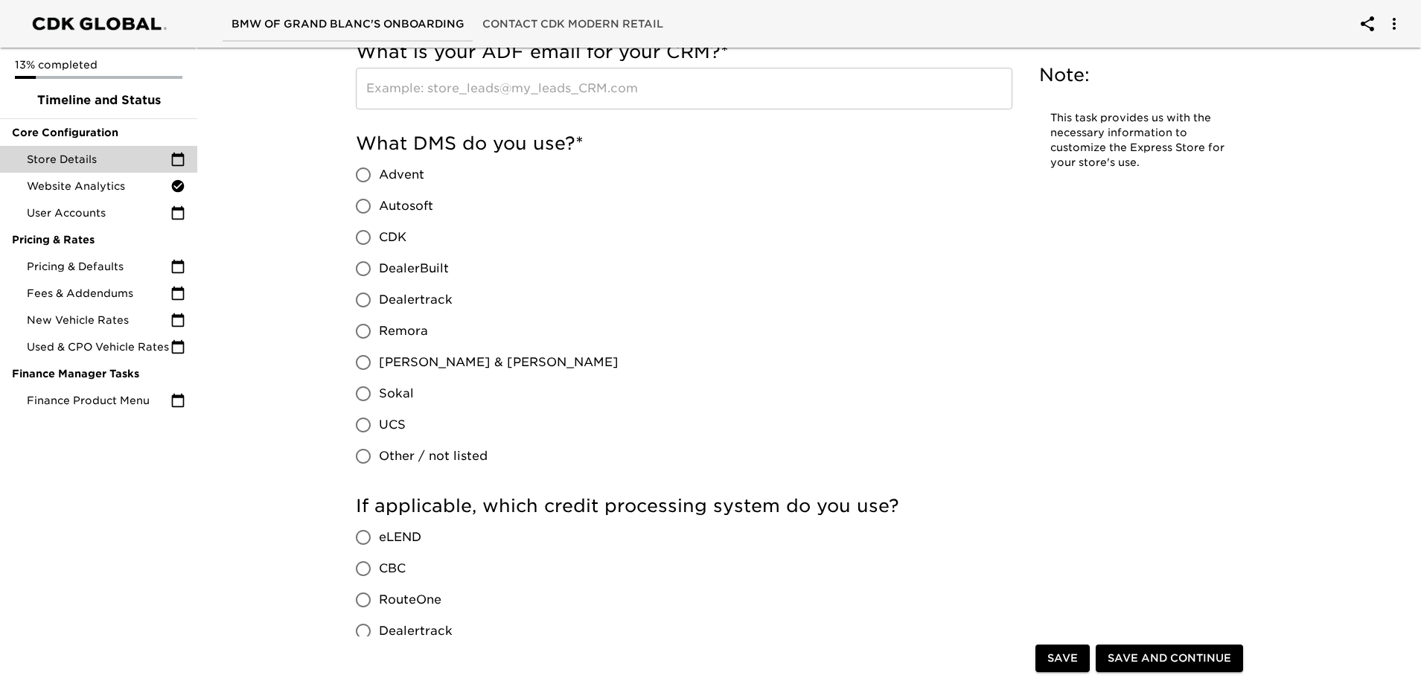
drag, startPoint x: 361, startPoint y: 301, endPoint x: 310, endPoint y: 316, distance: 52.8
click at [361, 301] on input "Dealertrack" at bounding box center [363, 299] width 31 height 31
radio input "true"
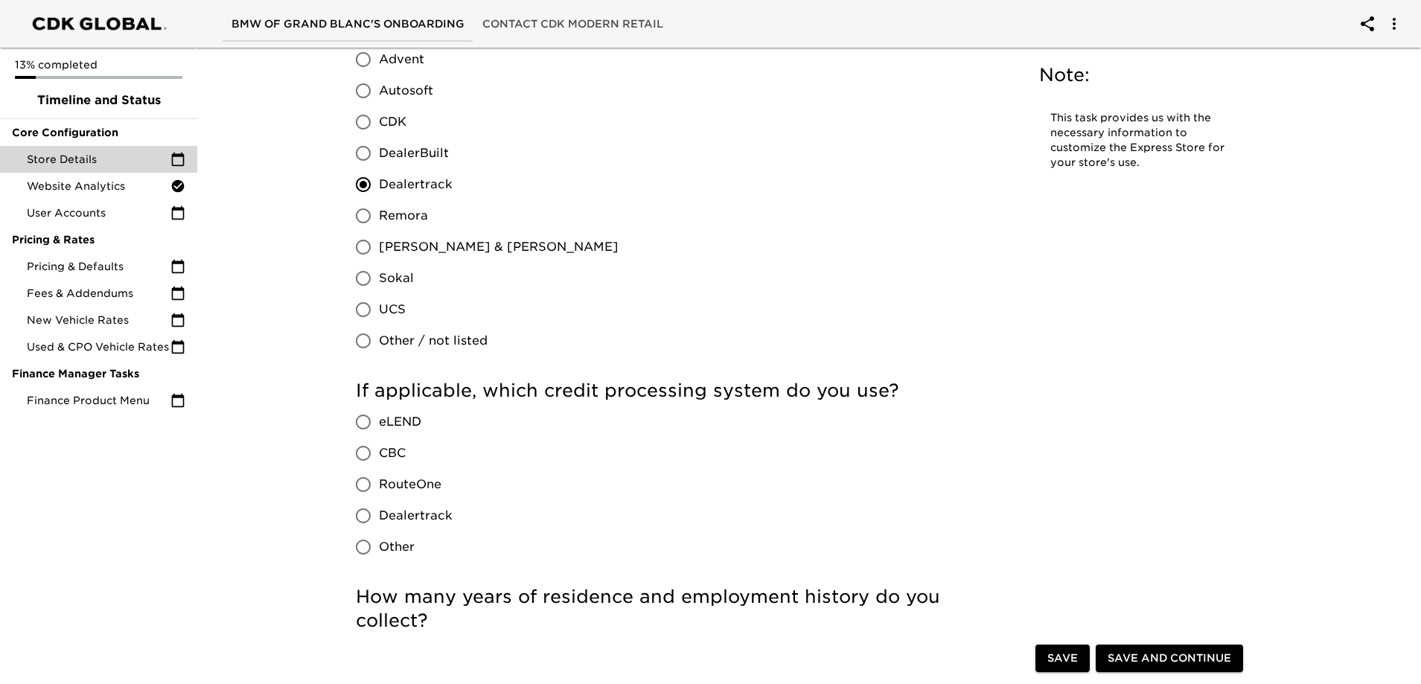
scroll to position [1414, 0]
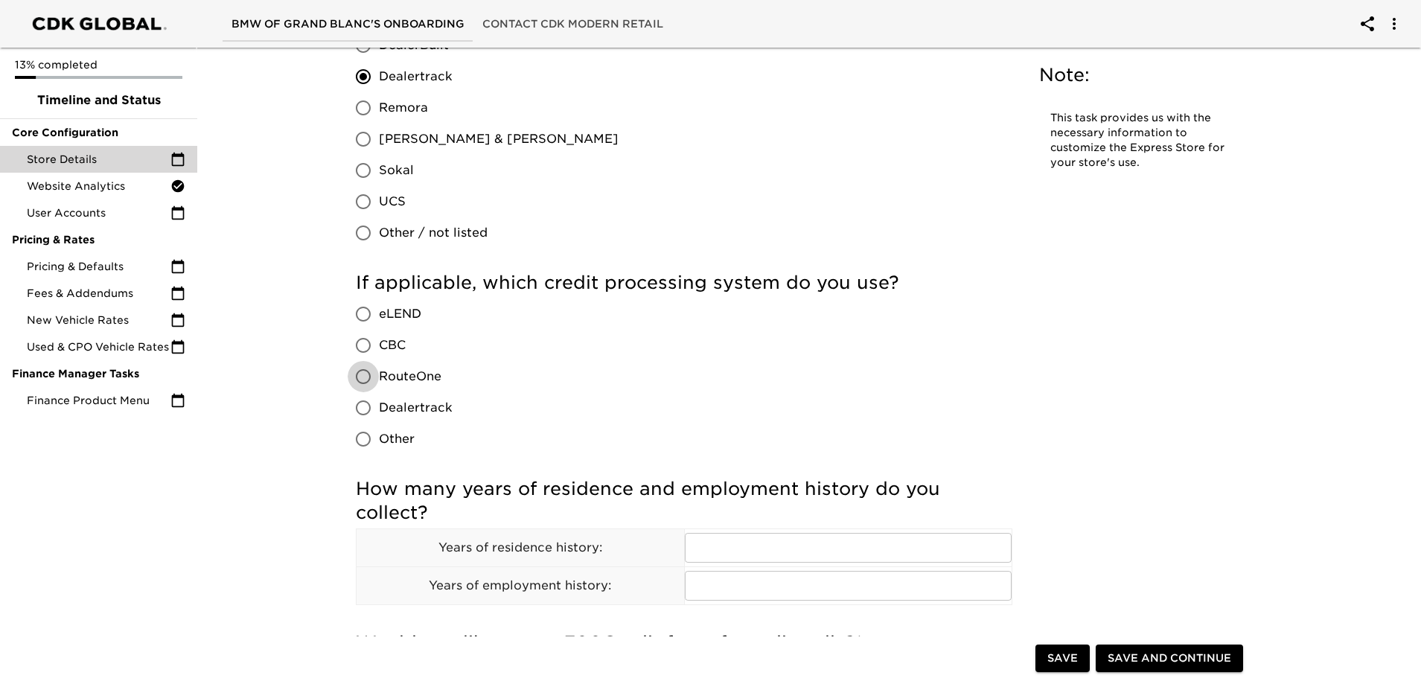
click at [361, 378] on input "RouteOne" at bounding box center [363, 376] width 31 height 31
radio input "true"
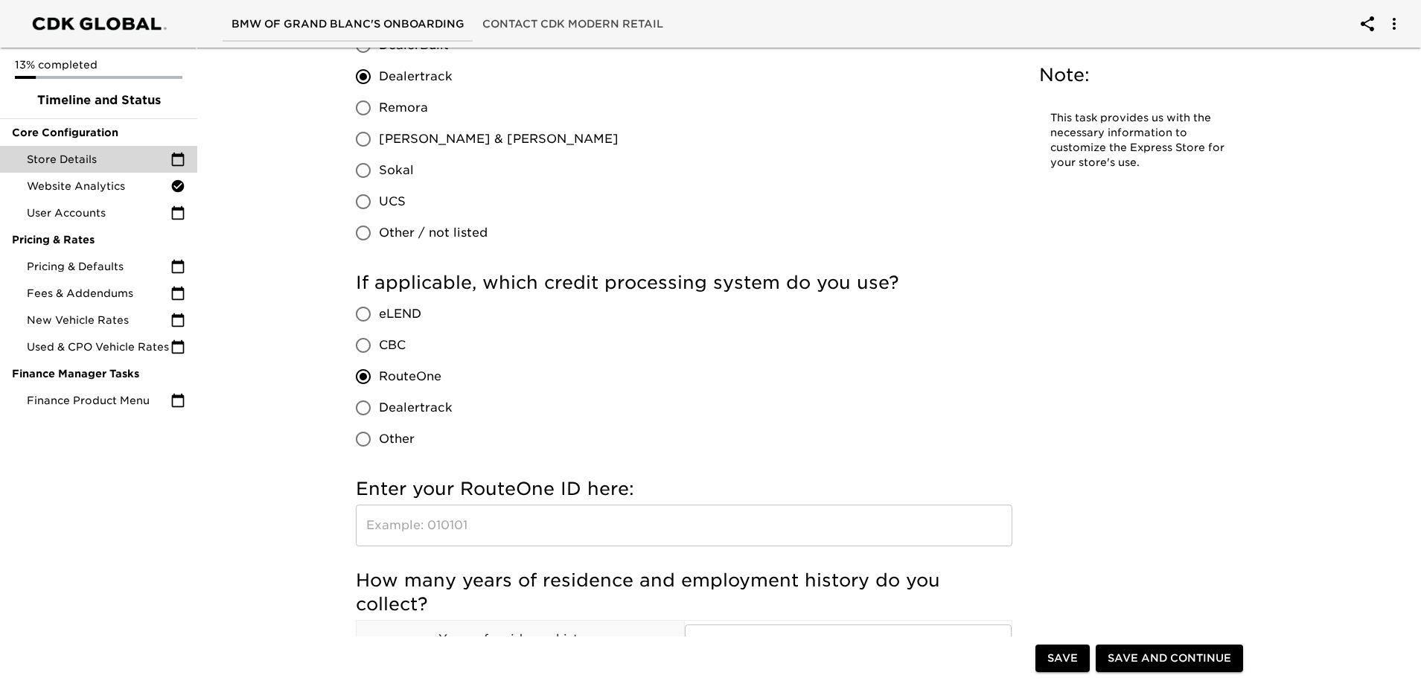
scroll to position [1638, 0]
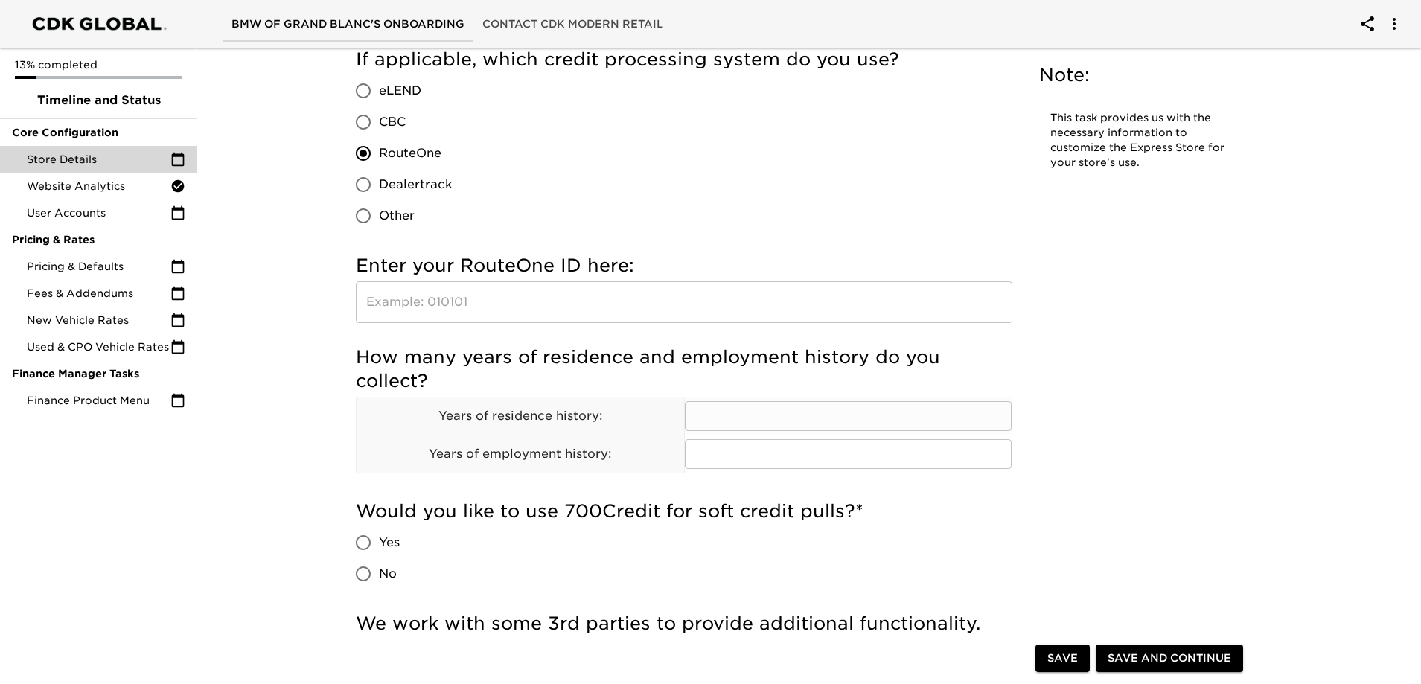
click at [742, 417] on input "text" at bounding box center [849, 416] width 328 height 30
type input "5"
click at [753, 458] on input "text" at bounding box center [849, 454] width 328 height 30
type input "5"
click at [359, 572] on input "No" at bounding box center [363, 573] width 31 height 31
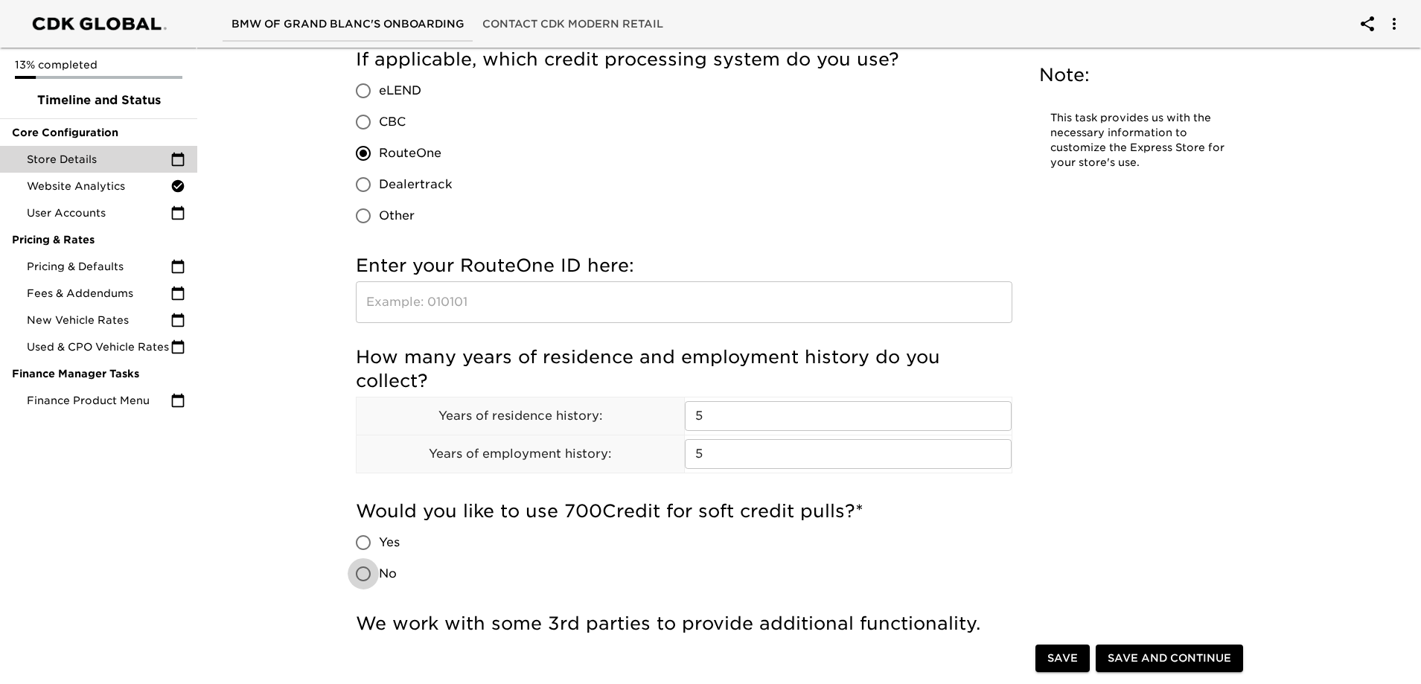
radio input "true"
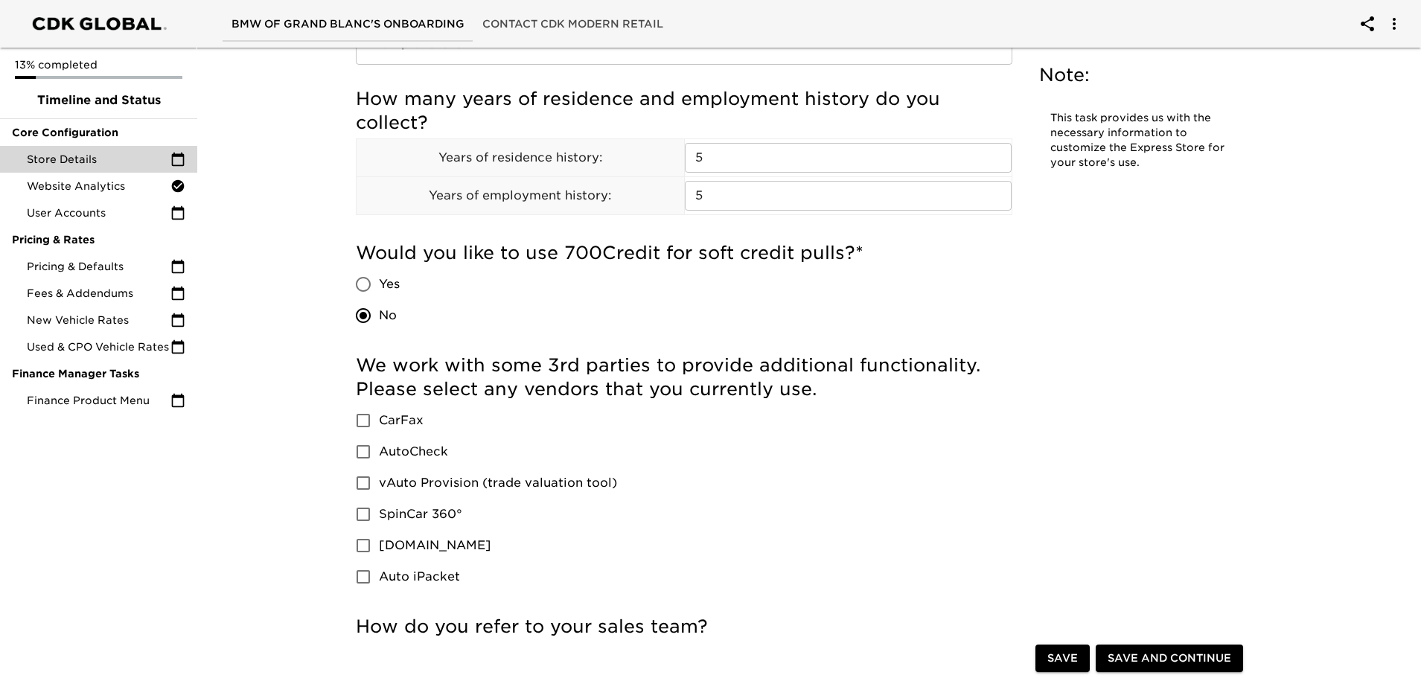
scroll to position [1936, 0]
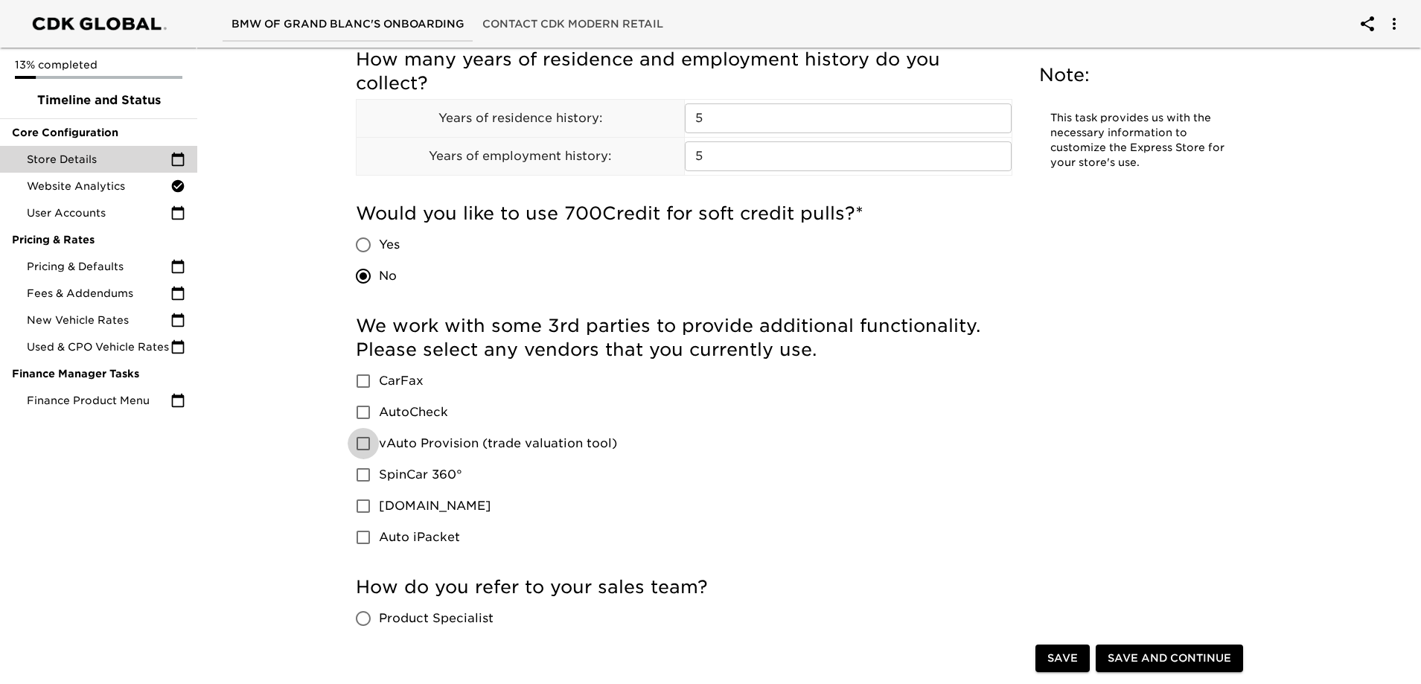
click at [363, 444] on input "vAuto Provision (trade valuation tool)" at bounding box center [363, 443] width 31 height 31
checkbox input "true"
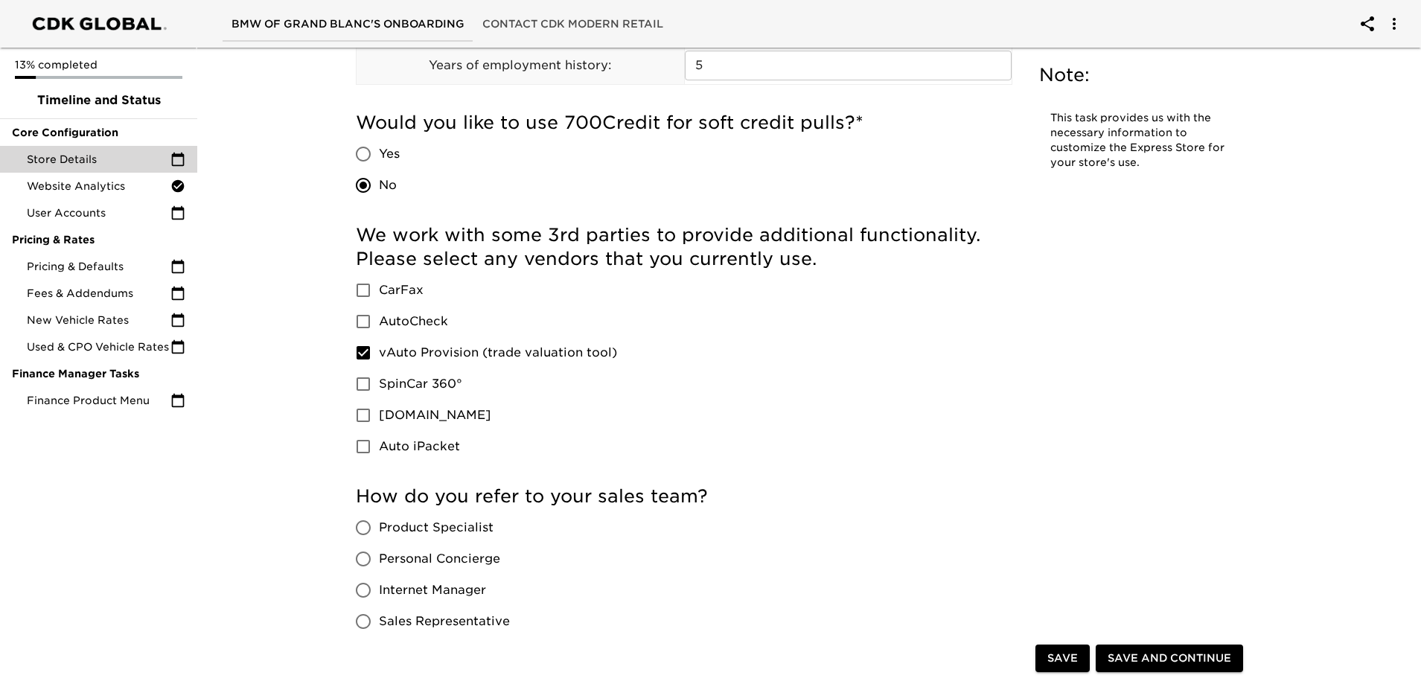
scroll to position [2159, 0]
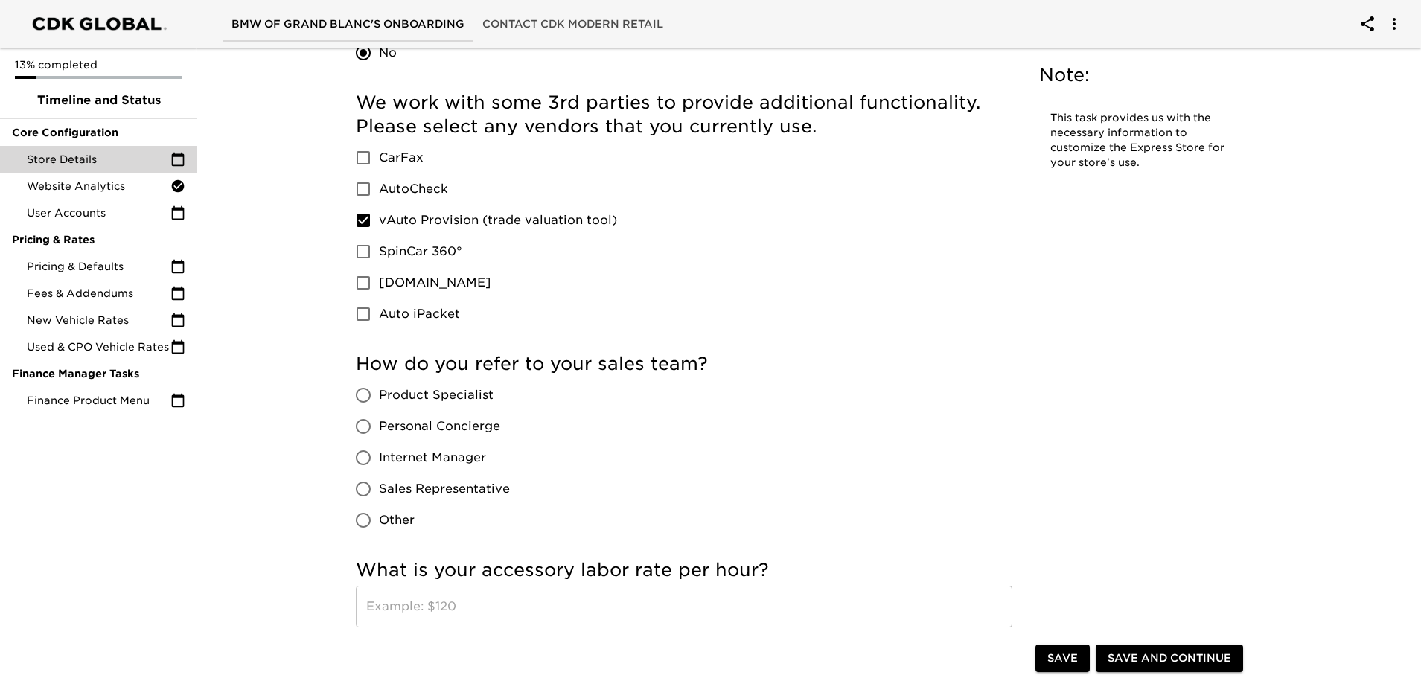
click at [364, 392] on input "Product Specialist" at bounding box center [363, 395] width 31 height 31
radio input "true"
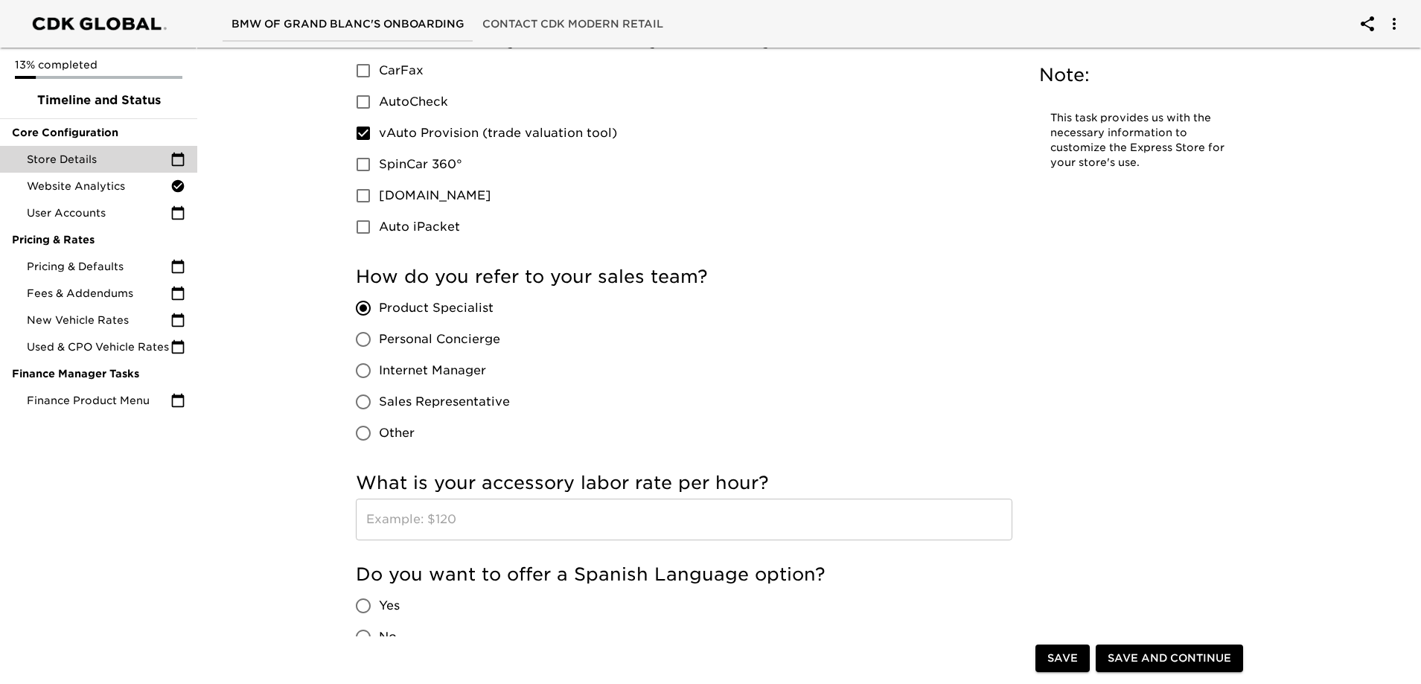
scroll to position [2457, 0]
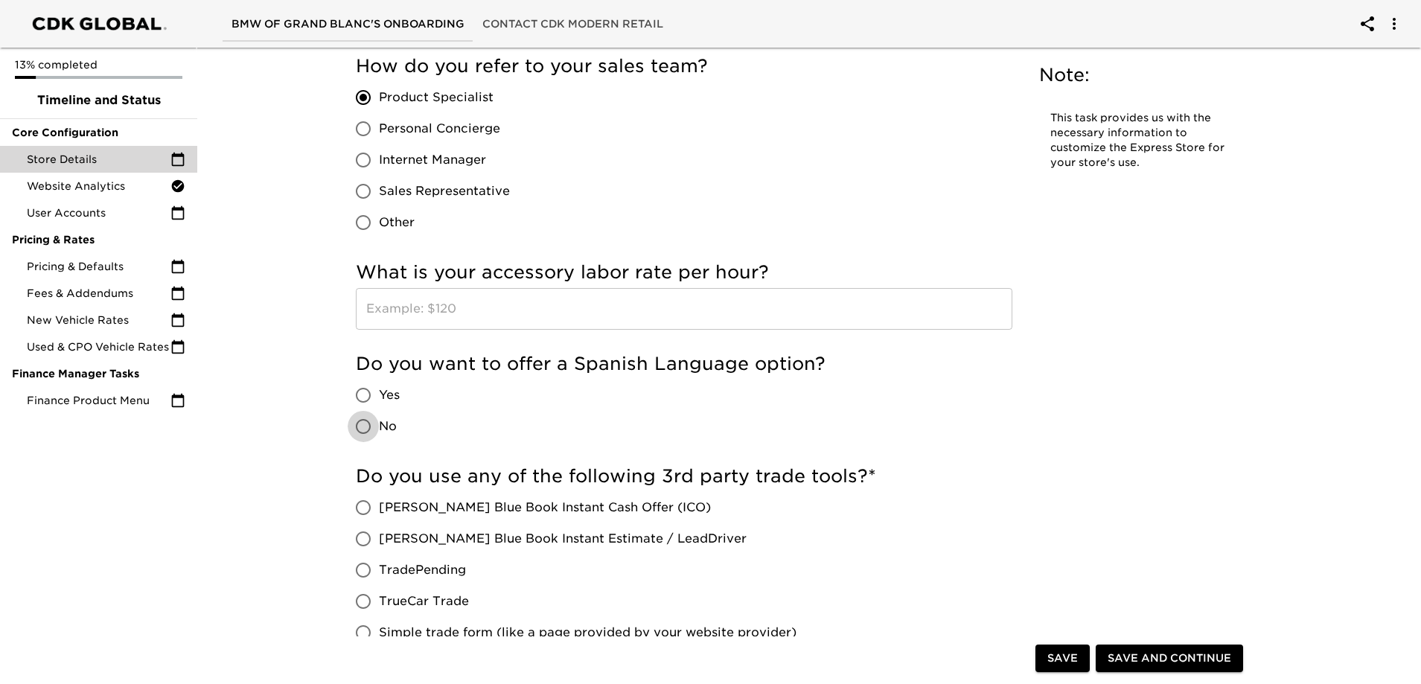
click at [362, 428] on input "No" at bounding box center [363, 426] width 31 height 31
radio input "true"
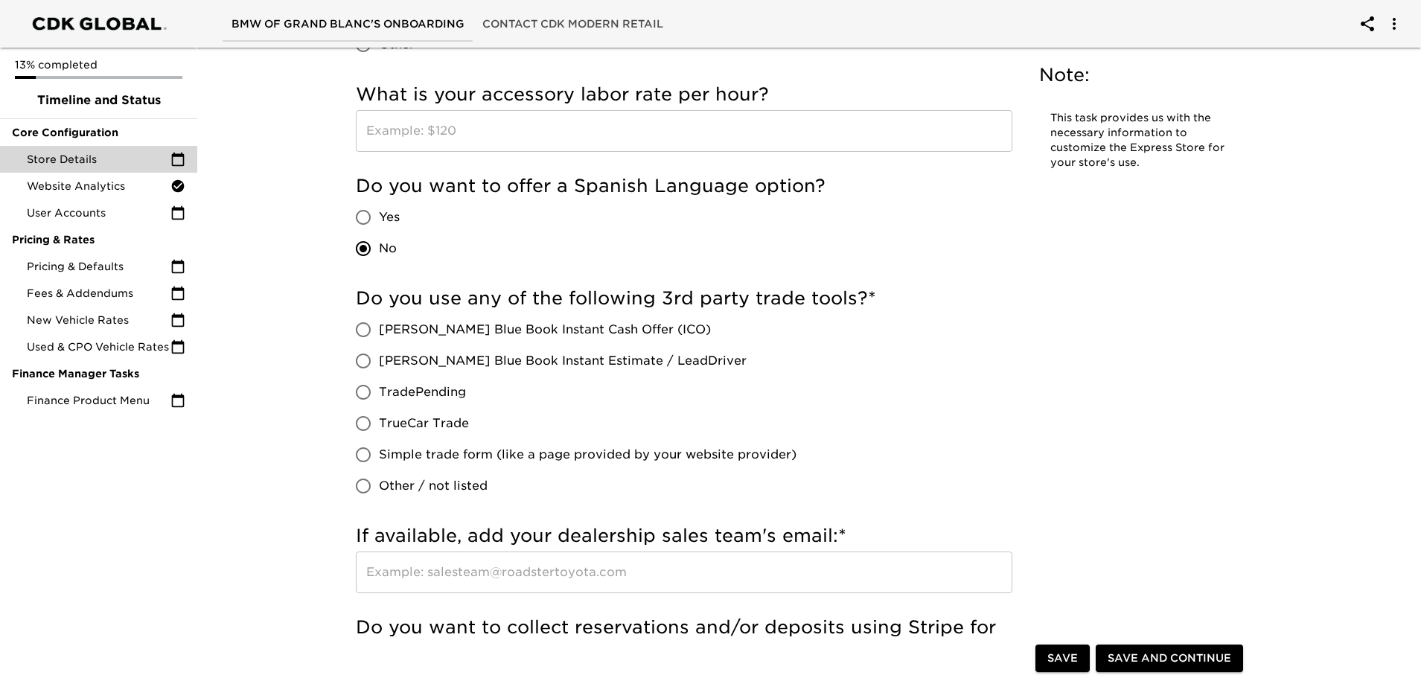
scroll to position [2680, 0]
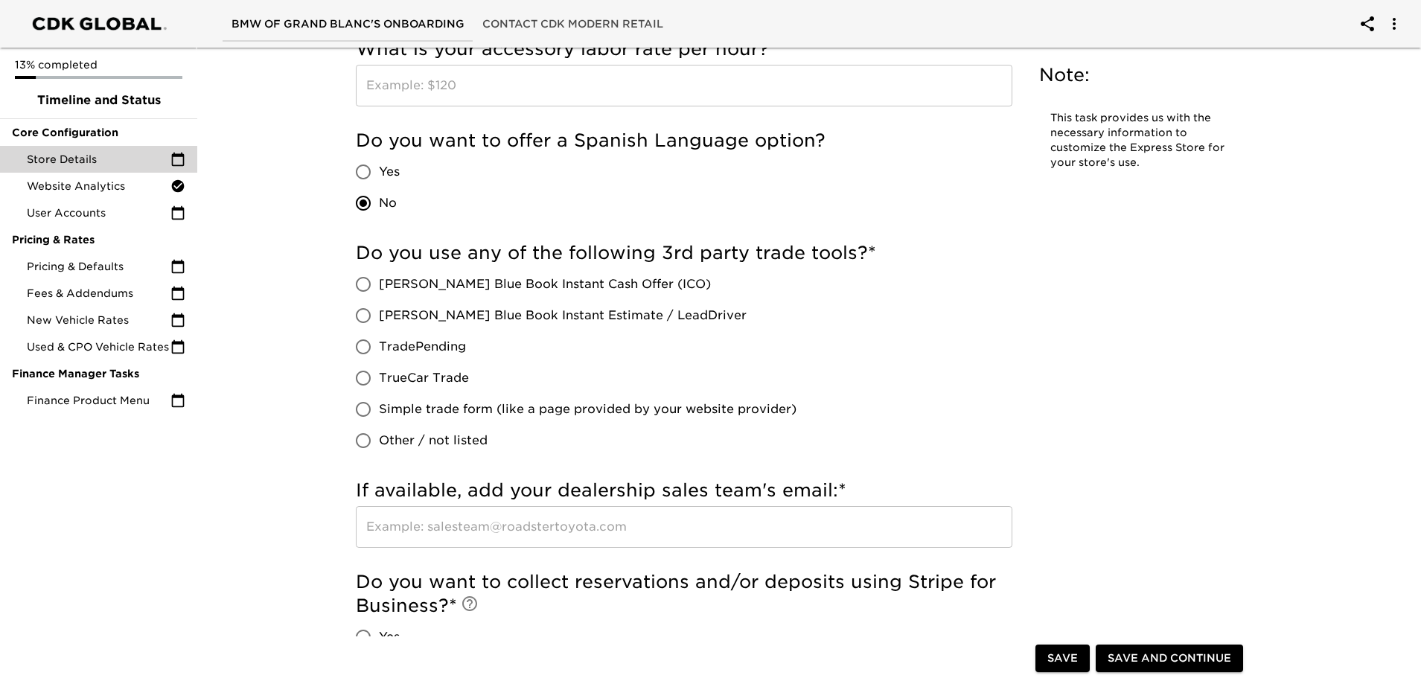
click at [358, 311] on input "[PERSON_NAME] Blue Book Instant Estimate / LeadDriver" at bounding box center [363, 315] width 31 height 31
radio input "true"
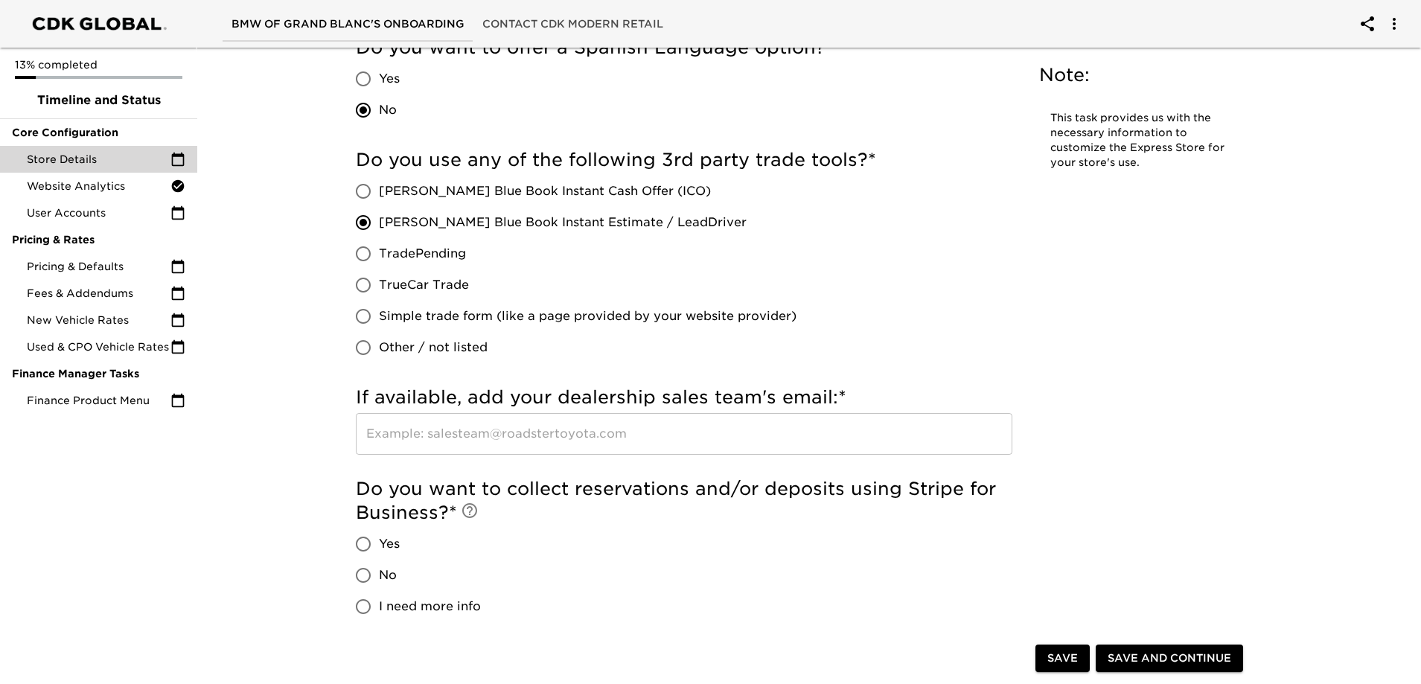
scroll to position [2903, 0]
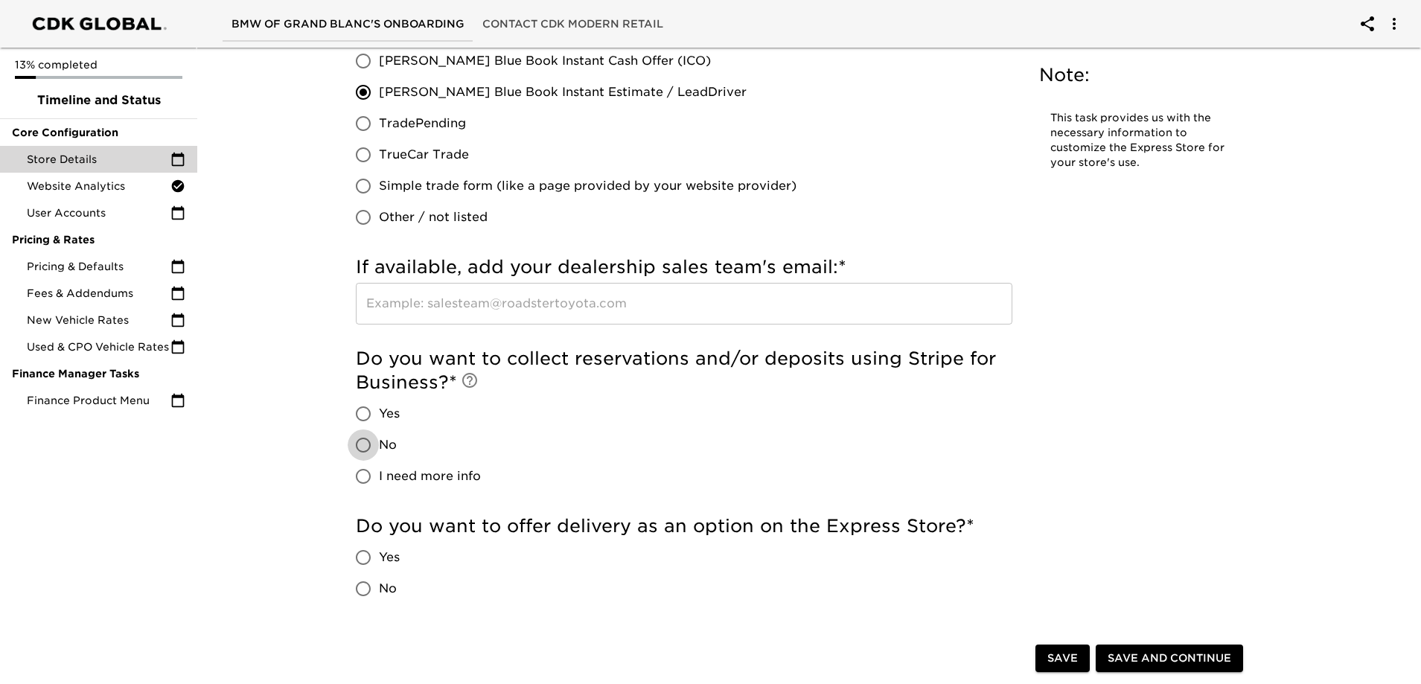
click at [366, 443] on input "No" at bounding box center [363, 445] width 31 height 31
radio input "true"
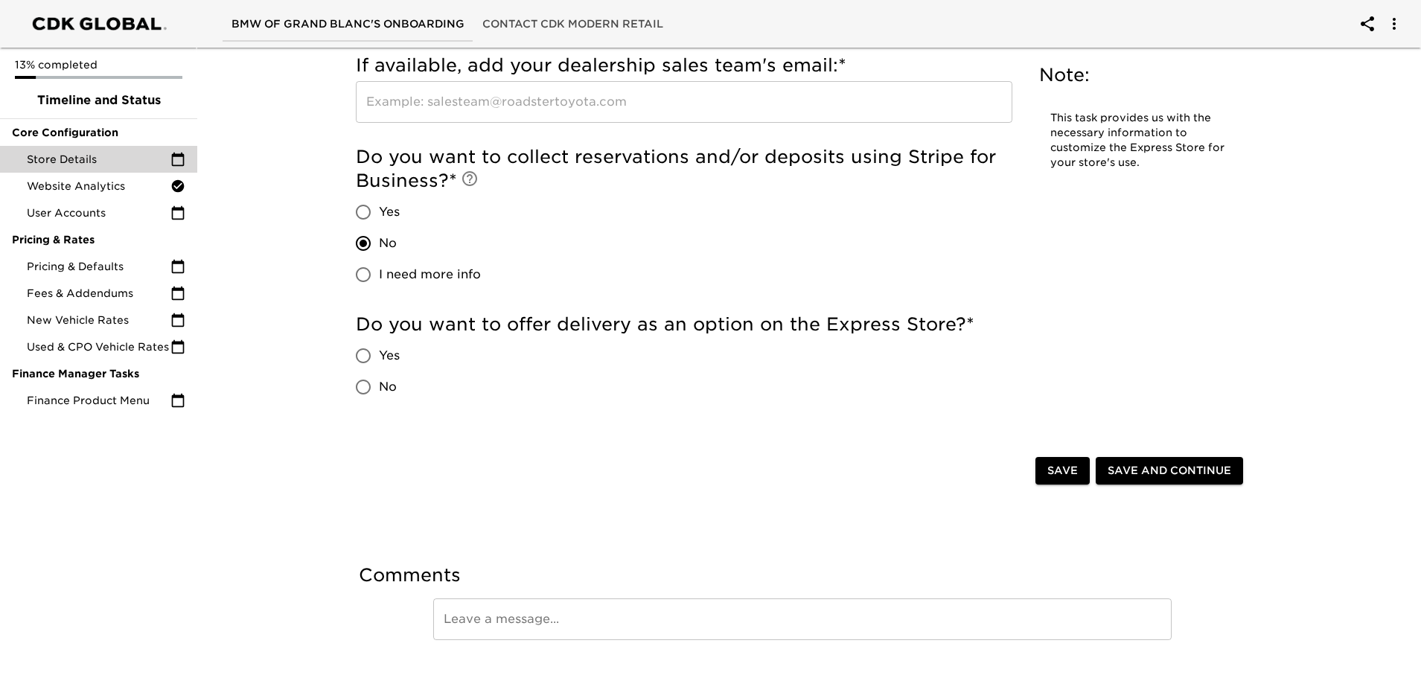
scroll to position [3127, 0]
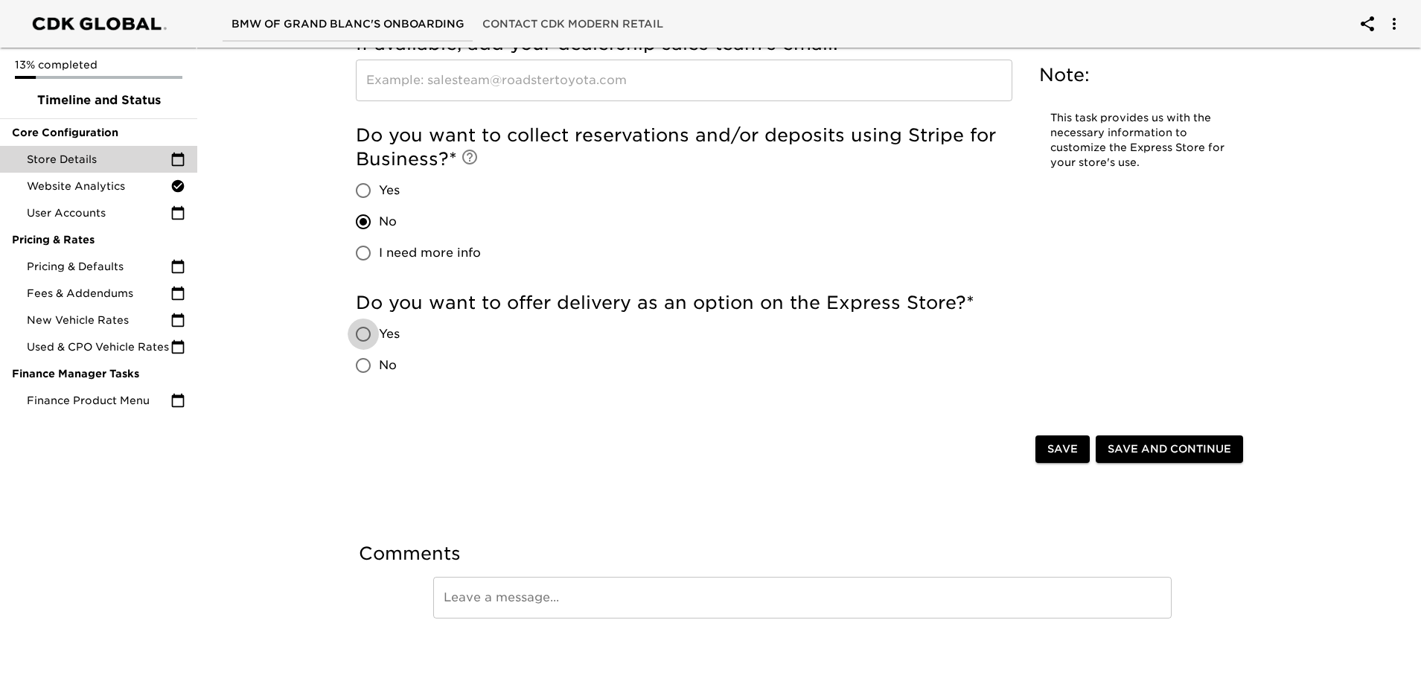
click at [360, 334] on input "Yes" at bounding box center [363, 334] width 31 height 31
radio input "true"
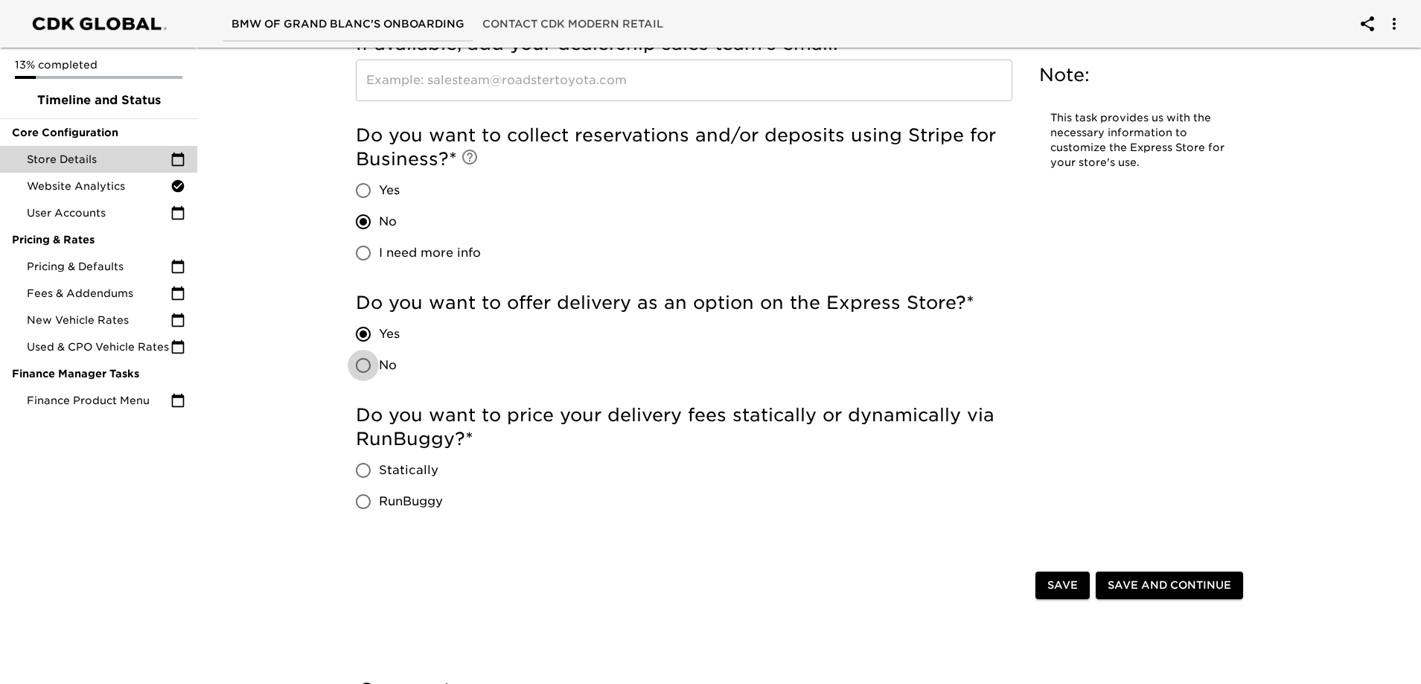
click at [363, 360] on input "No" at bounding box center [363, 365] width 31 height 31
radio input "true"
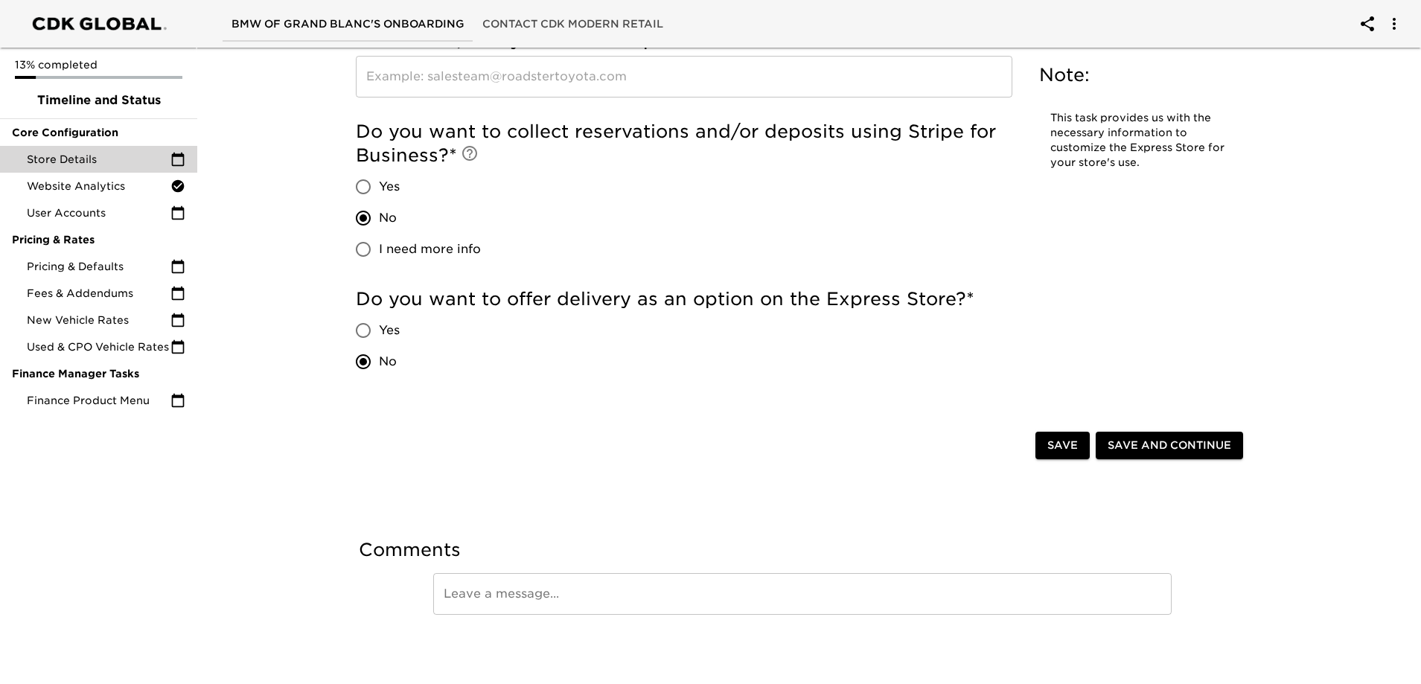
scroll to position [3131, 0]
click at [1051, 448] on span "Save" at bounding box center [1062, 444] width 31 height 19
click at [55, 216] on span "User Accounts" at bounding box center [99, 212] width 144 height 15
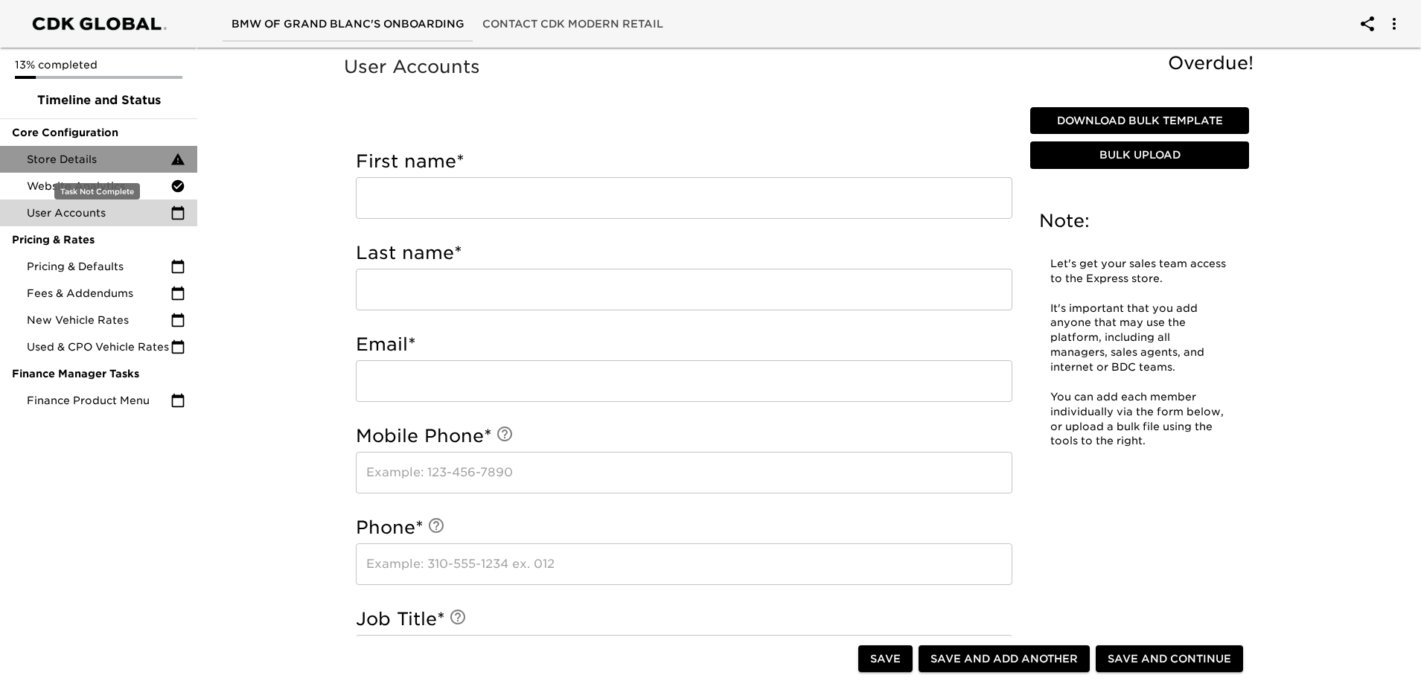
click at [58, 157] on span "Store Details" at bounding box center [99, 159] width 144 height 15
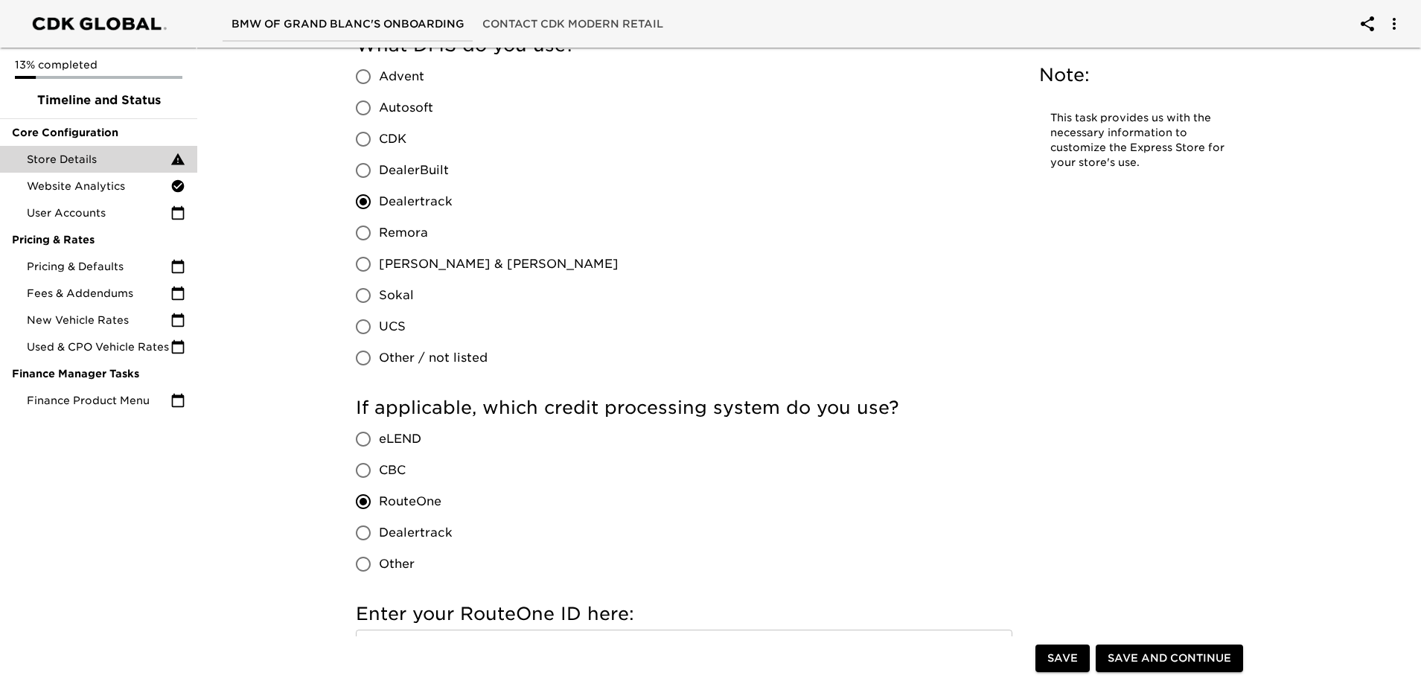
scroll to position [1489, 0]
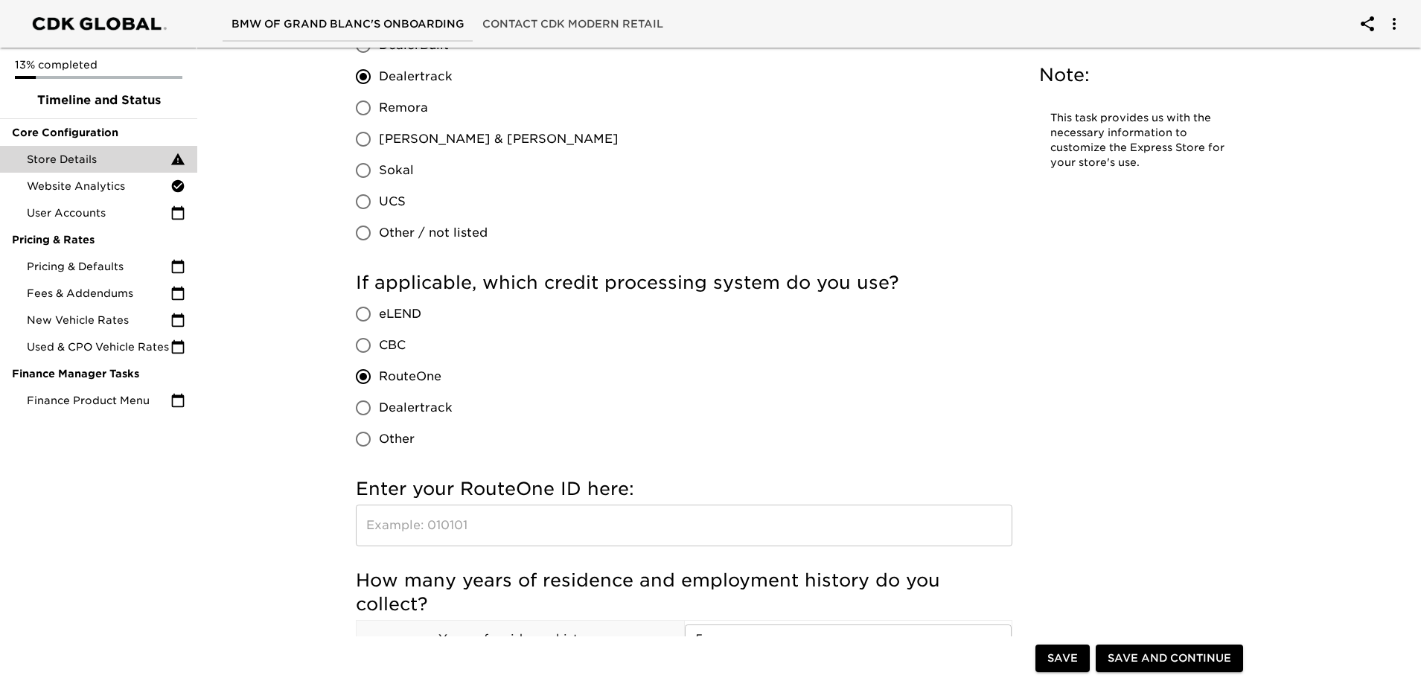
click at [482, 511] on input "text" at bounding box center [684, 526] width 657 height 42
paste input "QC1YR"
type input "QC1YR"
drag, startPoint x: 1059, startPoint y: 668, endPoint x: 1060, endPoint y: 657, distance: 11.3
click at [1058, 668] on span "Save" at bounding box center [1062, 659] width 31 height 19
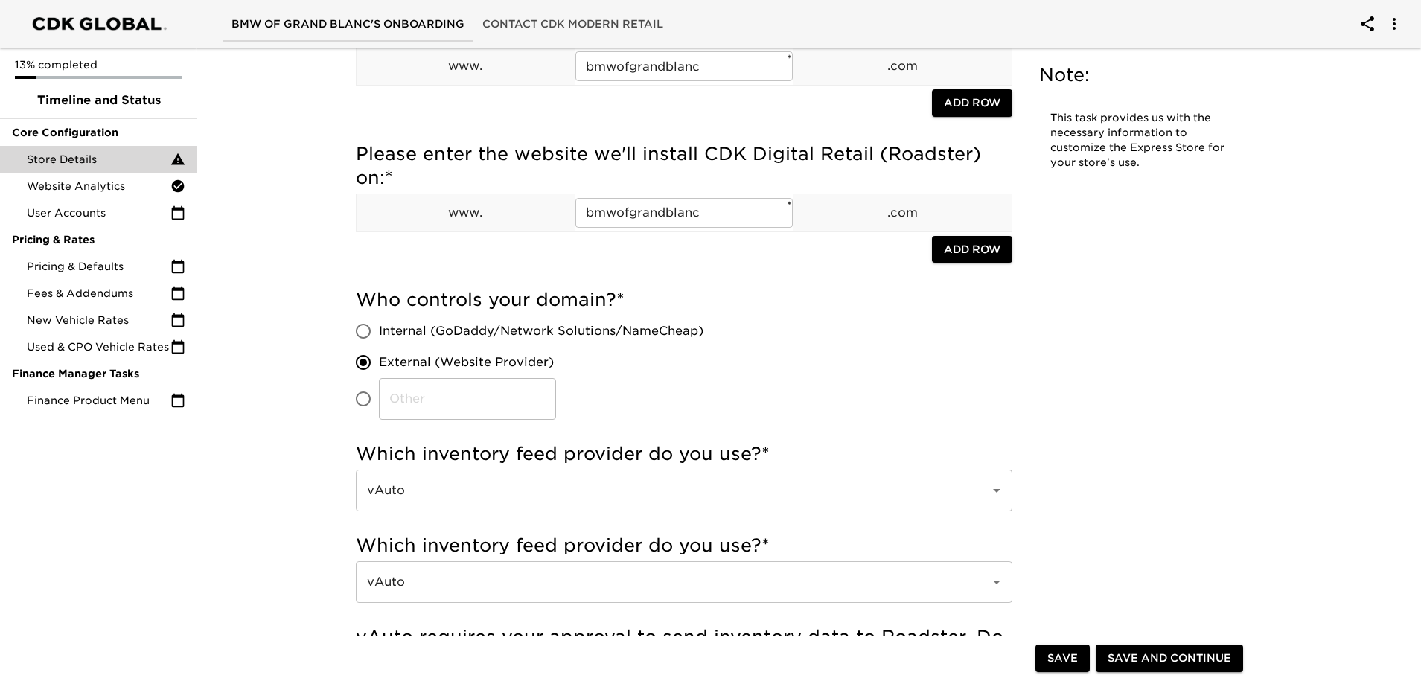
scroll to position [0, 0]
